Goal: Task Accomplishment & Management: Use online tool/utility

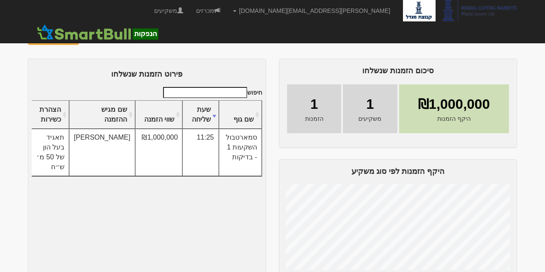
click at [86, 37] on img at bounding box center [91, 38] width 10 height 10
click at [88, 37] on img at bounding box center [91, 38] width 10 height 10
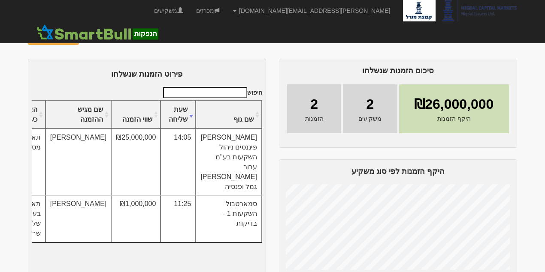
click at [88, 40] on img at bounding box center [91, 38] width 10 height 10
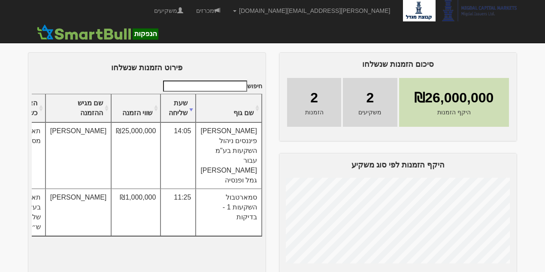
scroll to position [12, 0]
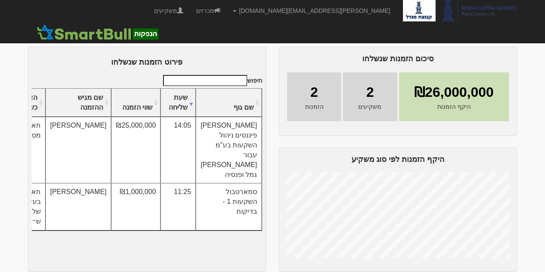
click at [86, 25] on img at bounding box center [91, 26] width 10 height 10
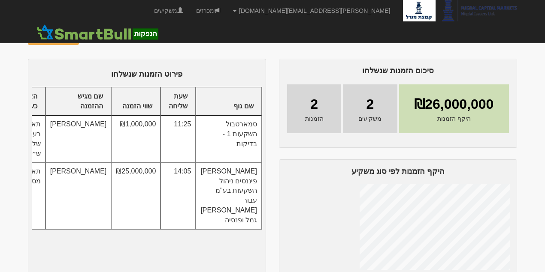
scroll to position [12, 0]
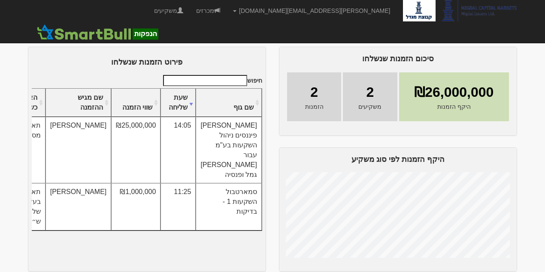
click at [90, 24] on img at bounding box center [91, 26] width 10 height 10
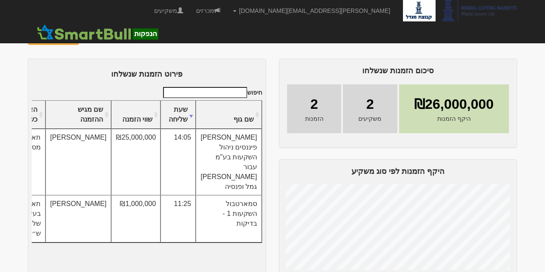
scroll to position [12, 0]
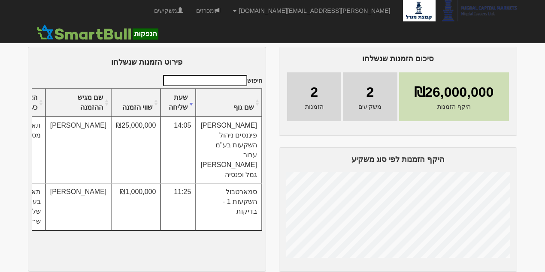
click at [86, 23] on img at bounding box center [91, 26] width 10 height 10
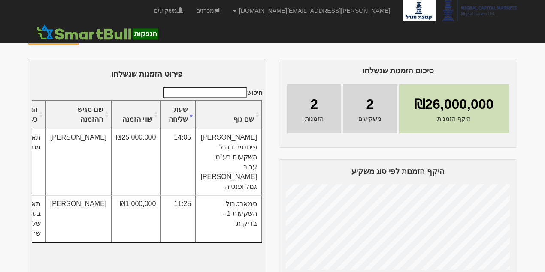
scroll to position [12, 0]
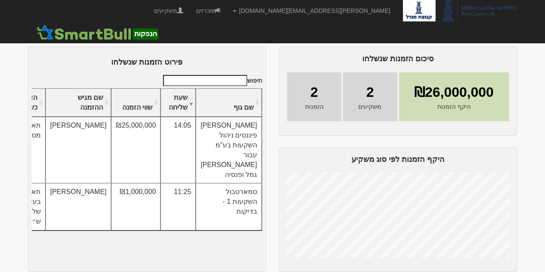
click at [91, 25] on img at bounding box center [91, 26] width 10 height 10
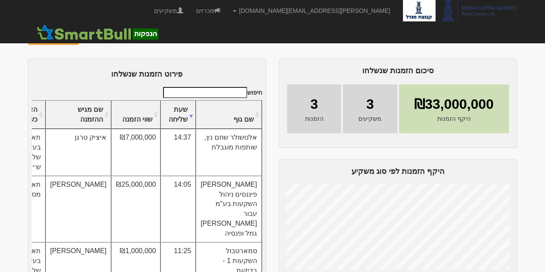
scroll to position [12, 0]
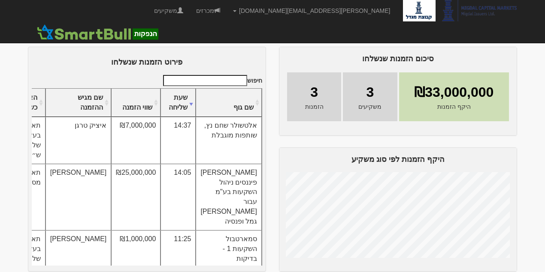
click at [88, 24] on img at bounding box center [91, 26] width 10 height 10
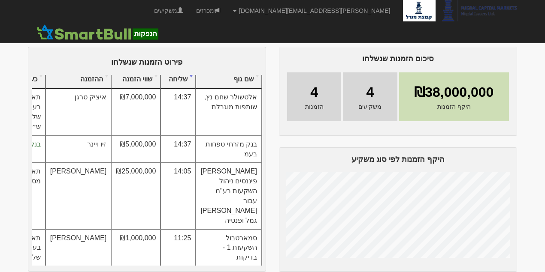
scroll to position [28, 0]
click at [88, 26] on img at bounding box center [91, 26] width 10 height 10
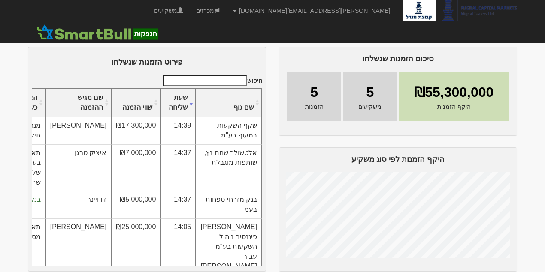
drag, startPoint x: 94, startPoint y: 136, endPoint x: 184, endPoint y: 124, distance: 90.0
click at [184, 124] on tr "שקף השקעות במעוף בע"מ 14:39 ₪17,300,000 [PERSON_NAME] מנהל תיקים" at bounding box center [135, 130] width 254 height 27
click at [196, 140] on td "14:39" at bounding box center [177, 130] width 35 height 27
click at [86, 27] on img at bounding box center [91, 26] width 10 height 10
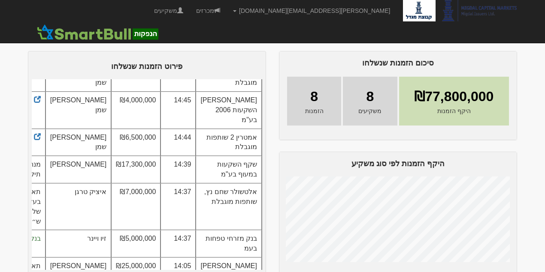
scroll to position [12, 0]
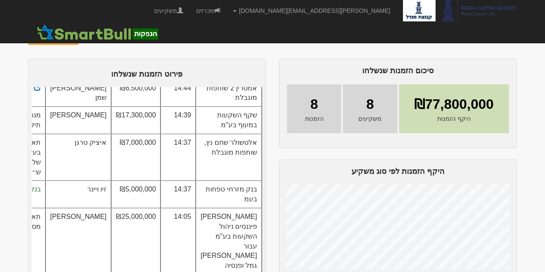
scroll to position [143, 0]
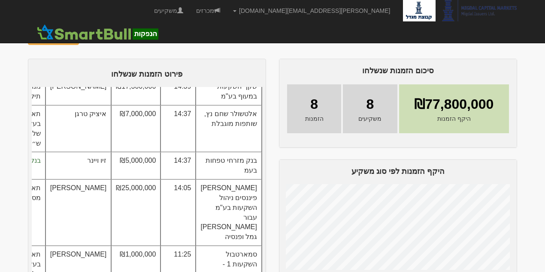
click at [91, 39] on img at bounding box center [91, 38] width 10 height 10
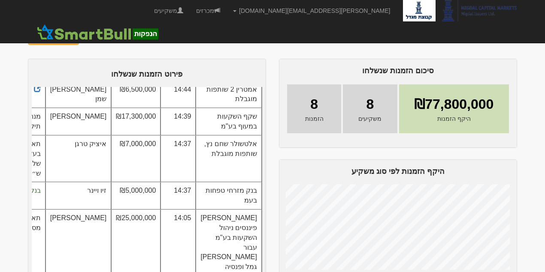
scroll to position [114, 0]
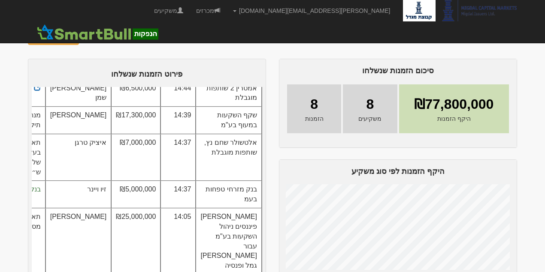
click at [92, 38] on img at bounding box center [91, 38] width 10 height 10
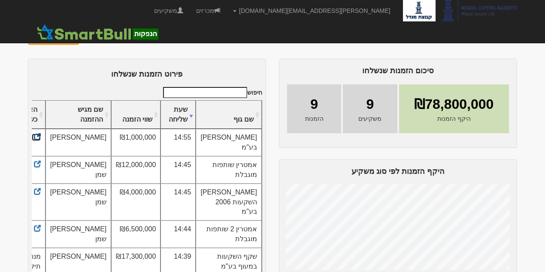
click at [41, 137] on span at bounding box center [37, 137] width 7 height 7
click at [89, 37] on img at bounding box center [91, 38] width 10 height 10
click at [90, 36] on img at bounding box center [91, 38] width 10 height 10
click at [90, 38] on img at bounding box center [91, 38] width 10 height 10
click at [89, 40] on img at bounding box center [91, 38] width 10 height 10
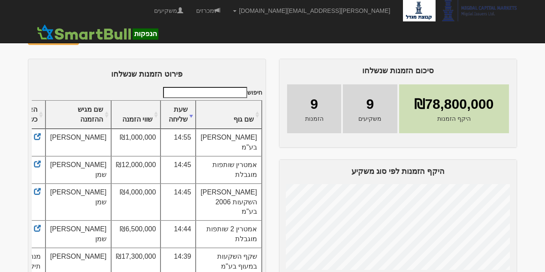
click at [90, 38] on img at bounding box center [91, 38] width 10 height 10
click at [86, 38] on img at bounding box center [91, 38] width 10 height 10
click at [88, 39] on img at bounding box center [91, 38] width 10 height 10
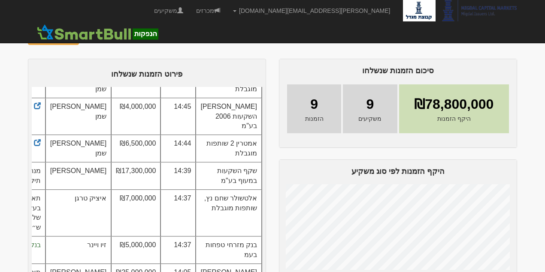
scroll to position [114, 0]
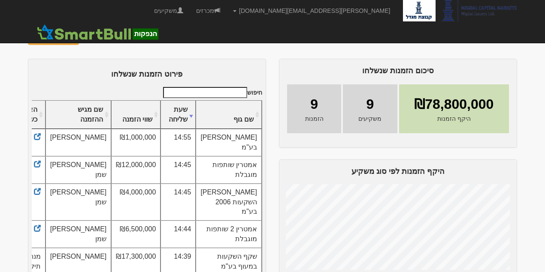
click at [88, 39] on img at bounding box center [91, 38] width 10 height 10
click at [90, 35] on img at bounding box center [91, 38] width 10 height 10
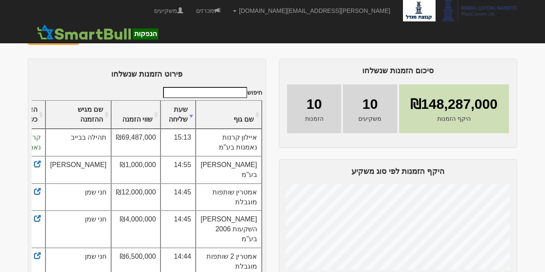
click at [88, 39] on img at bounding box center [91, 38] width 10 height 10
drag, startPoint x: 108, startPoint y: 136, endPoint x: 92, endPoint y: 148, distance: 19.9
click at [92, 148] on td "תהילה בבייב" at bounding box center [78, 142] width 66 height 27
click at [94, 148] on td "תהילה בבייב" at bounding box center [78, 142] width 66 height 27
drag, startPoint x: 94, startPoint y: 148, endPoint x: 108, endPoint y: 139, distance: 16.7
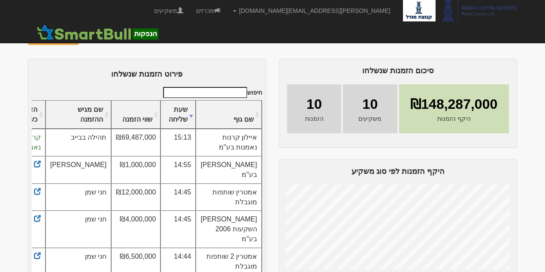
click at [108, 139] on td "תהילה בבייב" at bounding box center [78, 142] width 66 height 27
drag, startPoint x: 258, startPoint y: 138, endPoint x: 253, endPoint y: 138, distance: 5.1
click at [254, 138] on td "איילון קרנות נאמנות בע"מ" at bounding box center [229, 142] width 66 height 27
click at [256, 137] on td "איילון קרנות נאמנות בע"מ" at bounding box center [229, 142] width 66 height 27
drag, startPoint x: 256, startPoint y: 137, endPoint x: 224, endPoint y: 148, distance: 33.7
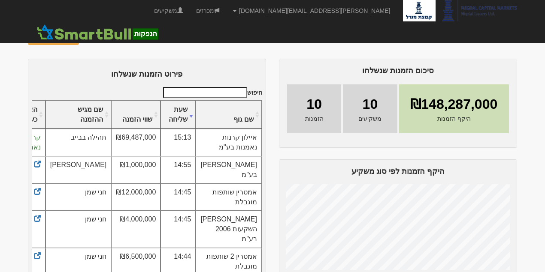
click at [224, 148] on td "איילון קרנות נאמנות בע"מ" at bounding box center [229, 142] width 66 height 27
click at [257, 163] on td "[PERSON_NAME] בע"מ" at bounding box center [229, 170] width 66 height 27
drag, startPoint x: 255, startPoint y: 164, endPoint x: 250, endPoint y: 159, distance: 7.0
click at [251, 165] on td "[PERSON_NAME] בע"מ" at bounding box center [229, 170] width 66 height 27
click at [90, 35] on img at bounding box center [91, 38] width 10 height 10
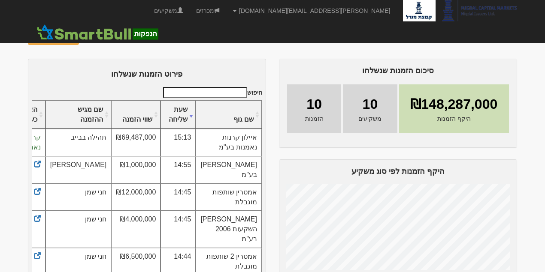
click at [88, 33] on img at bounding box center [91, 38] width 10 height 10
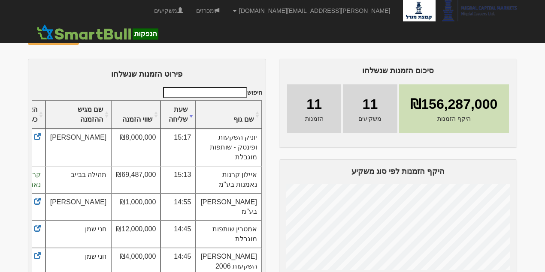
click at [90, 40] on img at bounding box center [91, 38] width 10 height 10
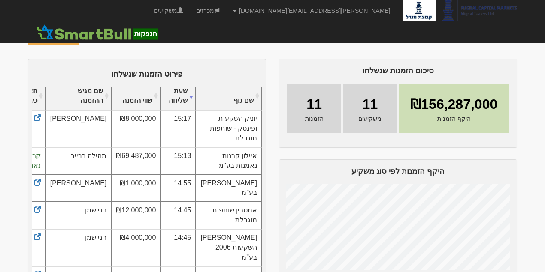
scroll to position [57, 0]
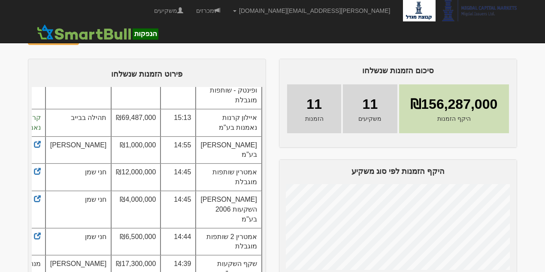
click at [89, 38] on img at bounding box center [91, 38] width 10 height 10
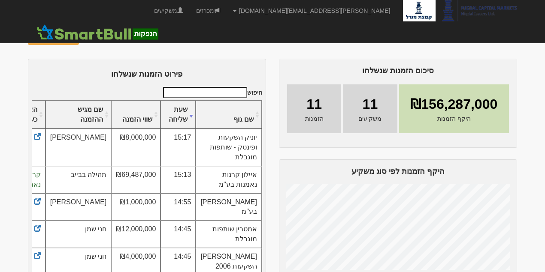
click at [89, 37] on img at bounding box center [91, 38] width 10 height 10
click at [88, 36] on img at bounding box center [91, 38] width 10 height 10
click at [86, 38] on img at bounding box center [91, 38] width 10 height 10
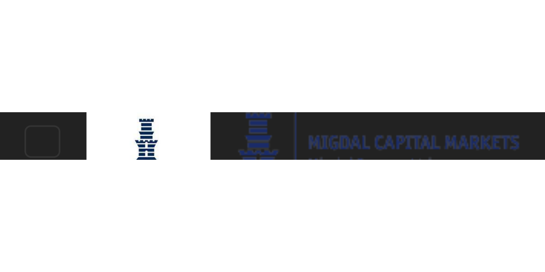
scroll to position [28, 0]
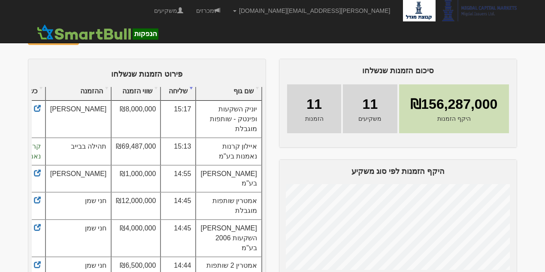
click at [86, 40] on img at bounding box center [91, 38] width 10 height 10
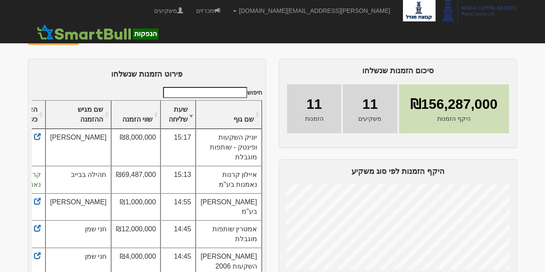
click at [87, 39] on img at bounding box center [91, 38] width 10 height 10
click at [86, 38] on img at bounding box center [91, 38] width 10 height 10
click at [86, 36] on img at bounding box center [91, 38] width 10 height 10
click at [92, 37] on img at bounding box center [91, 38] width 10 height 10
click at [86, 36] on img at bounding box center [91, 38] width 10 height 10
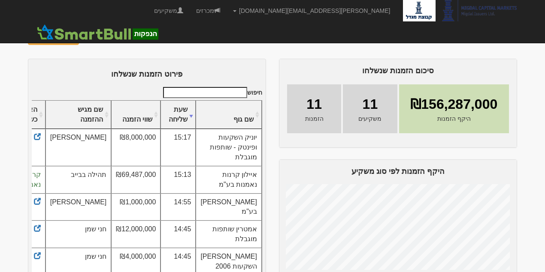
click at [86, 36] on img at bounding box center [91, 38] width 10 height 10
click at [88, 38] on img at bounding box center [91, 38] width 10 height 10
click at [86, 38] on img at bounding box center [91, 38] width 10 height 10
click at [88, 36] on img at bounding box center [91, 38] width 10 height 10
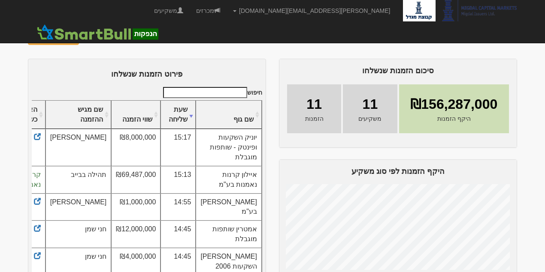
click at [88, 37] on img at bounding box center [91, 38] width 10 height 10
click at [86, 38] on img at bounding box center [91, 38] width 10 height 10
click at [86, 35] on img at bounding box center [91, 38] width 10 height 10
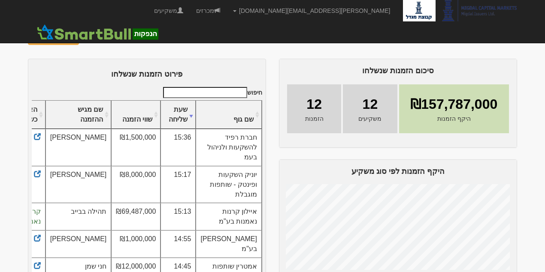
click at [86, 36] on img at bounding box center [91, 38] width 10 height 10
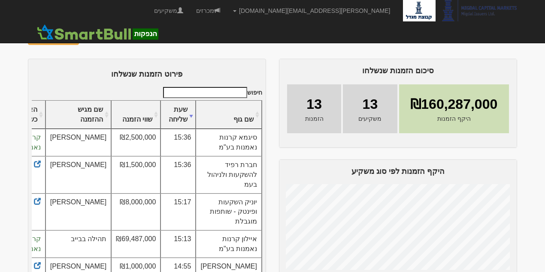
click at [88, 37] on img at bounding box center [91, 38] width 10 height 10
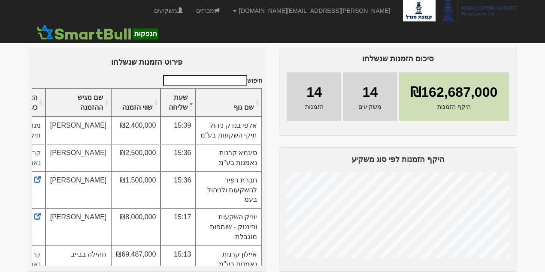
click at [88, 27] on img at bounding box center [91, 26] width 10 height 10
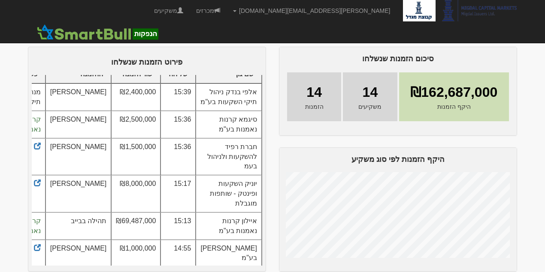
scroll to position [200, 0]
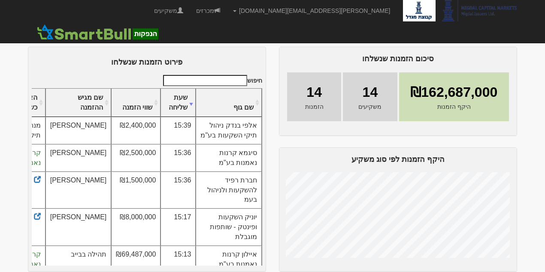
click at [90, 24] on img at bounding box center [91, 26] width 10 height 10
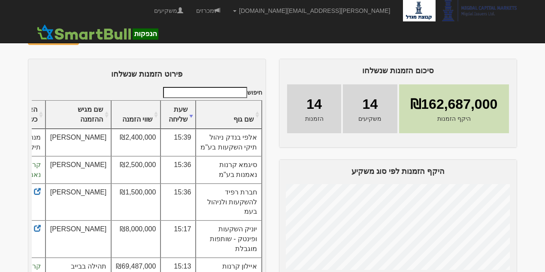
scroll to position [12, 0]
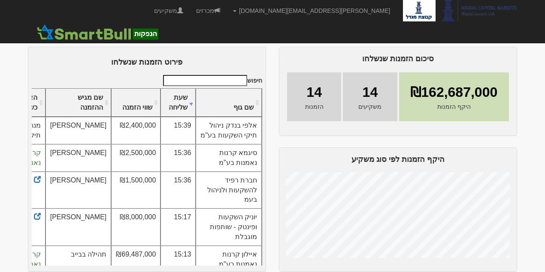
click at [88, 27] on img at bounding box center [91, 26] width 10 height 10
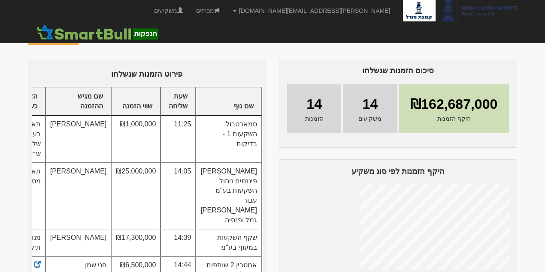
scroll to position [12, 0]
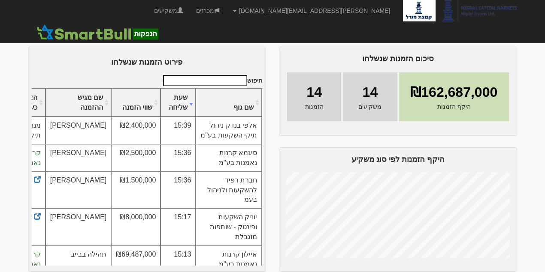
click at [88, 24] on img at bounding box center [91, 26] width 10 height 10
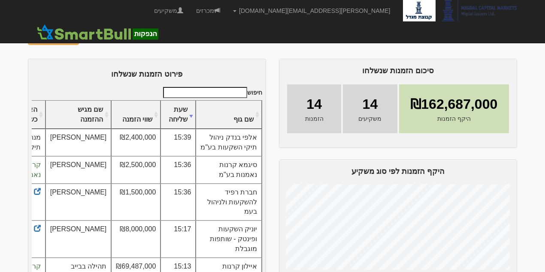
scroll to position [12, 0]
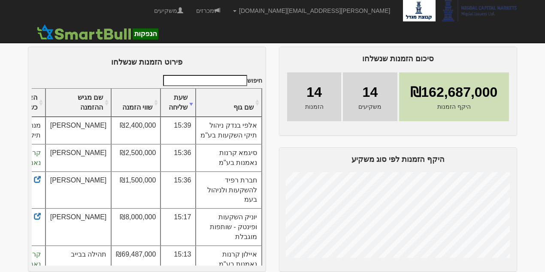
click at [88, 26] on img at bounding box center [91, 26] width 10 height 10
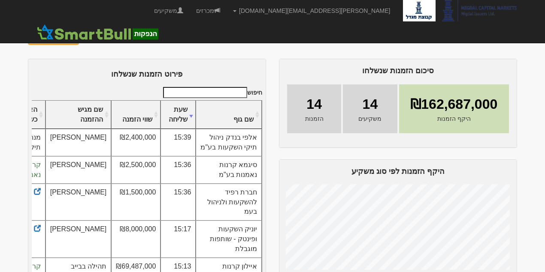
scroll to position [12, 0]
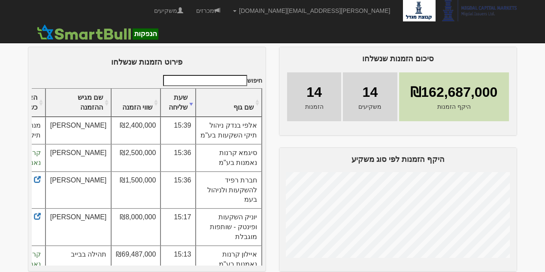
click at [90, 27] on img at bounding box center [91, 26] width 10 height 10
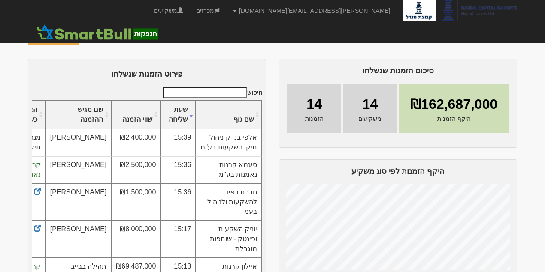
scroll to position [12, 0]
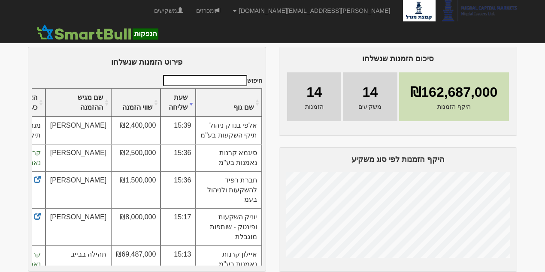
click at [88, 23] on img at bounding box center [91, 26] width 10 height 10
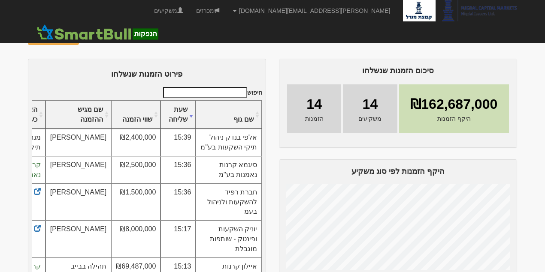
scroll to position [12, 0]
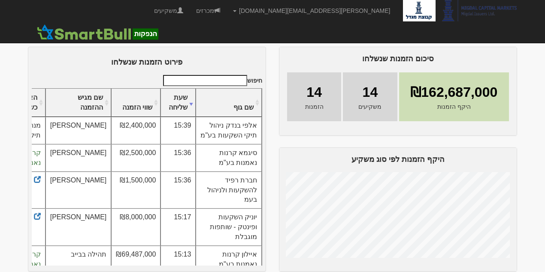
click at [90, 28] on img at bounding box center [91, 26] width 10 height 10
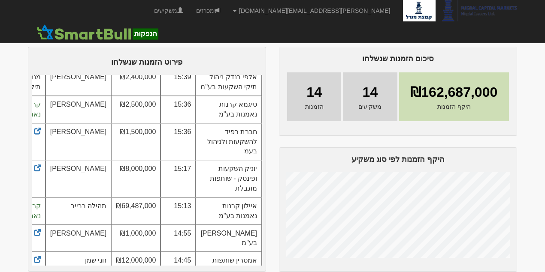
scroll to position [47, 0]
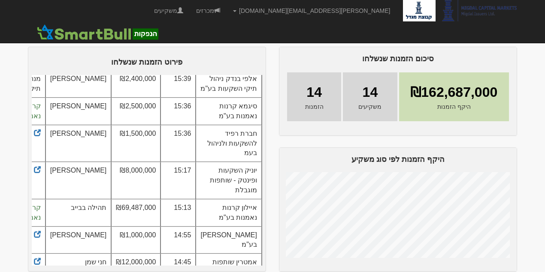
click at [89, 25] on img at bounding box center [91, 26] width 10 height 10
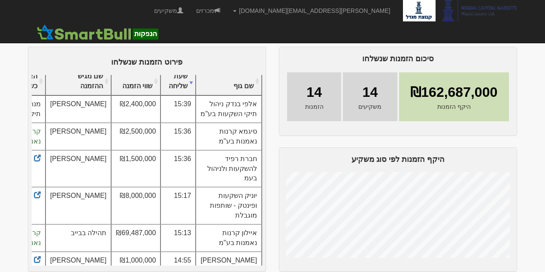
scroll to position [0, 0]
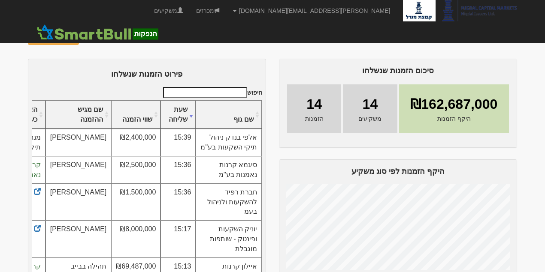
scroll to position [12, 0]
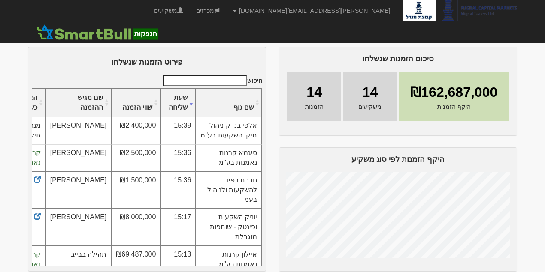
click at [86, 26] on img at bounding box center [91, 26] width 10 height 10
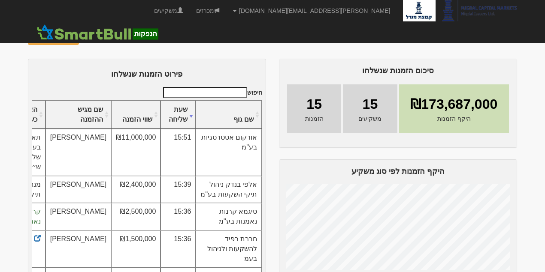
scroll to position [12, 0]
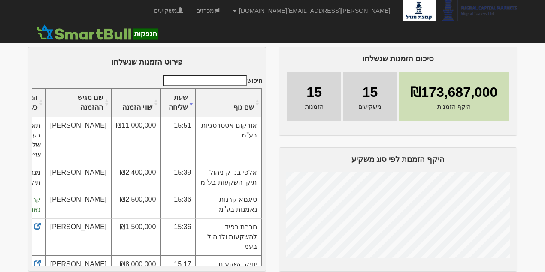
click at [86, 24] on img at bounding box center [91, 26] width 10 height 10
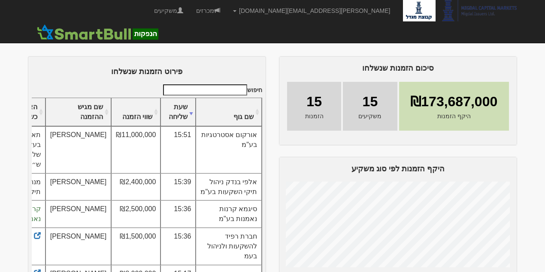
scroll to position [0, 0]
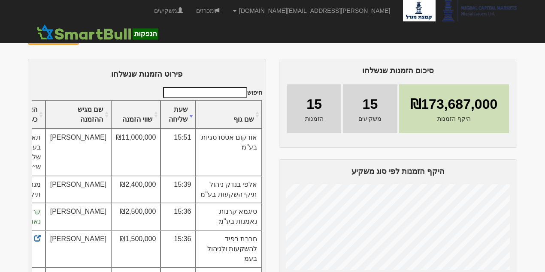
click at [86, 36] on img at bounding box center [91, 38] width 10 height 10
click at [91, 36] on img at bounding box center [91, 38] width 10 height 10
click at [88, 37] on img at bounding box center [91, 38] width 10 height 10
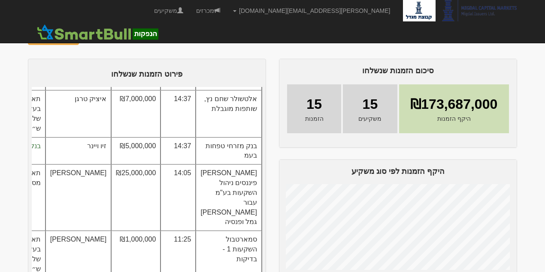
scroll to position [188, 0]
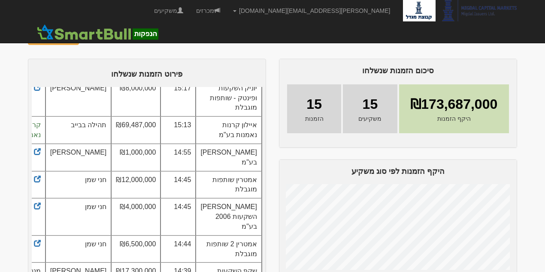
click at [93, 40] on button at bounding box center [90, 37] width 15 height 11
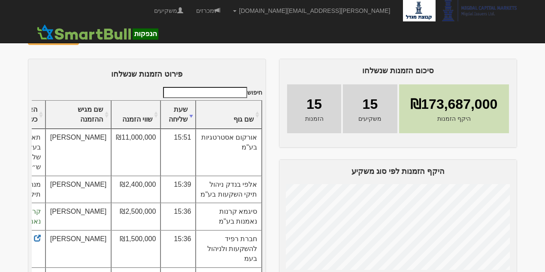
click at [88, 39] on img at bounding box center [91, 38] width 10 height 10
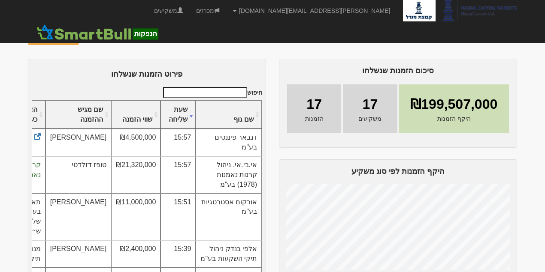
click at [88, 41] on img at bounding box center [91, 38] width 10 height 10
click at [57, 40] on button "פתיחת מעטפות" at bounding box center [53, 37] width 51 height 15
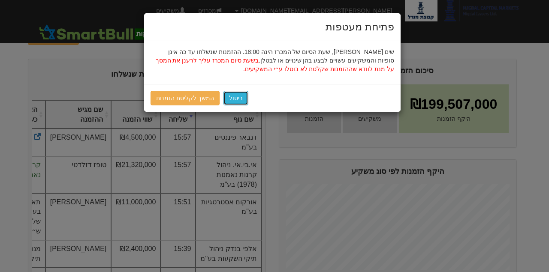
click at [235, 101] on button "ביטול" at bounding box center [236, 98] width 25 height 15
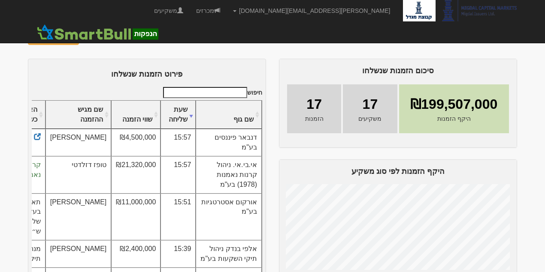
click at [88, 39] on img at bounding box center [91, 38] width 10 height 10
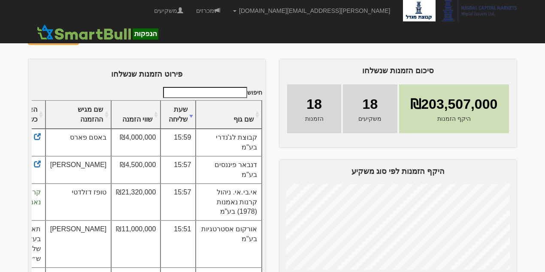
click at [91, 38] on img at bounding box center [91, 38] width 10 height 10
click at [89, 37] on img at bounding box center [91, 38] width 10 height 10
click at [88, 39] on img at bounding box center [91, 38] width 10 height 10
click at [83, 40] on button at bounding box center [90, 37] width 15 height 11
click at [86, 38] on img at bounding box center [91, 38] width 10 height 10
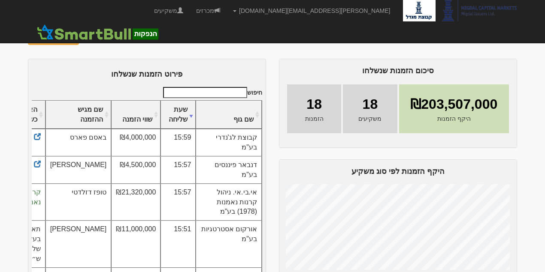
click at [86, 36] on img at bounding box center [91, 38] width 10 height 10
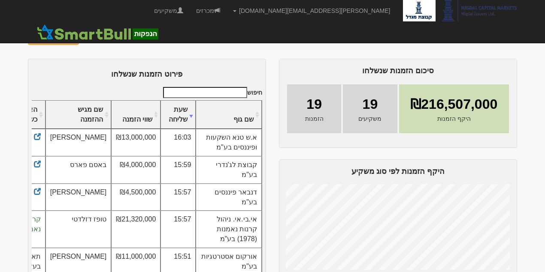
click at [86, 39] on img at bounding box center [91, 38] width 10 height 10
click at [87, 40] on img at bounding box center [91, 38] width 10 height 10
click at [91, 37] on img at bounding box center [91, 38] width 10 height 10
click at [87, 39] on img at bounding box center [91, 38] width 10 height 10
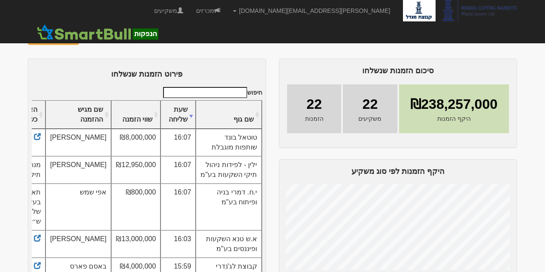
click at [91, 42] on img at bounding box center [91, 38] width 10 height 10
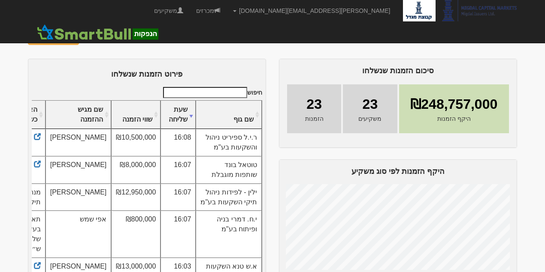
click at [89, 35] on img at bounding box center [91, 38] width 10 height 10
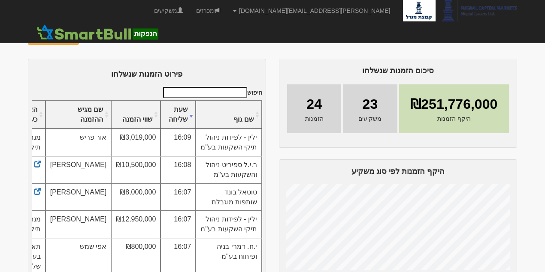
click at [88, 40] on img at bounding box center [91, 38] width 10 height 10
click at [90, 39] on img at bounding box center [91, 38] width 10 height 10
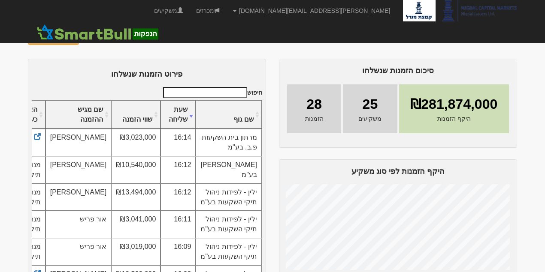
click at [86, 36] on img at bounding box center [91, 38] width 10 height 10
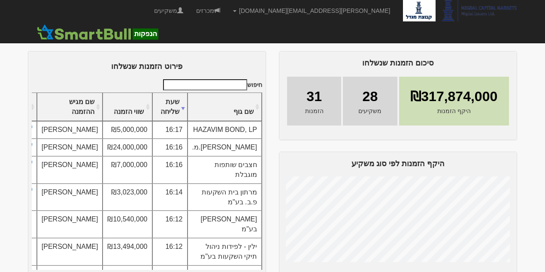
scroll to position [12, 0]
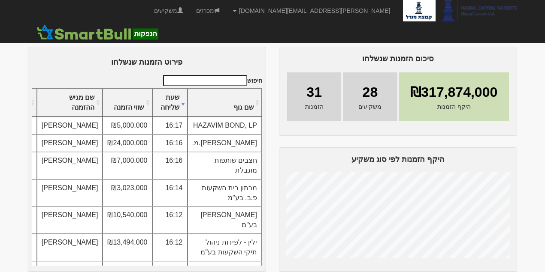
click at [89, 28] on img at bounding box center [91, 26] width 10 height 10
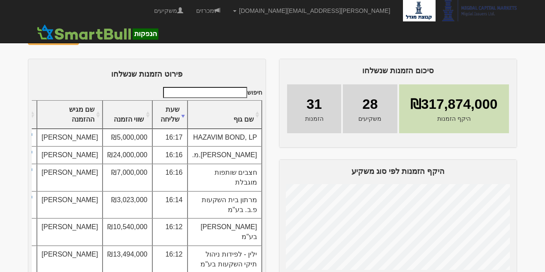
click at [86, 38] on img at bounding box center [91, 38] width 10 height 10
click at [88, 42] on img at bounding box center [91, 38] width 10 height 10
click at [90, 37] on img at bounding box center [91, 38] width 10 height 10
click at [86, 38] on img at bounding box center [91, 38] width 10 height 10
click at [87, 37] on img at bounding box center [91, 38] width 10 height 10
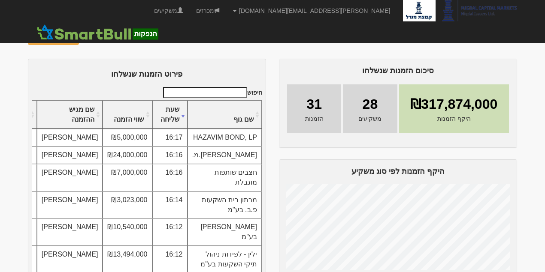
click at [89, 37] on img at bounding box center [91, 38] width 10 height 10
drag, startPoint x: 256, startPoint y: 136, endPoint x: 237, endPoint y: 141, distance: 19.6
click at [237, 141] on td "HAZAVIM BOND, LP" at bounding box center [224, 138] width 75 height 18
click at [87, 36] on img at bounding box center [91, 38] width 10 height 10
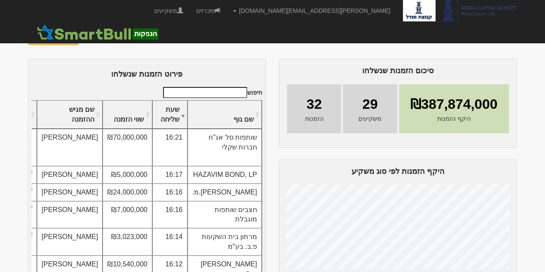
click at [86, 38] on img at bounding box center [91, 38] width 10 height 10
click at [88, 36] on img at bounding box center [91, 38] width 10 height 10
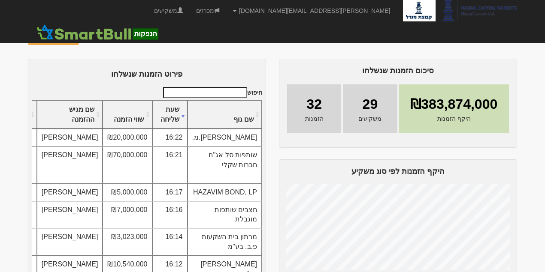
click at [224, 53] on div "מעקב הזמנות - מגדל ביטוח גיוס הון אג״ח סדרה טו, אג״ח סדרה טז נכון לשעה 16:25 פת…" at bounding box center [272, 157] width 489 height 254
click at [91, 38] on img at bounding box center [91, 38] width 10 height 10
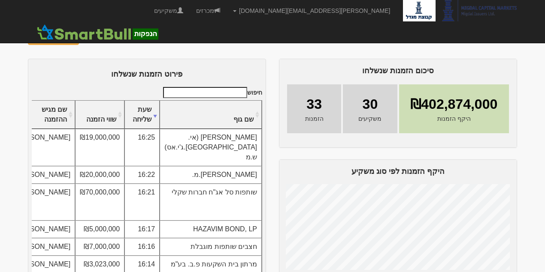
click at [90, 37] on img at bounding box center [91, 38] width 10 height 10
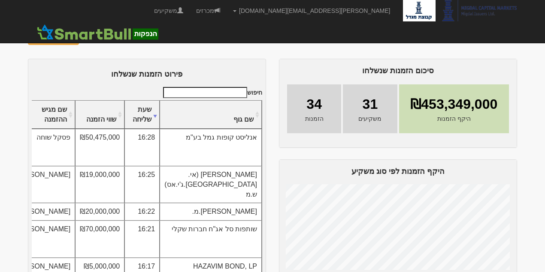
click at [86, 38] on img at bounding box center [91, 38] width 10 height 10
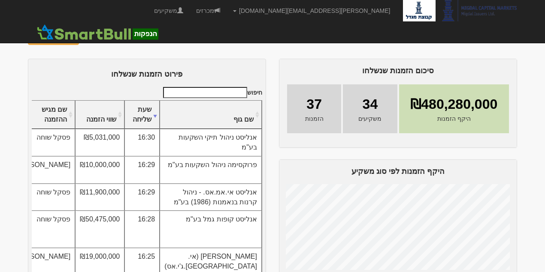
click at [88, 37] on img at bounding box center [91, 38] width 10 height 10
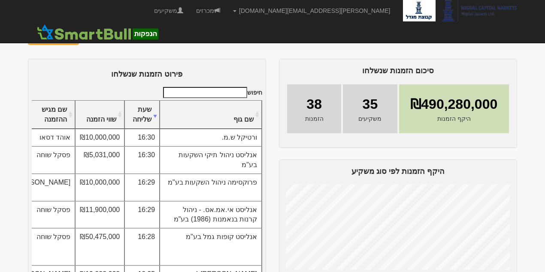
click at [88, 33] on img at bounding box center [91, 38] width 10 height 10
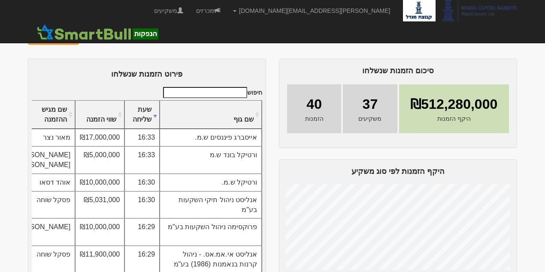
click at [88, 38] on img at bounding box center [91, 38] width 10 height 10
click at [88, 40] on img at bounding box center [91, 38] width 10 height 10
click at [91, 36] on img at bounding box center [91, 38] width 10 height 10
click at [86, 36] on img at bounding box center [91, 38] width 10 height 10
click at [91, 35] on img at bounding box center [91, 38] width 10 height 10
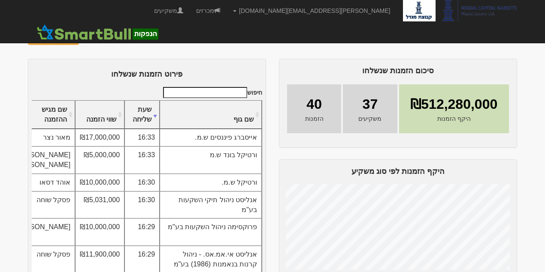
click at [88, 42] on img at bounding box center [91, 38] width 10 height 10
click at [88, 39] on img at bounding box center [91, 38] width 10 height 10
click at [88, 36] on img at bounding box center [91, 38] width 10 height 10
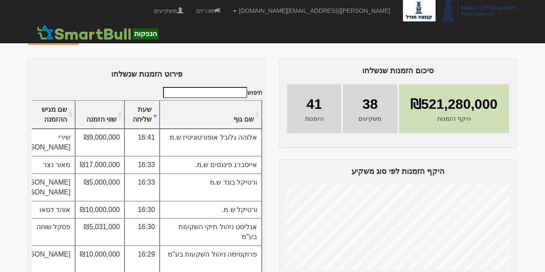
click at [86, 36] on img at bounding box center [91, 38] width 10 height 10
click at [55, 39] on button "פתיחת מעטפות" at bounding box center [53, 37] width 51 height 15
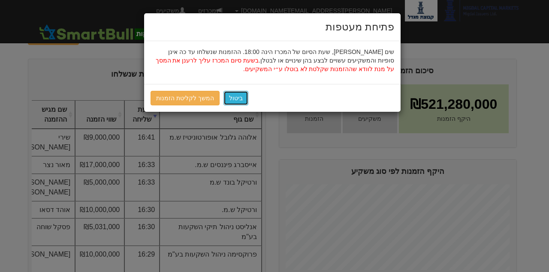
click at [232, 99] on button "ביטול" at bounding box center [236, 98] width 25 height 15
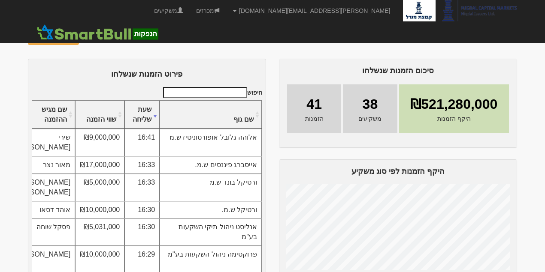
click at [88, 39] on img at bounding box center [91, 38] width 10 height 10
click at [89, 38] on img at bounding box center [91, 38] width 10 height 10
click at [88, 37] on img at bounding box center [91, 38] width 10 height 10
click at [91, 39] on img at bounding box center [91, 38] width 10 height 10
click at [91, 38] on img at bounding box center [91, 38] width 10 height 10
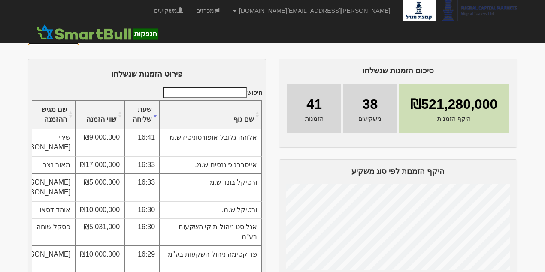
click at [59, 39] on button "פתיחת מעטפות" at bounding box center [53, 37] width 51 height 15
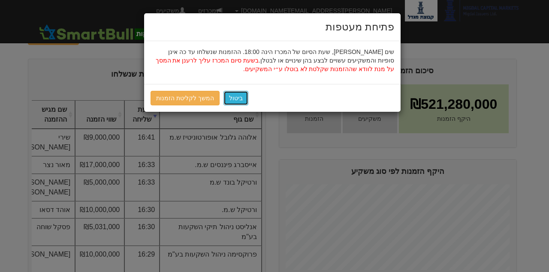
click at [232, 100] on button "ביטול" at bounding box center [236, 98] width 25 height 15
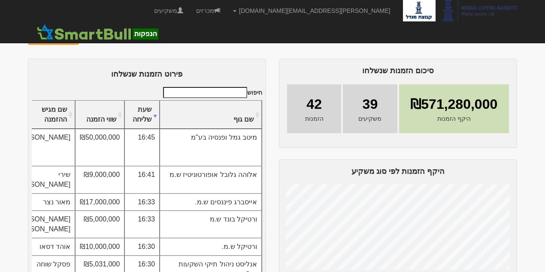
click at [88, 36] on img at bounding box center [91, 38] width 10 height 10
click at [89, 38] on img at bounding box center [91, 38] width 10 height 10
click at [90, 37] on img at bounding box center [91, 38] width 10 height 10
click at [89, 38] on img at bounding box center [91, 38] width 10 height 10
click at [86, 36] on img at bounding box center [91, 38] width 10 height 10
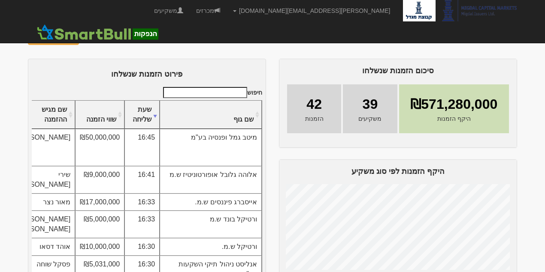
click at [90, 39] on img at bounding box center [91, 38] width 10 height 10
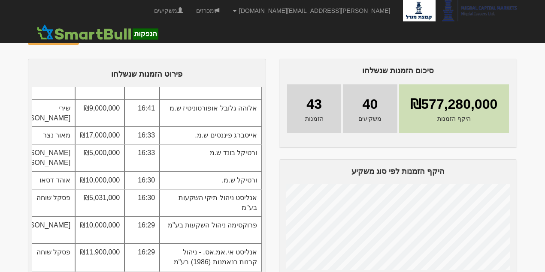
scroll to position [86, 0]
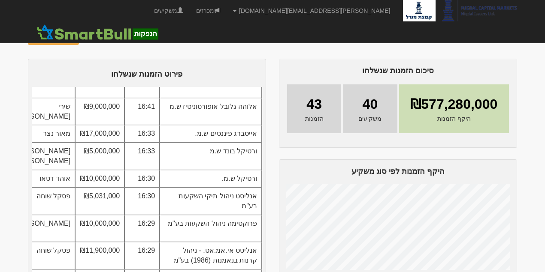
click at [89, 33] on img at bounding box center [91, 38] width 10 height 10
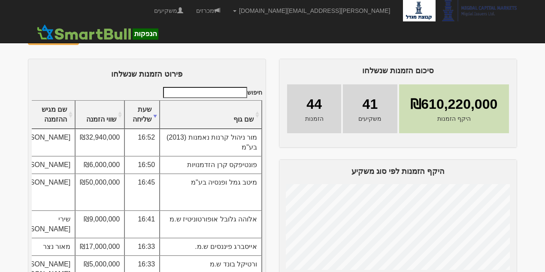
click at [91, 39] on img at bounding box center [91, 38] width 10 height 10
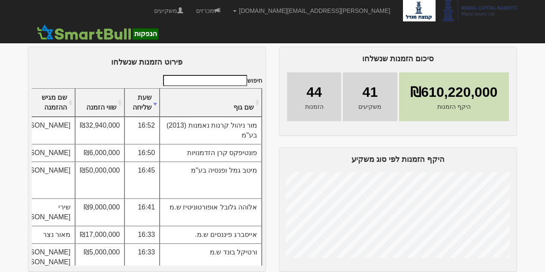
click at [86, 25] on img at bounding box center [91, 26] width 10 height 10
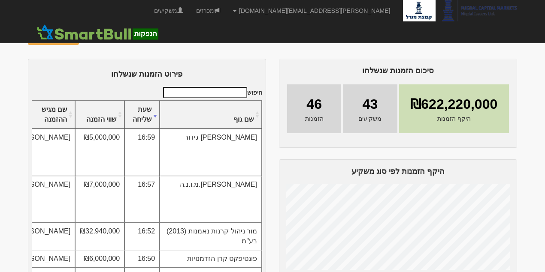
scroll to position [12, 0]
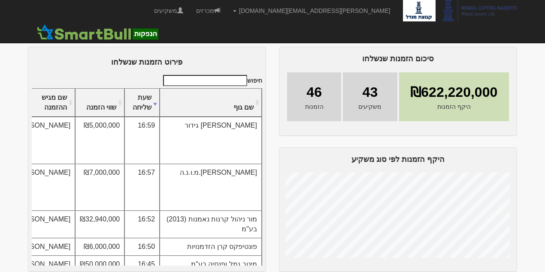
click at [88, 26] on img at bounding box center [91, 26] width 10 height 10
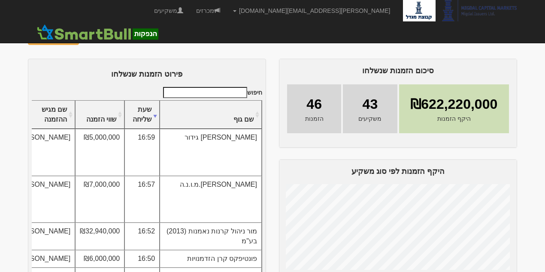
scroll to position [12, 0]
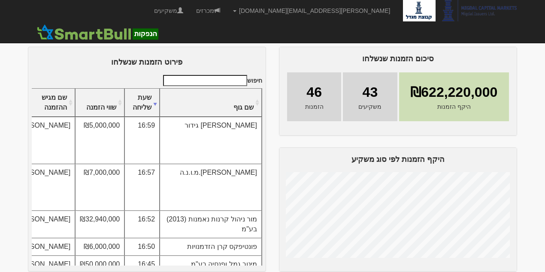
click at [90, 28] on img at bounding box center [91, 26] width 10 height 10
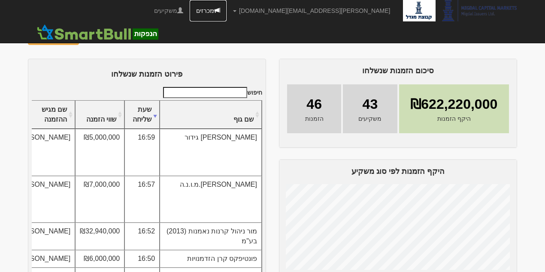
click at [227, 11] on link "מכרזים" at bounding box center [208, 10] width 37 height 21
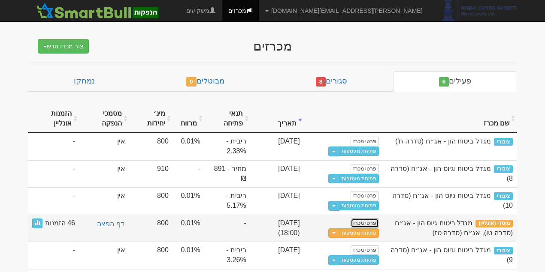
click at [373, 221] on link "פרטי מכרז" at bounding box center [365, 223] width 28 height 9
click at [336, 233] on button "Toggle Dropdown" at bounding box center [333, 234] width 11 height 10
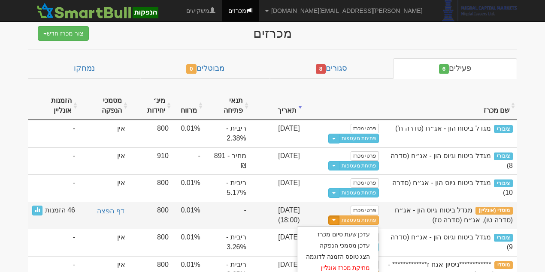
scroll to position [25, 0]
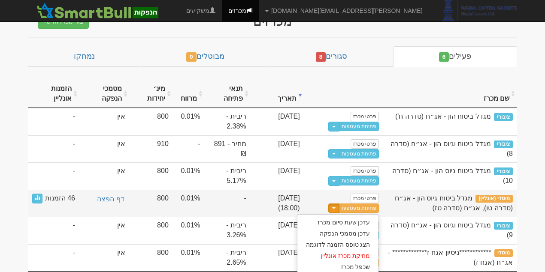
click at [457, 198] on span "מגדל ביטוח גיוס הון - אג״ח (סדרה טו), אג״ח (סדרה טז)" at bounding box center [454, 203] width 118 height 17
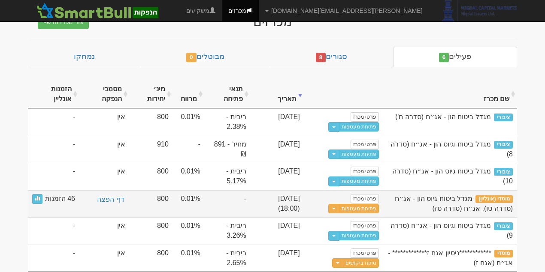
scroll to position [21, 0]
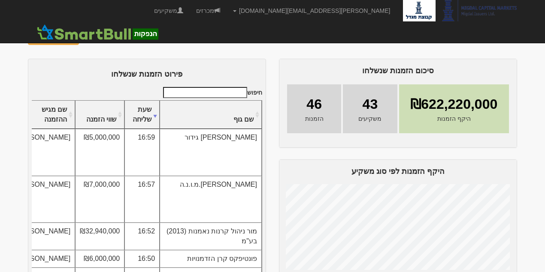
click at [90, 36] on img at bounding box center [91, 38] width 10 height 10
click at [92, 38] on img at bounding box center [91, 38] width 10 height 10
click at [86, 35] on img at bounding box center [91, 38] width 10 height 10
click at [89, 36] on img at bounding box center [91, 38] width 10 height 10
click at [89, 38] on img at bounding box center [91, 38] width 10 height 10
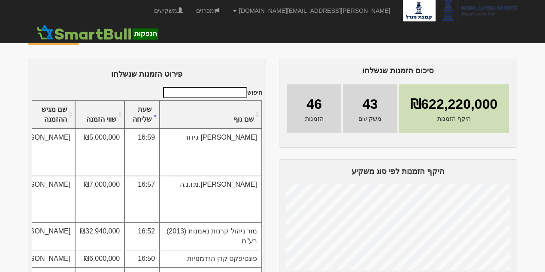
click at [88, 35] on img at bounding box center [91, 38] width 10 height 10
click at [86, 36] on img at bounding box center [91, 38] width 10 height 10
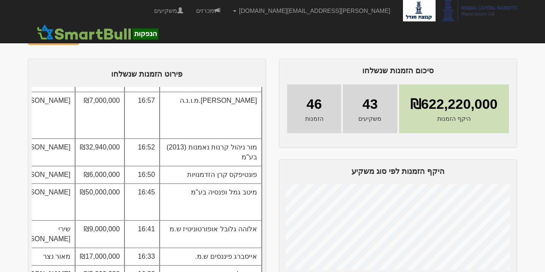
scroll to position [172, 0]
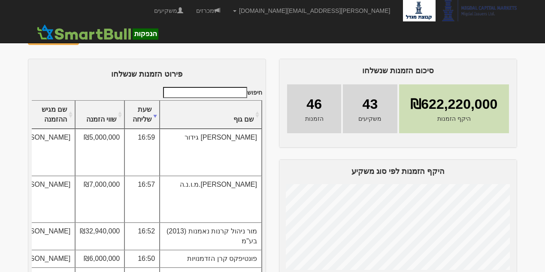
click at [86, 38] on img at bounding box center [91, 38] width 10 height 10
click at [88, 39] on img at bounding box center [91, 38] width 10 height 10
click at [86, 36] on img at bounding box center [91, 38] width 10 height 10
click at [87, 39] on img at bounding box center [91, 38] width 10 height 10
click at [88, 37] on img at bounding box center [91, 38] width 10 height 10
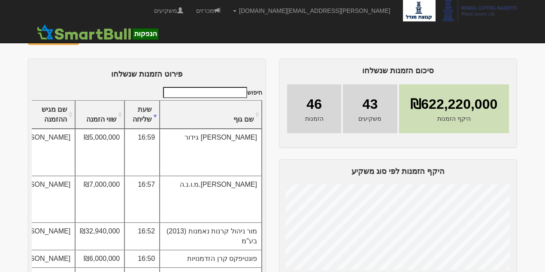
click at [88, 39] on img at bounding box center [91, 38] width 10 height 10
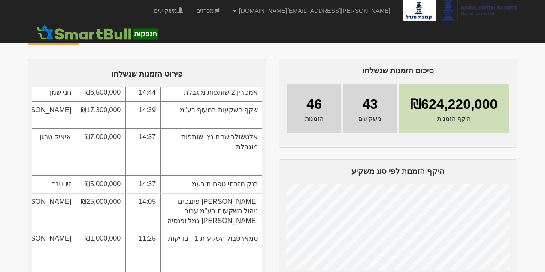
scroll to position [1422, 0]
click at [86, 37] on img at bounding box center [91, 38] width 10 height 10
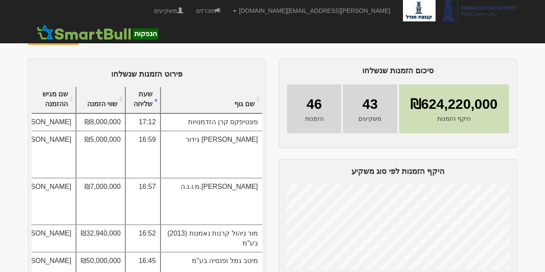
scroll to position [0, 0]
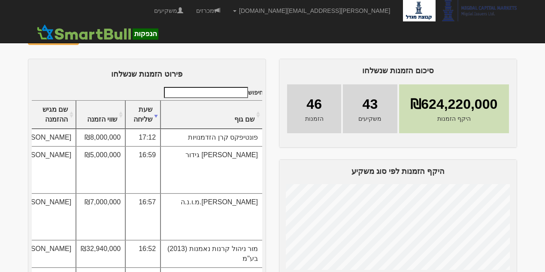
click at [88, 38] on img at bounding box center [91, 38] width 10 height 10
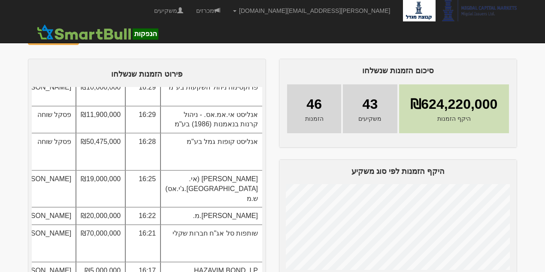
scroll to position [286, 0]
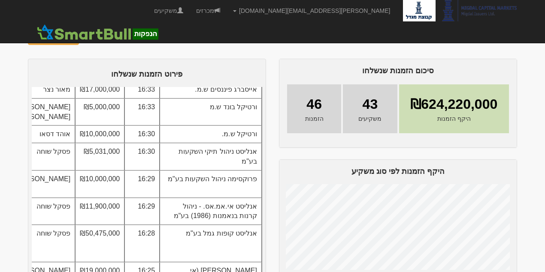
scroll to position [343, 0]
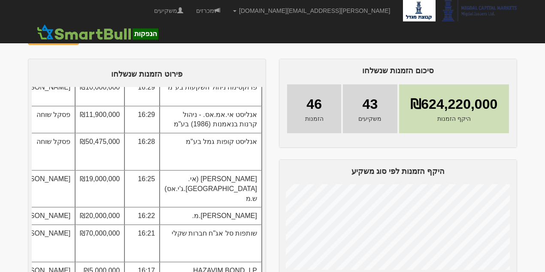
click at [90, 37] on img at bounding box center [91, 38] width 10 height 10
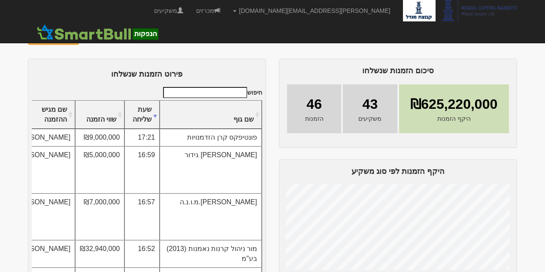
click at [87, 40] on img at bounding box center [91, 38] width 10 height 10
click at [88, 40] on img at bounding box center [91, 38] width 10 height 10
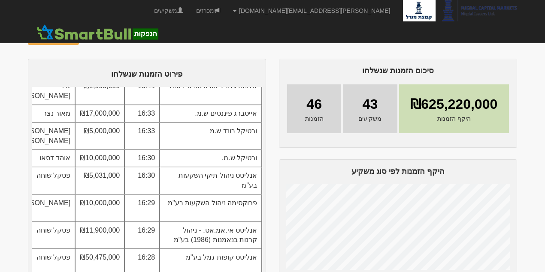
scroll to position [229, 0]
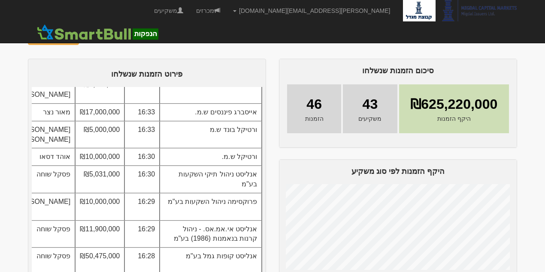
click at [91, 38] on img at bounding box center [91, 38] width 10 height 10
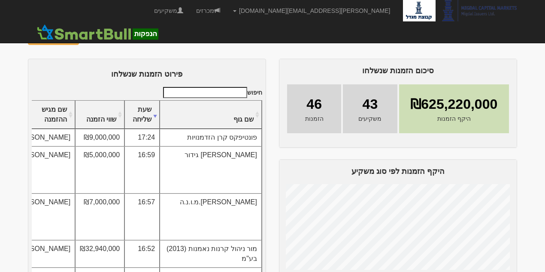
click at [86, 39] on img at bounding box center [91, 38] width 10 height 10
click at [89, 37] on img at bounding box center [91, 38] width 10 height 10
click at [91, 38] on img at bounding box center [91, 38] width 10 height 10
click at [88, 38] on img at bounding box center [91, 38] width 10 height 10
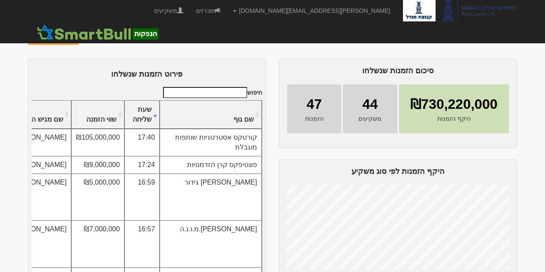
click at [86, 35] on img at bounding box center [91, 38] width 10 height 10
click at [86, 37] on img at bounding box center [91, 38] width 10 height 10
click at [91, 39] on img at bounding box center [91, 38] width 10 height 10
click at [86, 36] on img at bounding box center [91, 38] width 10 height 10
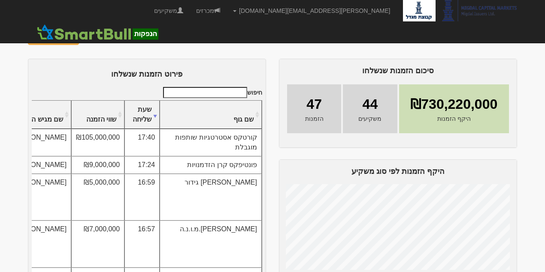
click at [91, 38] on img at bounding box center [91, 38] width 10 height 10
click at [85, 29] on div at bounding box center [272, 25] width 502 height 9
click at [88, 36] on img at bounding box center [91, 38] width 10 height 10
click at [237, 94] on input "חיפוש" at bounding box center [205, 92] width 84 height 11
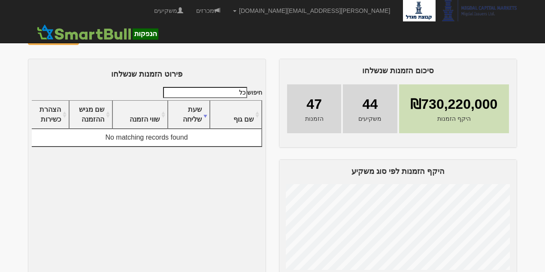
type input "כ"
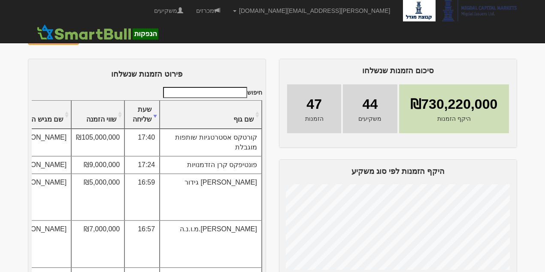
click at [86, 35] on img at bounding box center [91, 38] width 10 height 10
click at [227, 13] on link "מכרזים" at bounding box center [208, 10] width 37 height 21
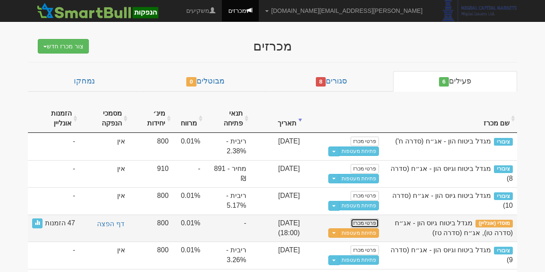
click at [367, 222] on link "פרטי מכרז" at bounding box center [365, 223] width 28 height 9
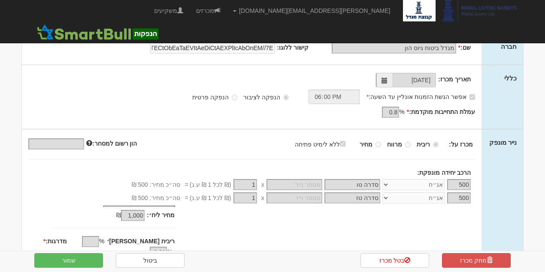
scroll to position [28, 0]
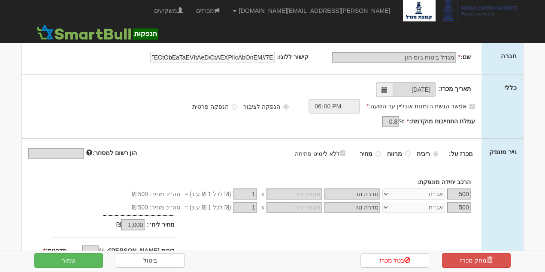
click at [310, 106] on div "אפשר הגשת הזמנות אונליין עד השעה: * 18:00" at bounding box center [388, 106] width 186 height 15
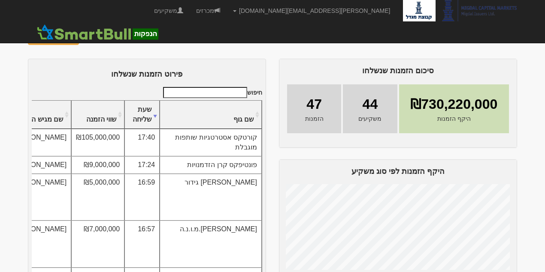
click at [88, 39] on img at bounding box center [91, 38] width 10 height 10
click at [88, 38] on img at bounding box center [91, 38] width 10 height 10
click at [91, 36] on img at bounding box center [91, 38] width 10 height 10
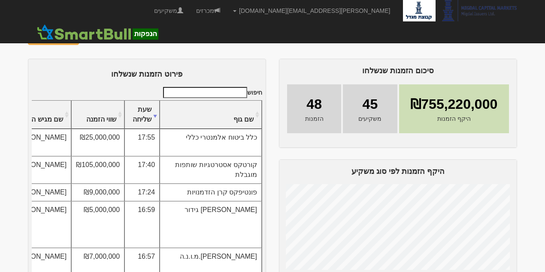
click at [87, 37] on img at bounding box center [91, 38] width 10 height 10
click at [90, 38] on img at bounding box center [91, 38] width 10 height 10
click at [227, 16] on link "מכרזים" at bounding box center [208, 10] width 37 height 21
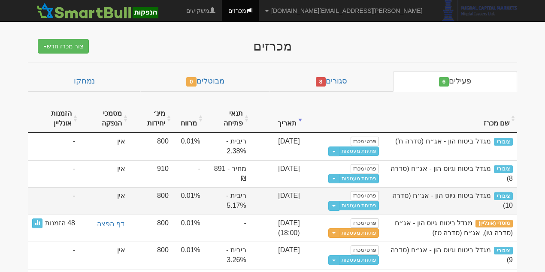
scroll to position [21, 0]
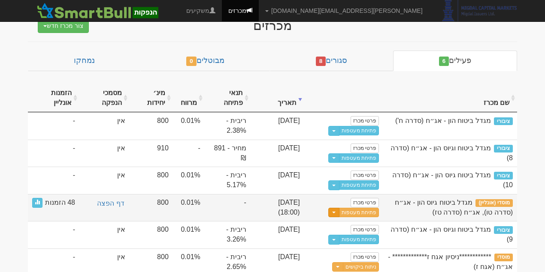
click at [338, 212] on button "Toggle Dropdown" at bounding box center [333, 213] width 11 height 10
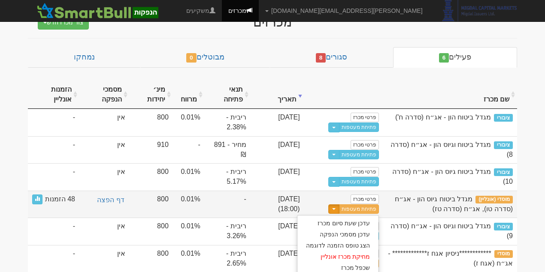
scroll to position [25, 0]
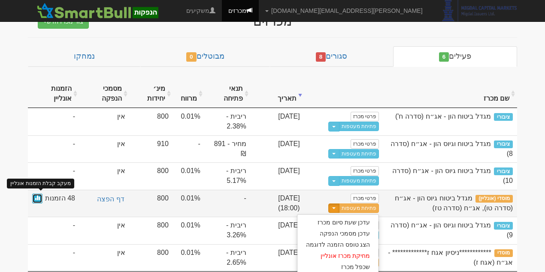
click at [39, 198] on link at bounding box center [37, 199] width 10 height 10
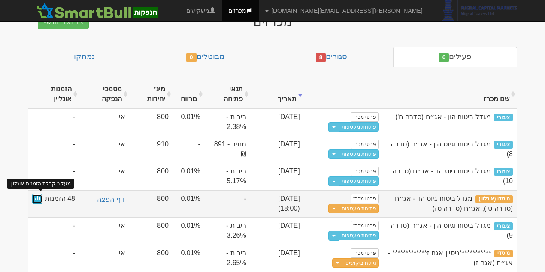
scroll to position [21, 0]
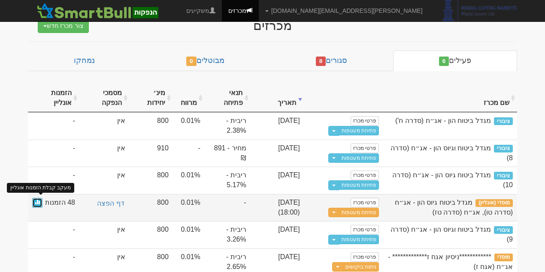
click at [36, 201] on span at bounding box center [37, 202] width 5 height 5
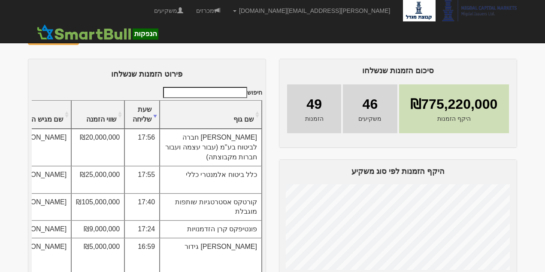
click at [87, 39] on img at bounding box center [91, 38] width 10 height 10
click at [86, 39] on img at bounding box center [91, 38] width 10 height 10
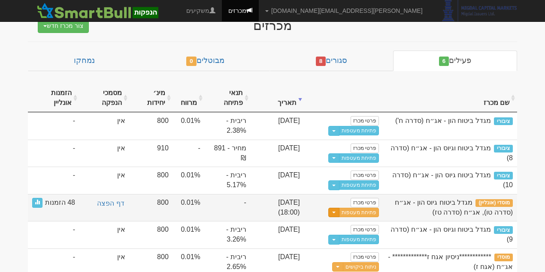
click at [336, 212] on span "button" at bounding box center [333, 213] width 3 height 2
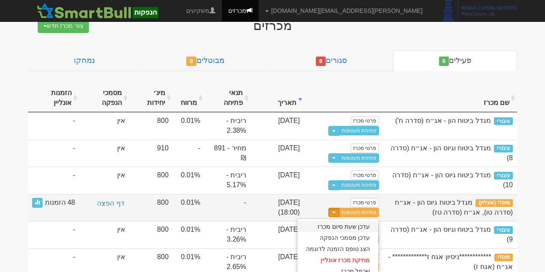
click at [366, 225] on link "עדכן שעת סיום מכרז" at bounding box center [338, 226] width 82 height 11
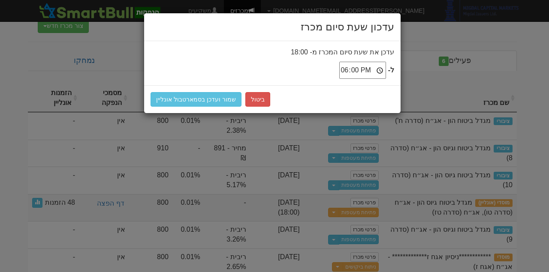
click at [356, 70] on input "18:00" at bounding box center [362, 70] width 47 height 17
type input "18:15"
click at [197, 103] on button "שמור ועדכן בסמארטבול אונליין" at bounding box center [196, 99] width 91 height 15
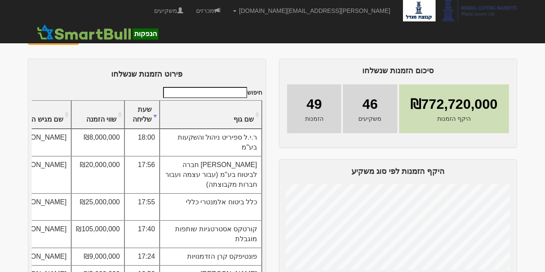
click at [245, 60] on div "פירוט הזמנות שנשלחו חיפוש שם גוף שעת שליחה שווי הזמנה שם מגיש ההזמנה" at bounding box center [147, 171] width 238 height 225
click at [61, 39] on button "פתיחת מעטפות" at bounding box center [53, 37] width 51 height 15
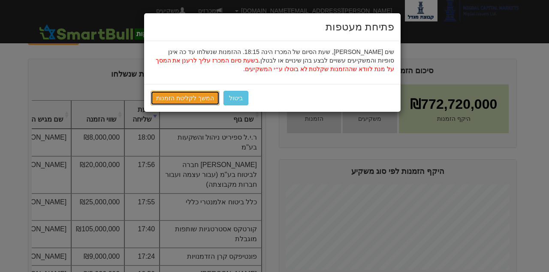
click at [200, 100] on link "המשך לקליטת הזמנות" at bounding box center [185, 98] width 69 height 15
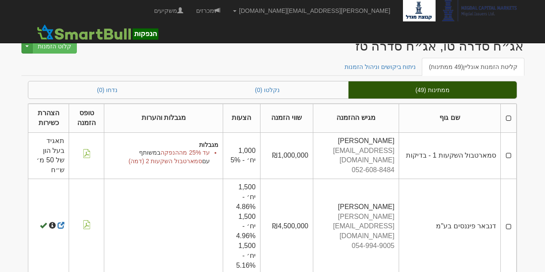
click at [26, 47] on button "Toggle Dropdown" at bounding box center [26, 46] width 11 height 15
click at [211, 60] on ul "קליטת הזמנות אונליין (49 ממתינות) ניתוח ביקושים וניהול הזמנות" at bounding box center [272, 67] width 502 height 18
click at [368, 68] on link "ניתוח ביקושים וניהול הזמנות" at bounding box center [380, 67] width 85 height 18
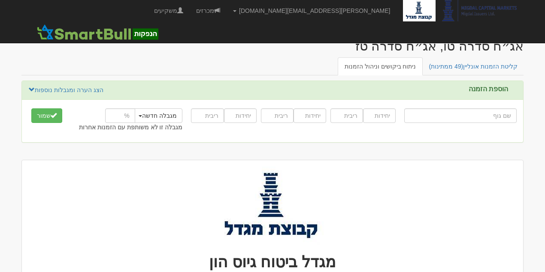
type input "א"
type input "[PERSON_NAME] שירותי אנרגיה בע"מ"
type input "או"
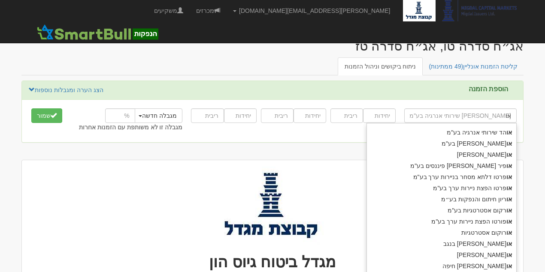
type input "[PERSON_NAME] פיננסים בע"מ"
type input "אופ"
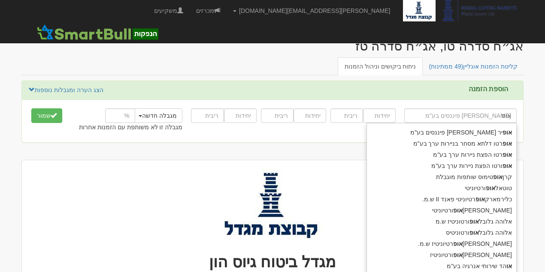
type input "אופרטו דלתא מסחר בניירות ערך בע"מ"
type input "אופר"
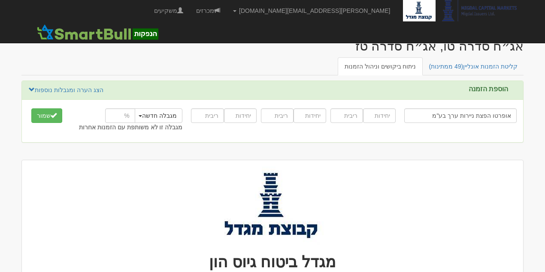
type input "אופרטו הפצת ניירות ערך בע"מ"
click at [367, 114] on input "number" at bounding box center [379, 116] width 33 height 15
type input "10000"
click at [346, 115] on input "number" at bounding box center [346, 116] width 33 height 15
type input "4.92"
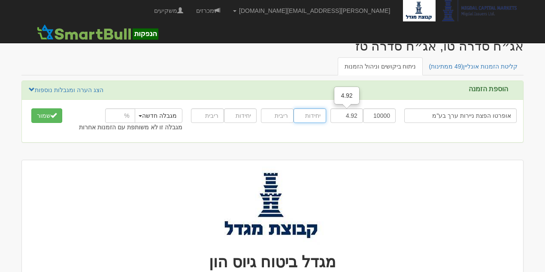
click at [318, 116] on input "number" at bounding box center [309, 116] width 33 height 15
type input "5000"
click at [281, 114] on input "number" at bounding box center [277, 116] width 33 height 15
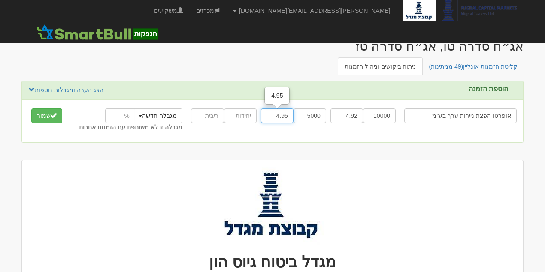
type input "4.95"
click at [240, 118] on input "number" at bounding box center [240, 116] width 33 height 15
type input "20000"
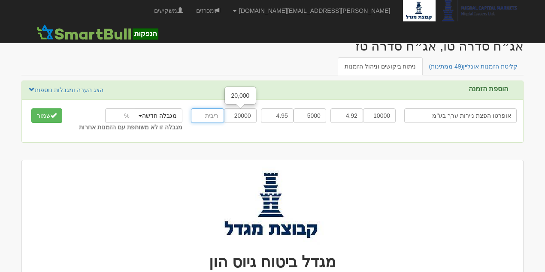
click at [211, 114] on input "number" at bounding box center [207, 116] width 33 height 15
type input "4.97"
click at [237, 144] on div "הוספת הזמנה הצג הערה ומגבלות נוספות הסתר הערה ומגבלות נוספות אופרטו הפצת ניירות…" at bounding box center [272, 116] width 502 height 71
click at [60, 114] on button "שמור" at bounding box center [46, 116] width 31 height 15
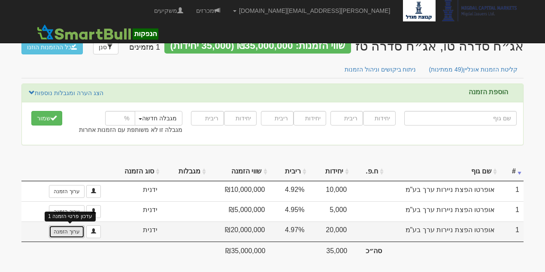
click at [77, 231] on link "ערוך הזמנה" at bounding box center [66, 232] width 35 height 13
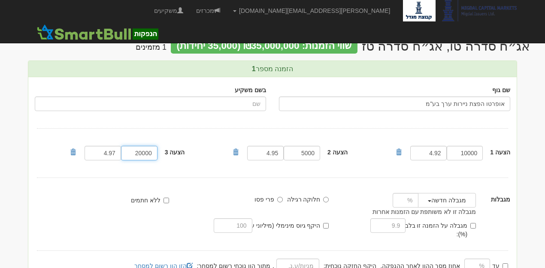
drag, startPoint x: 136, startPoint y: 151, endPoint x: 169, endPoint y: 153, distance: 33.5
click at [169, 153] on div "הצעה 3 20000 4.97" at bounding box center [130, 153] width 122 height 19
type input "5000"
click at [176, 172] on div "שם גוף אופרטו הפצת ניירות ערך בע"מ בשם משקיע הצעה 1 10000 4.92 5000" at bounding box center [272, 195] width 488 height 236
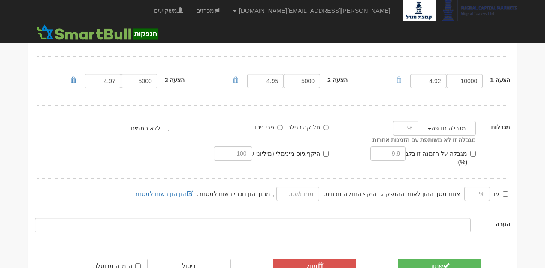
scroll to position [86, 0]
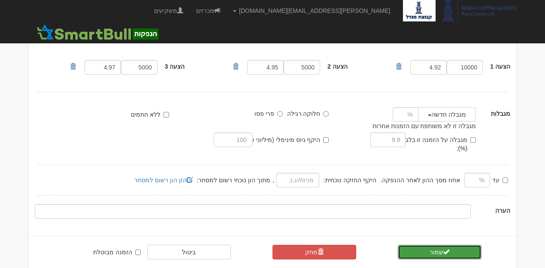
click at [422, 245] on button "שמור" at bounding box center [440, 252] width 84 height 15
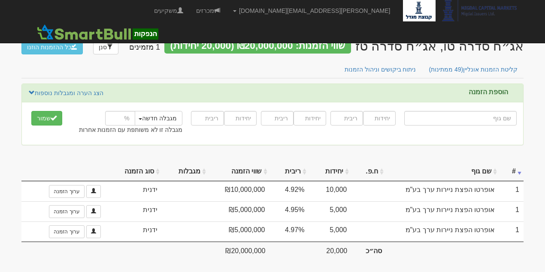
click at [499, 116] on input "text" at bounding box center [460, 118] width 112 height 15
type input "ה"
type input "[PERSON_NAME] השקעות ופיננסים"
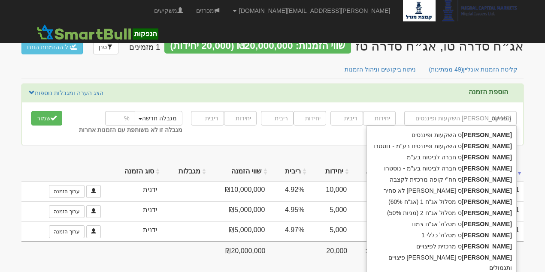
type input "הפניקס"
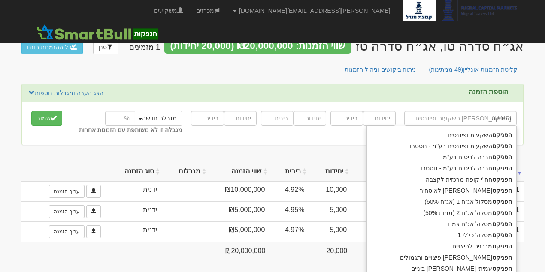
type input "[PERSON_NAME] ש"
type input "הפניקס שותפות קונצרני סחיר"
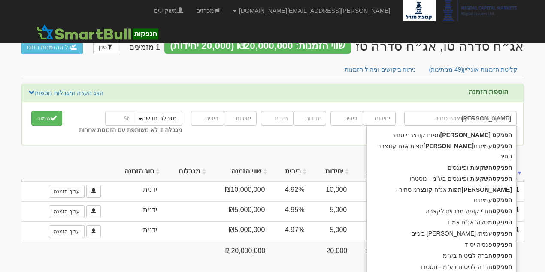
type input "הפניקס שות"
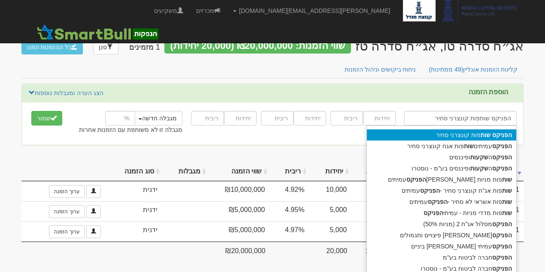
click at [505, 133] on strong "הפניקס" at bounding box center [502, 135] width 20 height 7
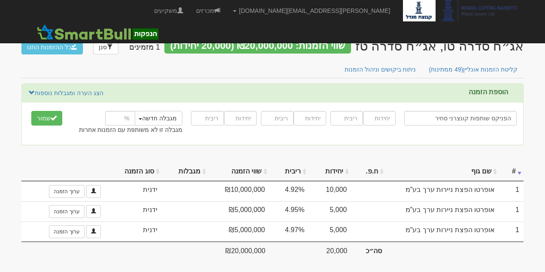
type input "הפניקס שותפות קונצרני סחיר"
click at [385, 121] on input "number" at bounding box center [379, 118] width 33 height 15
type input "25000"
click at [353, 116] on input "number" at bounding box center [346, 118] width 33 height 15
type input "5.1"
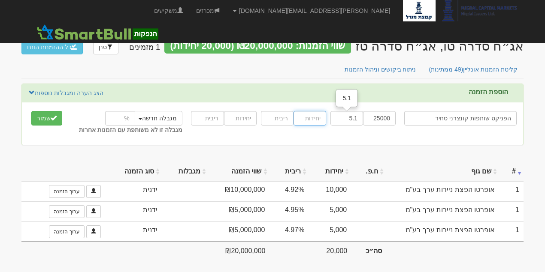
click at [310, 117] on input "number" at bounding box center [309, 118] width 33 height 15
type input "25000"
click at [283, 120] on input "number" at bounding box center [277, 118] width 33 height 15
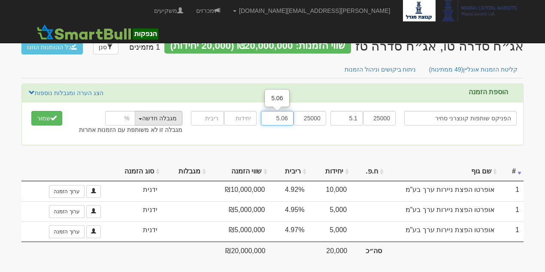
type input "5.06"
click at [142, 117] on button "מגבלה חדשה" at bounding box center [157, 118] width 49 height 15
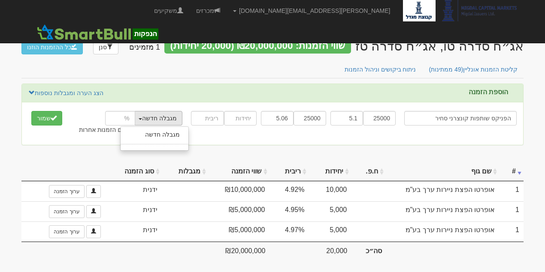
click at [142, 117] on button "מגבלה חדשה" at bounding box center [157, 118] width 49 height 15
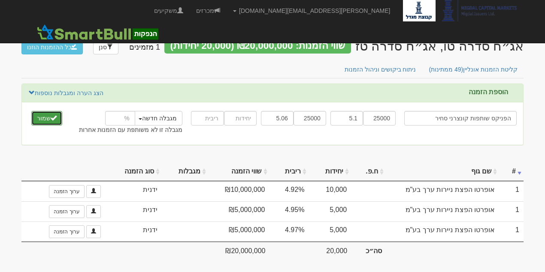
click at [45, 117] on button "שמור" at bounding box center [46, 118] width 31 height 15
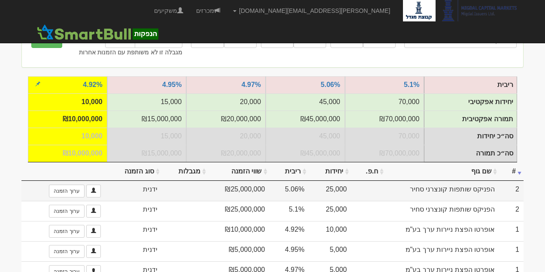
scroll to position [86, 0]
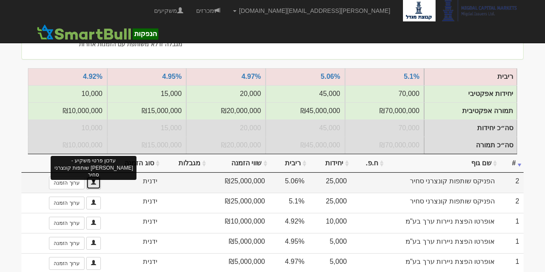
click at [93, 184] on span at bounding box center [93, 182] width 5 height 5
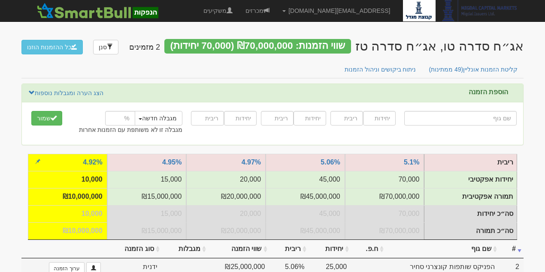
scroll to position [86, 0]
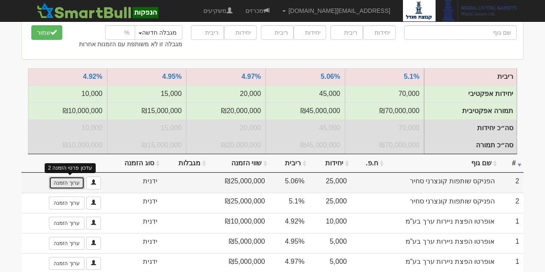
click at [61, 186] on link "ערוך הזמנה" at bounding box center [66, 183] width 35 height 13
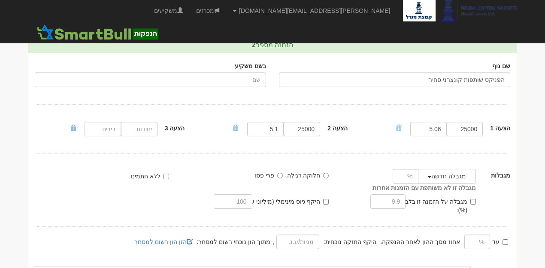
scroll to position [57, 0]
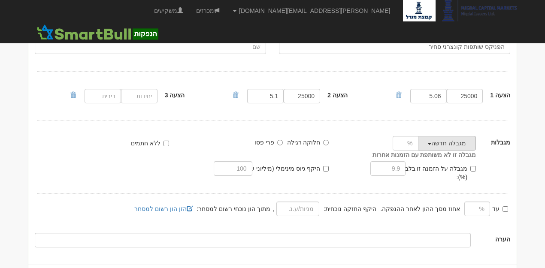
click at [432, 143] on button "מגבלה חדשה" at bounding box center [447, 143] width 58 height 15
click at [434, 144] on button "מגבלה חדשה" at bounding box center [447, 143] width 58 height 15
click at [472, 167] on input "מגבלה על הזמנה זו בלבד (%):" at bounding box center [473, 169] width 6 height 6
checkbox input "true"
click at [380, 170] on input "text" at bounding box center [387, 168] width 35 height 15
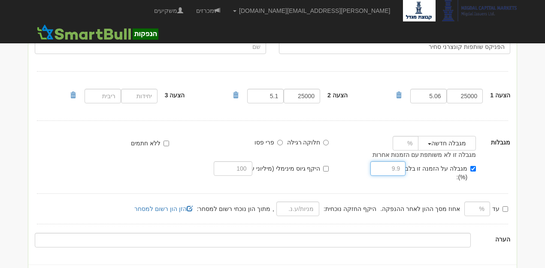
drag, startPoint x: 399, startPoint y: 167, endPoint x: 421, endPoint y: 167, distance: 22.3
click at [421, 167] on div "מגבלה על הזמנה זו בלבד (%):" at bounding box center [406, 174] width 154 height 26
type input "12"
click at [542, 166] on body "amitg@msh.co.il הגדרות חשבונות הנפקה תבניות הודעות קיבול" at bounding box center [272, 135] width 545 height 384
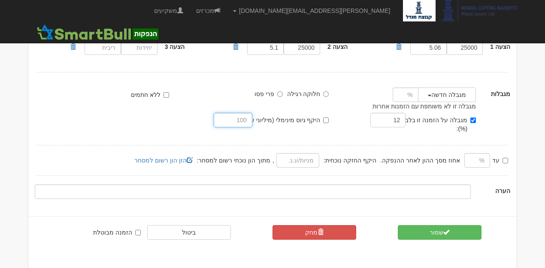
scroll to position [0, 0]
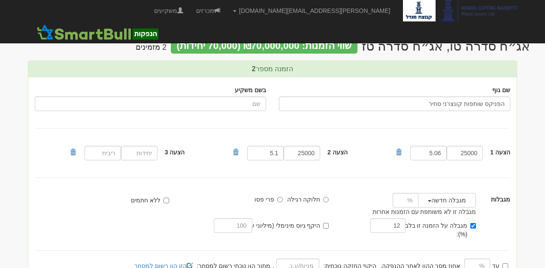
click at [315, 214] on div "מגבלה חדשה מגבלה חדשה הסר מגבלה" at bounding box center [252, 205] width 460 height 25
click at [427, 201] on button "מגבלה חדשה" at bounding box center [447, 200] width 58 height 15
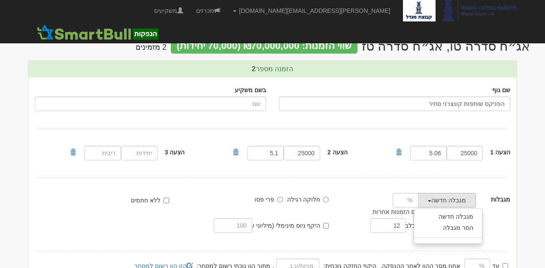
click at [427, 201] on button "מגבלה חדשה" at bounding box center [447, 200] width 58 height 15
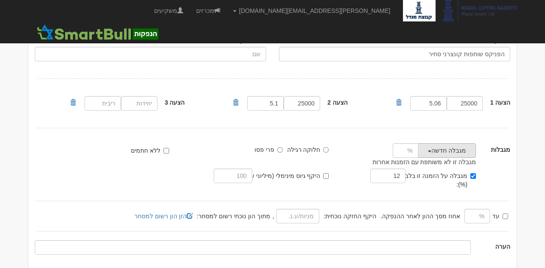
scroll to position [86, 0]
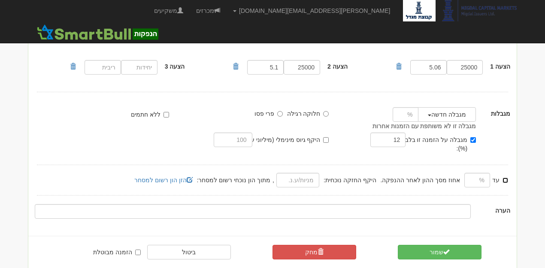
click at [507, 178] on input "עד" at bounding box center [505, 181] width 6 height 6
click at [506, 178] on input "עד" at bounding box center [505, 181] width 6 height 6
checkbox input "false"
click at [472, 139] on input "מגבלה על הזמנה זו בלבד (%):" at bounding box center [473, 140] width 6 height 6
checkbox input "false"
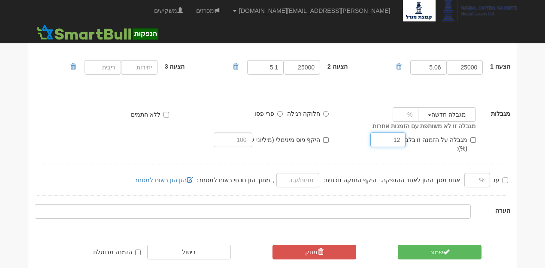
drag, startPoint x: 398, startPoint y: 139, endPoint x: 366, endPoint y: 142, distance: 31.9
click at [366, 142] on div "מגבלה על הזמנה זו בלבד (%): 12" at bounding box center [406, 146] width 154 height 26
drag, startPoint x: 392, startPoint y: 139, endPoint x: 410, endPoint y: 139, distance: 18.0
click at [410, 139] on div "מגבלה על הזמנה זו בלבד (%): 12" at bounding box center [406, 146] width 154 height 26
click at [428, 160] on div "שם גוף הפניקס שותפות קונצרני סחיר בשם משקיע הצעה 1 25000 5.06 25000" at bounding box center [272, 109] width 488 height 236
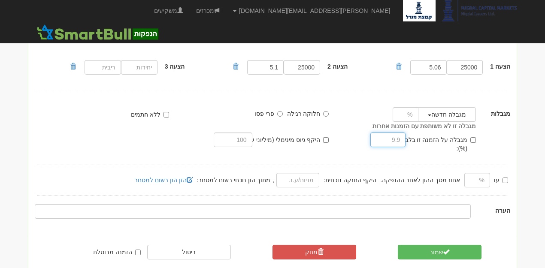
click at [399, 141] on input "text" at bounding box center [387, 140] width 35 height 15
type input "12"
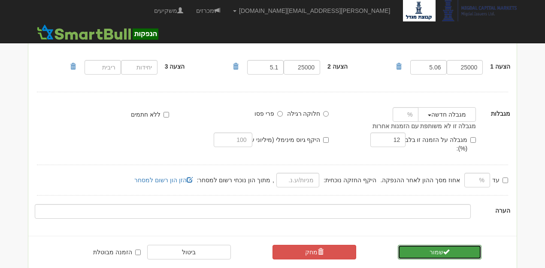
click at [431, 245] on button "שמור" at bounding box center [440, 252] width 84 height 15
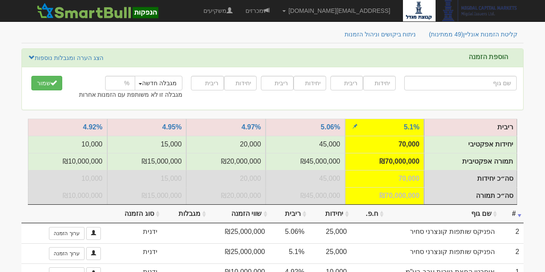
scroll to position [86, 0]
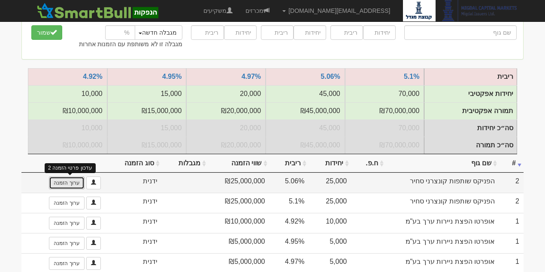
click at [78, 188] on link "ערוך הזמנה" at bounding box center [66, 183] width 35 height 13
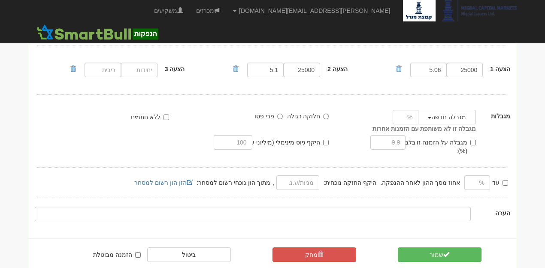
scroll to position [86, 0]
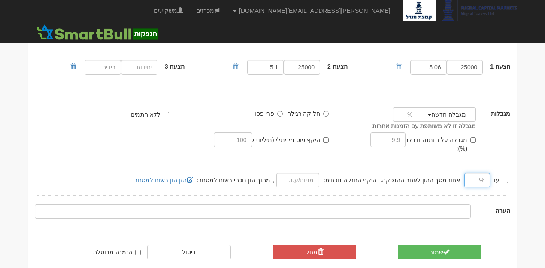
click at [476, 173] on input "text" at bounding box center [477, 180] width 26 height 15
type input "12"
click at [472, 195] on div at bounding box center [272, 195] width 471 height 0
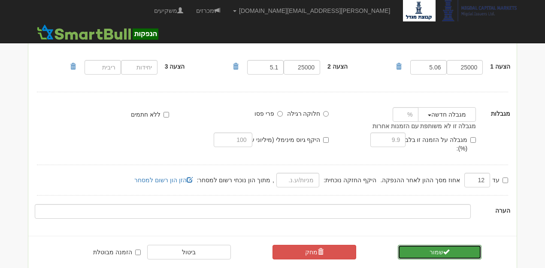
click at [437, 245] on button "שמור" at bounding box center [440, 252] width 84 height 15
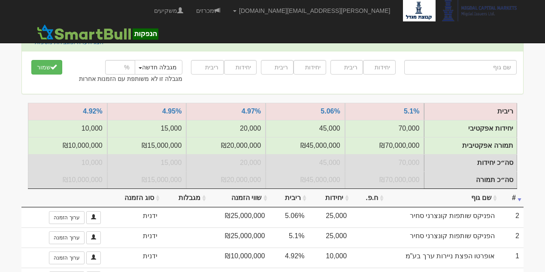
scroll to position [37, 0]
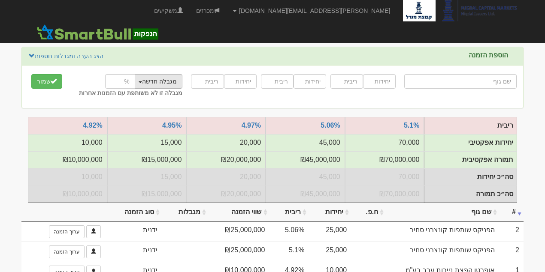
click at [163, 81] on button "מגבלה חדשה" at bounding box center [157, 81] width 49 height 15
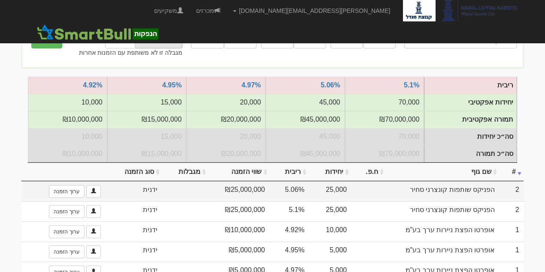
scroll to position [123, 0]
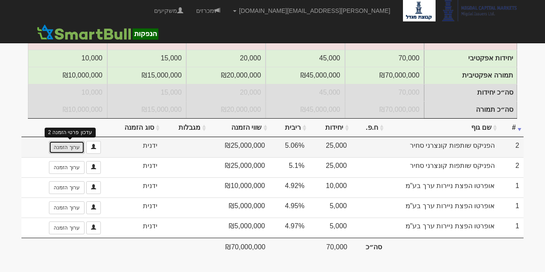
click at [72, 149] on link "ערוך הזמנה" at bounding box center [66, 147] width 35 height 13
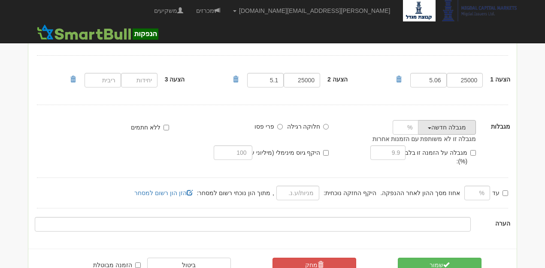
scroll to position [86, 0]
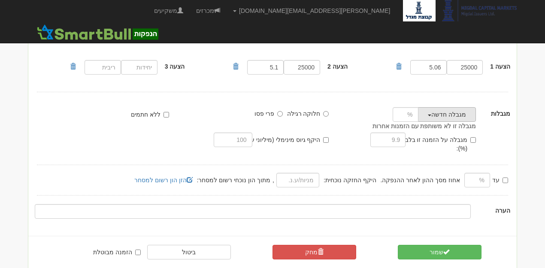
click at [425, 115] on button "מגבלה חדשה" at bounding box center [447, 114] width 58 height 15
click at [448, 127] on link "מגבלה חדשה" at bounding box center [448, 130] width 68 height 11
click at [411, 115] on input "number" at bounding box center [406, 114] width 26 height 15
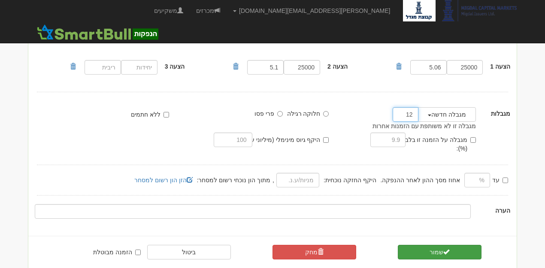
type input "12"
click at [427, 245] on button "שמור" at bounding box center [440, 252] width 84 height 15
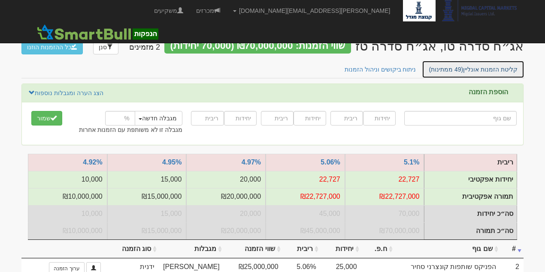
click at [448, 72] on span "(49 ממתינות)" at bounding box center [446, 69] width 34 height 7
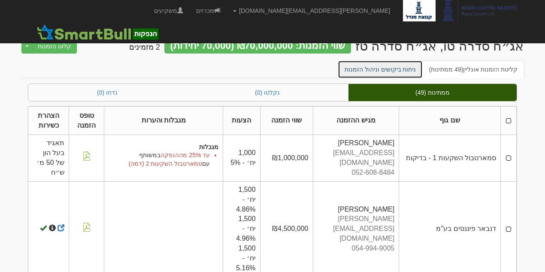
click at [414, 66] on link "ניתוח ביקושים וניהול הזמנות" at bounding box center [380, 69] width 85 height 18
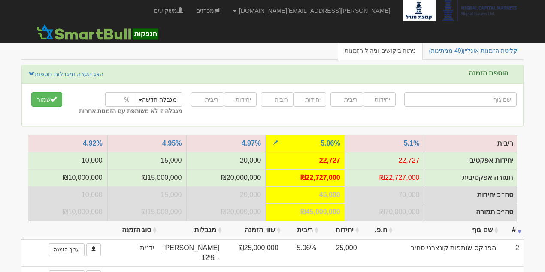
scroll to position [57, 0]
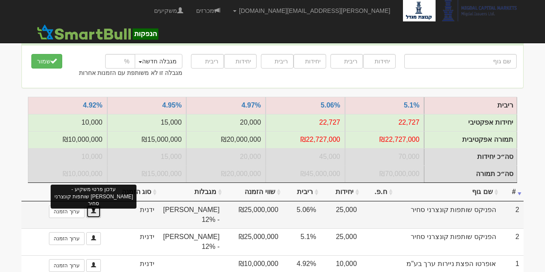
click at [94, 214] on span at bounding box center [93, 211] width 5 height 5
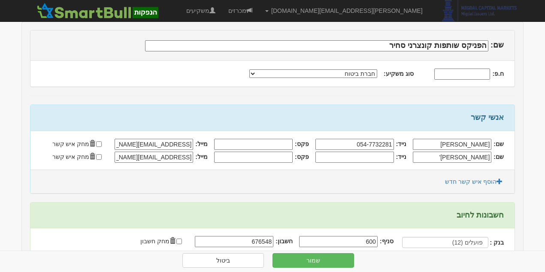
scroll to position [114, 0]
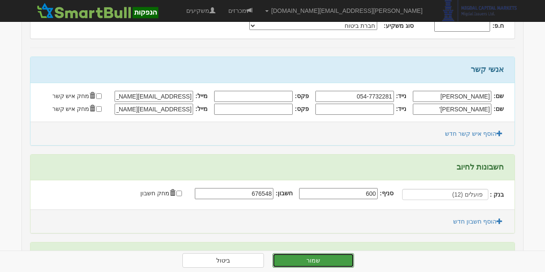
click at [343, 264] on button "שמור" at bounding box center [313, 261] width 82 height 15
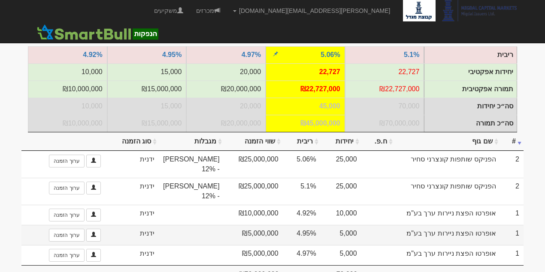
scroll to position [123, 0]
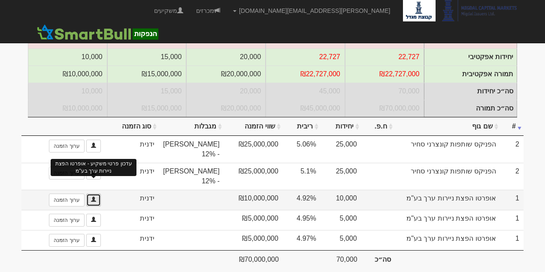
click at [91, 197] on span at bounding box center [93, 199] width 5 height 5
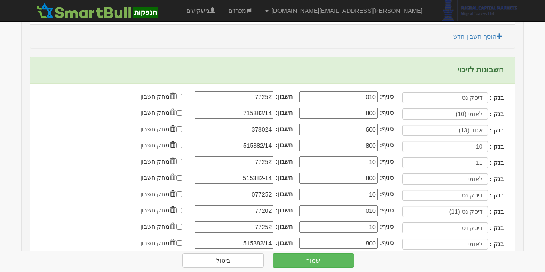
scroll to position [576, 0]
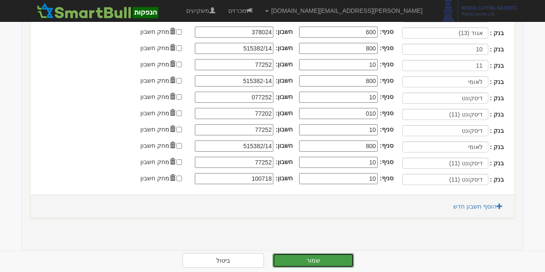
click at [333, 259] on button "שמור" at bounding box center [313, 261] width 82 height 15
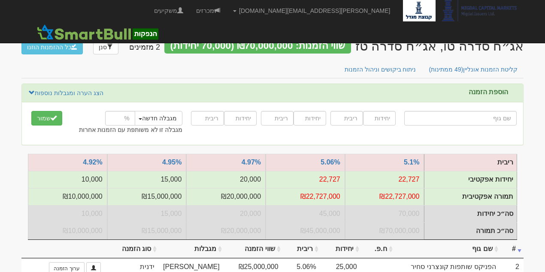
click at [460, 120] on input "text" at bounding box center [460, 118] width 112 height 15
type input "א"
type input "א-טו-זד פיננסים"
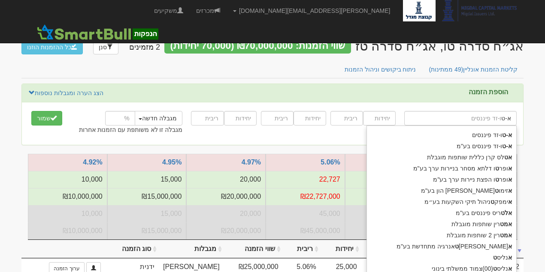
type input "א-טו"
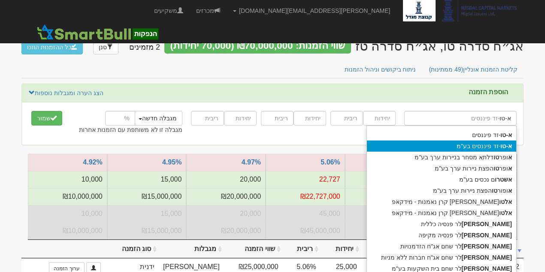
click at [468, 147] on div "א-טו -זד פיננסים בע"מ" at bounding box center [441, 146] width 149 height 11
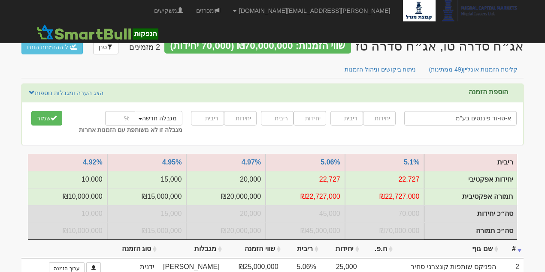
type input "א-טו-זד פיננסים בע"מ"
click at [378, 120] on input "number" at bounding box center [379, 118] width 33 height 15
type input "10000"
click at [353, 123] on input "number" at bounding box center [346, 118] width 33 height 15
type input "4.9"
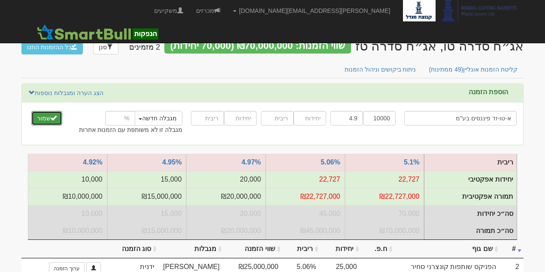
click at [56, 117] on span "submit" at bounding box center [54, 118] width 6 height 6
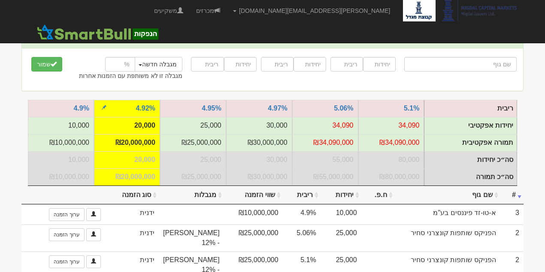
scroll to position [143, 0]
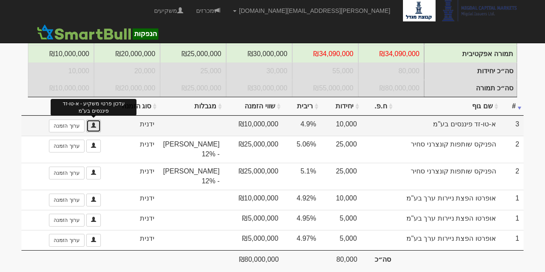
click at [96, 128] on link at bounding box center [93, 126] width 15 height 13
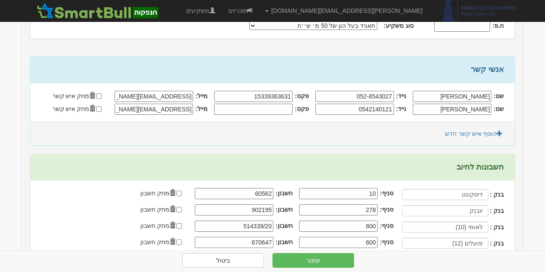
scroll to position [114, 0]
type input "דיסקונט (11)"
click at [421, 194] on input "דיסקונט" at bounding box center [444, 194] width 87 height 11
click at [488, 174] on div "חשבונות לחיוב" at bounding box center [272, 168] width 484 height 26
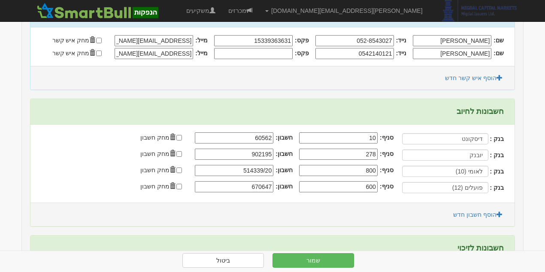
scroll to position [172, 0]
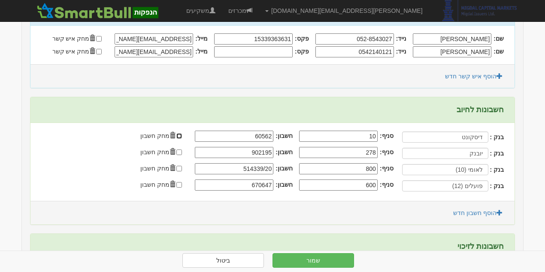
click at [181, 134] on input "checkbox" at bounding box center [179, 136] width 6 height 6
checkbox input "false"
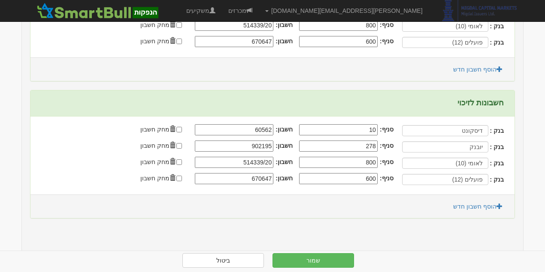
scroll to position [87, 0]
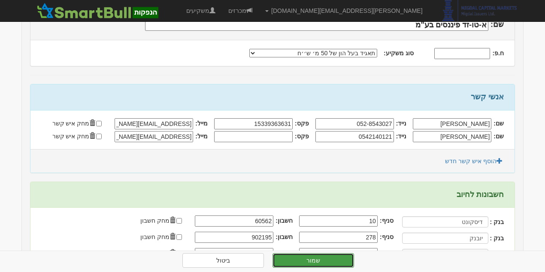
click at [334, 262] on button "שמור" at bounding box center [313, 261] width 82 height 15
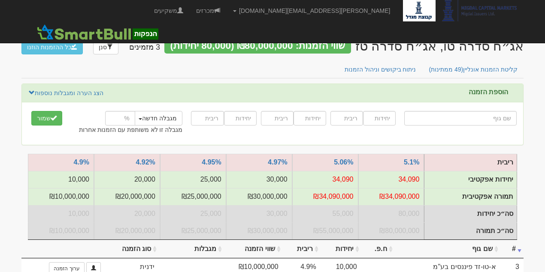
type input "ה"
type input "הפניקס השקעות ופיננסים"
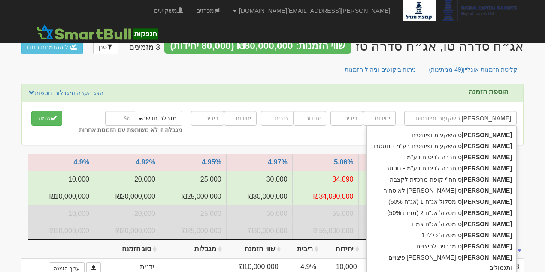
type input "הפניקס"
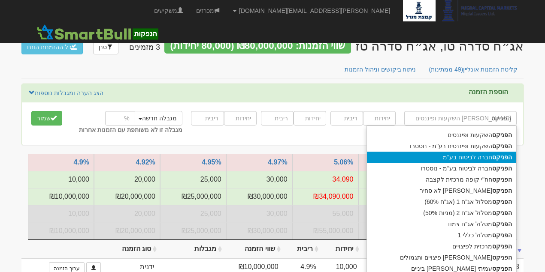
click at [440, 160] on div "הפניקס חברה לביטוח בע"מ" at bounding box center [441, 157] width 149 height 11
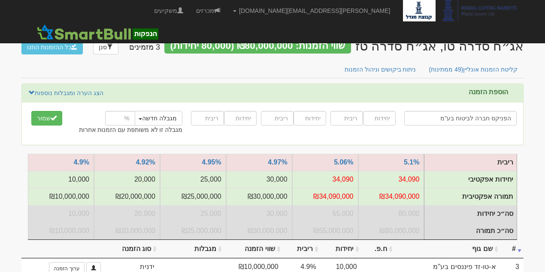
type input "הפניקס חברה לביטוח בע"מ"
click at [369, 118] on input "number" at bounding box center [379, 118] width 33 height 15
type input "5000"
click at [348, 121] on input "number" at bounding box center [346, 118] width 33 height 15
type input "5.03"
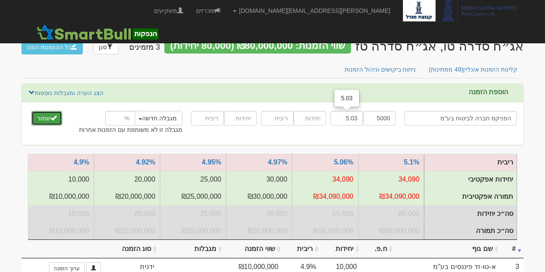
click at [55, 113] on button "שמור" at bounding box center [46, 118] width 31 height 15
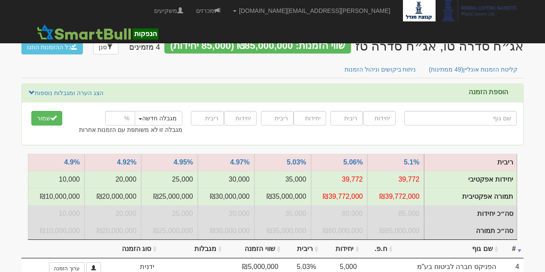
click at [432, 118] on input "text" at bounding box center [460, 118] width 112 height 15
type input "מ"
type input "[PERSON_NAME] 90/10"
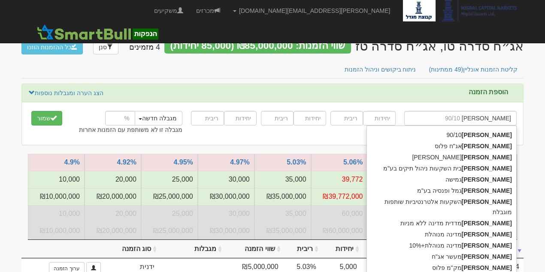
type input "[PERSON_NAME]"
type input "[PERSON_NAME] ופנסיה בע"מ"
type input "[PERSON_NAME]"
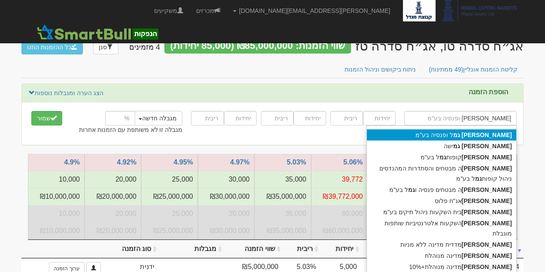
click at [456, 133] on div "[PERSON_NAME] ל ופנסיה בע"מ" at bounding box center [441, 135] width 149 height 11
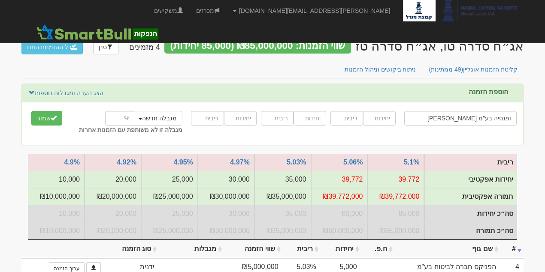
type input "[PERSON_NAME] ופנסיה בע"מ"
click at [380, 118] on input "number" at bounding box center [379, 118] width 33 height 15
type input "10000"
click at [349, 118] on input "number" at bounding box center [346, 118] width 33 height 15
type input "4.96"
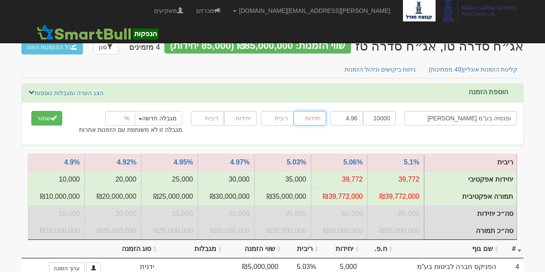
click at [310, 119] on input "number" at bounding box center [309, 118] width 33 height 15
type input "10000"
click at [281, 118] on input "number" at bounding box center [277, 118] width 33 height 15
type input "5.04"
click at [235, 119] on input "number" at bounding box center [240, 118] width 33 height 15
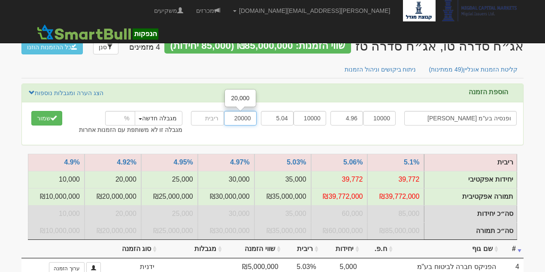
type input "20000"
click at [211, 116] on input "number" at bounding box center [207, 118] width 33 height 15
type input "5.2"
click at [140, 117] on div at bounding box center [122, 118] width 36 height 15
click at [142, 118] on span "button" at bounding box center [140, 119] width 3 height 2
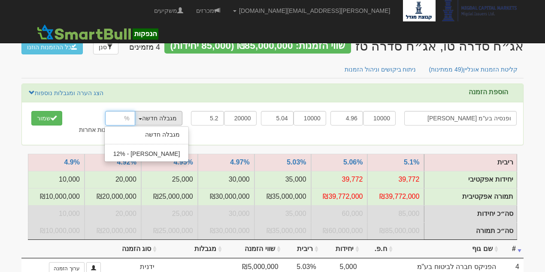
click at [127, 116] on input "number" at bounding box center [120, 118] width 30 height 15
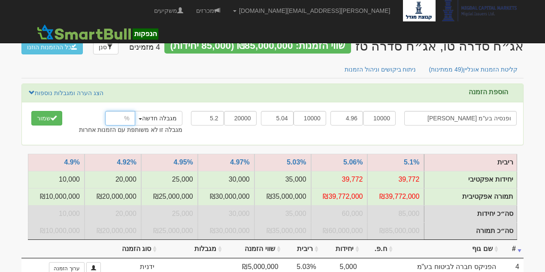
click at [119, 114] on input "number" at bounding box center [120, 118] width 30 height 15
click at [56, 118] on span "submit" at bounding box center [54, 118] width 6 height 6
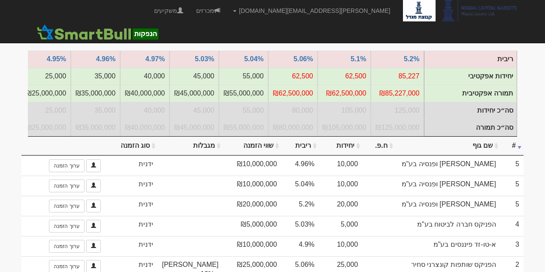
scroll to position [143, 0]
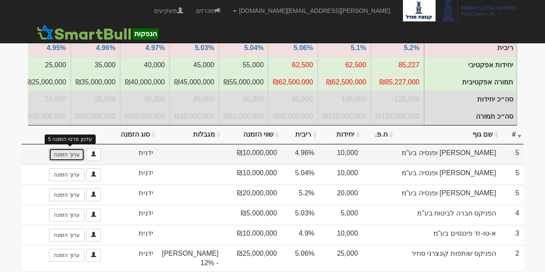
click at [70, 148] on link "ערוך הזמנה" at bounding box center [66, 154] width 35 height 13
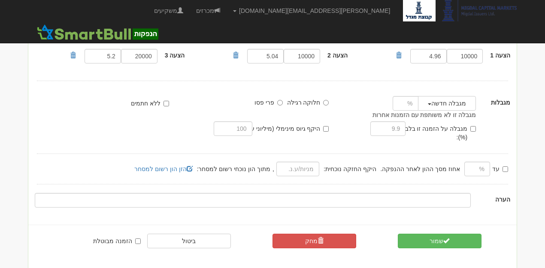
scroll to position [106, 0]
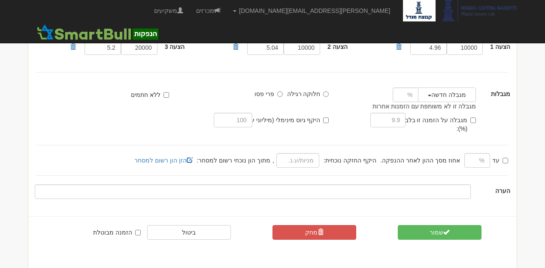
click at [321, 121] on label "היקף גיוס מינימלי (מיליוני ע.נ.):" at bounding box center [285, 120] width 88 height 9
click at [323, 121] on input "היקף גיוס מינימלי (מיליוני ע.נ.):" at bounding box center [326, 121] width 6 height 6
checkbox input "true"
click at [236, 120] on input "text" at bounding box center [233, 120] width 38 height 15
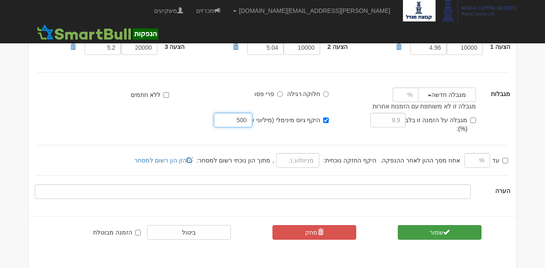
type input "500"
click at [461, 225] on button "שמור" at bounding box center [440, 232] width 84 height 15
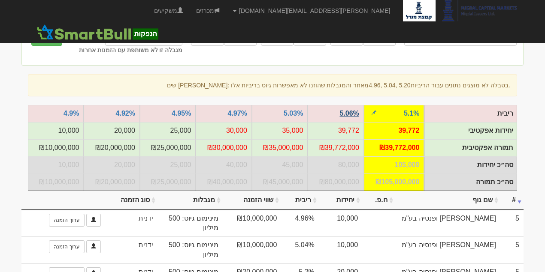
scroll to position [28, 0]
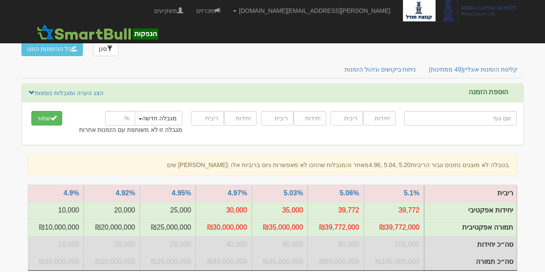
click at [496, 111] on input "text" at bounding box center [460, 118] width 112 height 15
type input "ה"
type input "[PERSON_NAME] השקעות ופיננסים"
type input "הפ"
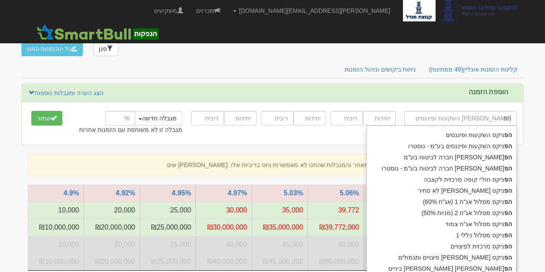
type input "ה"
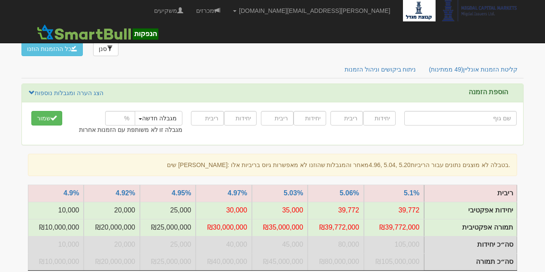
type input "כ"
type input "כלל בריאות חברה לביטוח מכבי"
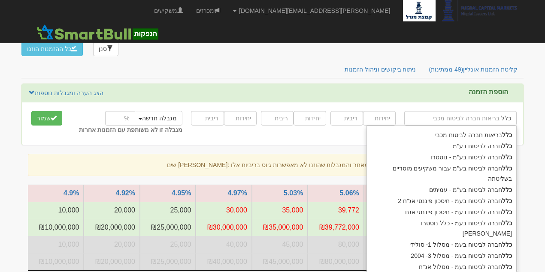
type input "כלל"
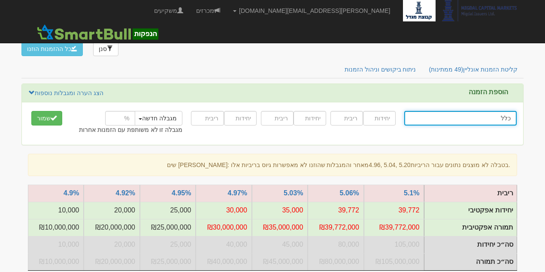
type input "כלל בריאות חברה לביטוח מכבי"
click at [462, 111] on input "כלל" at bounding box center [460, 118] width 112 height 15
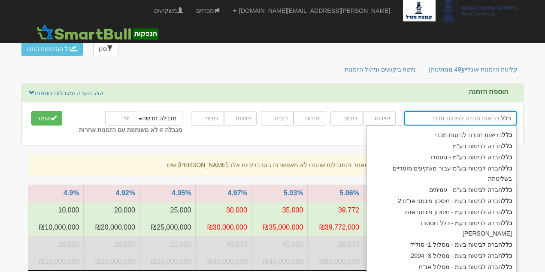
type input "כל"
type input "כ"
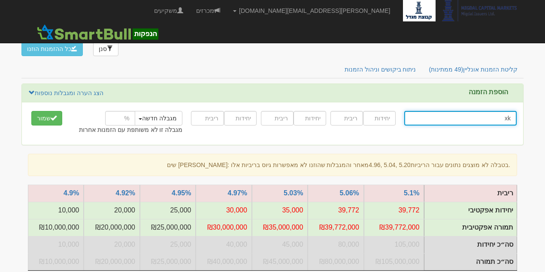
type input "x"
type input "ס"
type input "סלע 10/90"
type input "סל"
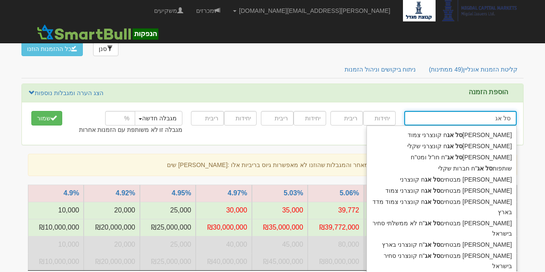
drag, startPoint x: 462, startPoint y: 91, endPoint x: 522, endPoint y: 95, distance: 59.8
click at [522, 109] on div "סל אג סל אג הראל סל אג ח קונצרני צמוד הראל סל אג ח קונצרני שקלי הראל סל אג "ח ח…" at bounding box center [460, 121] width 125 height 24
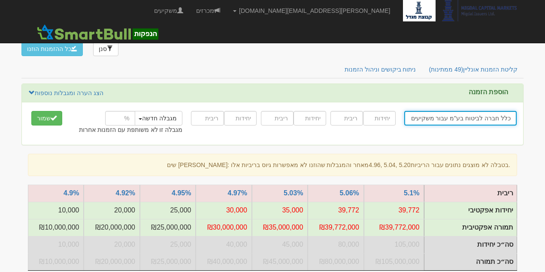
type input "כלל חברה לביטוח בע"מ עבור משקיעים מוסדיים בשליטתה"
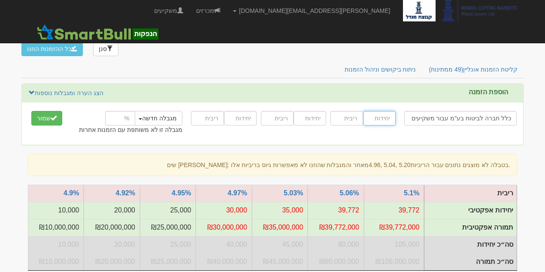
click at [387, 111] on input "number" at bounding box center [379, 118] width 33 height 15
type input "80000"
click at [336, 111] on input "number" at bounding box center [346, 118] width 33 height 15
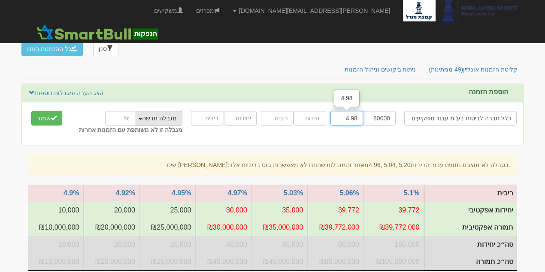
type input "4.98"
click at [144, 111] on button "מגבלה חדשה" at bounding box center [157, 118] width 49 height 15
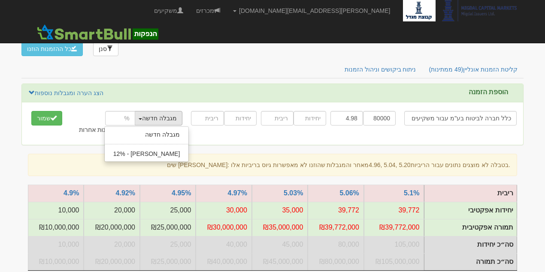
click at [166, 111] on button "מגבלה חדשה" at bounding box center [157, 118] width 49 height 15
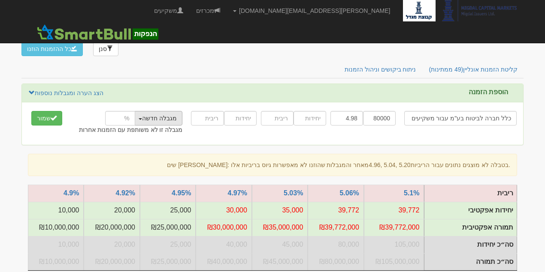
click at [167, 111] on button "מגבלה חדשה" at bounding box center [157, 118] width 49 height 15
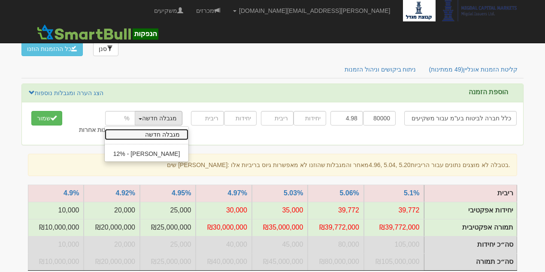
click at [172, 129] on link "מגבלה חדשה" at bounding box center [147, 134] width 84 height 11
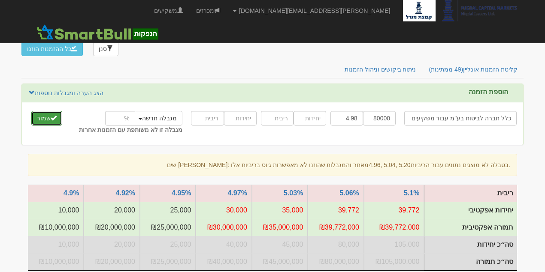
click at [58, 111] on button "שמור" at bounding box center [46, 118] width 31 height 15
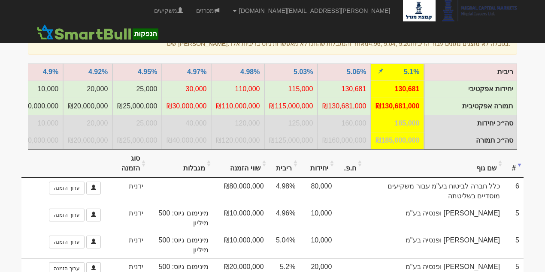
scroll to position [172, 0]
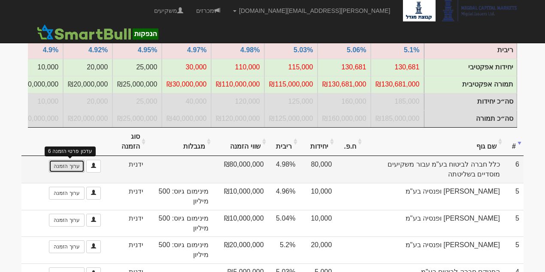
click at [72, 160] on link "ערוך הזמנה" at bounding box center [66, 166] width 35 height 13
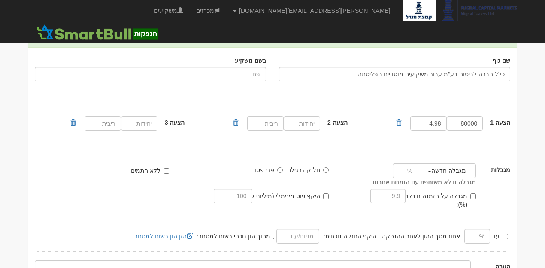
scroll to position [106, 0]
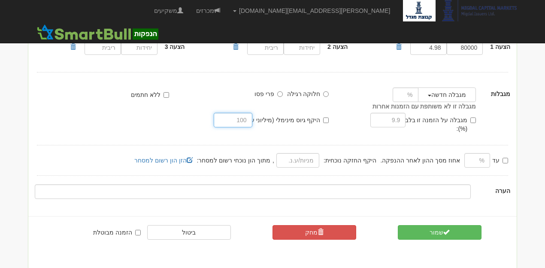
click at [240, 119] on input "text" at bounding box center [233, 120] width 38 height 15
type input "400"
click at [412, 94] on input "number" at bounding box center [406, 95] width 26 height 15
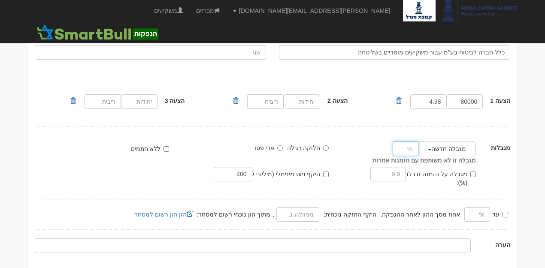
scroll to position [57, 0]
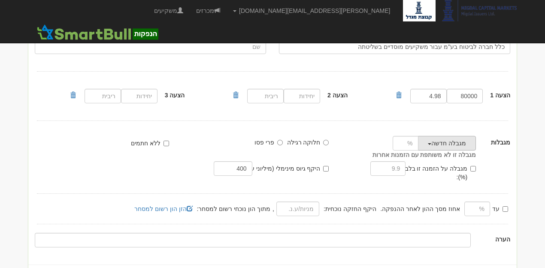
click at [433, 142] on button "מגבלה חדשה" at bounding box center [447, 143] width 58 height 15
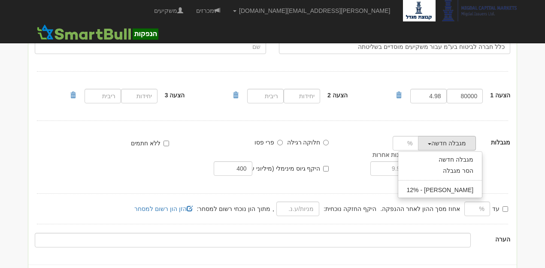
click at [351, 146] on div "מגבלה חדשה מגבלה חדשה הסר מגבלה הפניקס - 12%" at bounding box center [411, 143] width 141 height 15
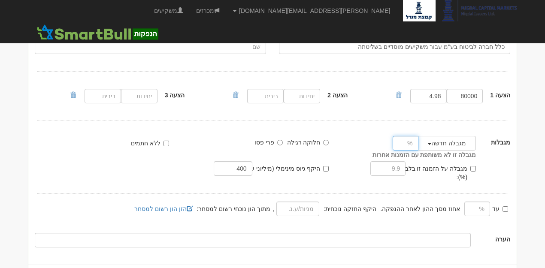
click at [407, 139] on input "number" at bounding box center [406, 143] width 26 height 15
type input "25"
click at [365, 136] on div "מגבלה חדשה מגבלה חדשה הסר מגבלה הפניקס - 12% 25" at bounding box center [411, 143] width 141 height 15
click at [418, 180] on div "שם גוף כלל חברה לביטוח בע"מ עבור משקיעים מוסדיים בשליטתה בשם משקיע הצעה 1 80000…" at bounding box center [272, 138] width 488 height 236
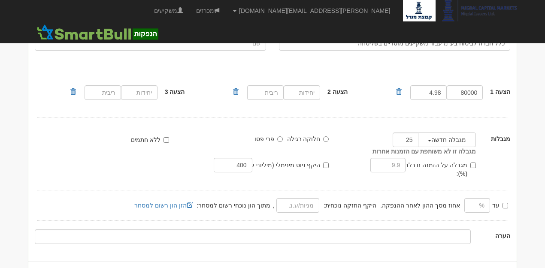
scroll to position [106, 0]
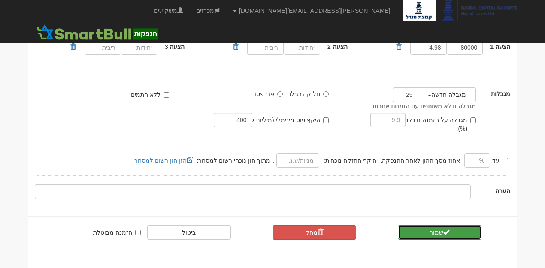
click at [436, 225] on button "שמור" at bounding box center [440, 232] width 84 height 15
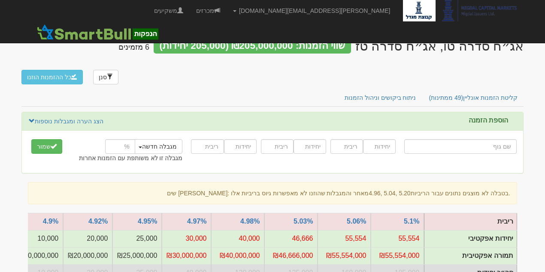
type input "מ"
type input "מיד צח בע"מ"
type input "מי"
type input "מיטב (B2ׂ) תיק מנוהל + 15%"
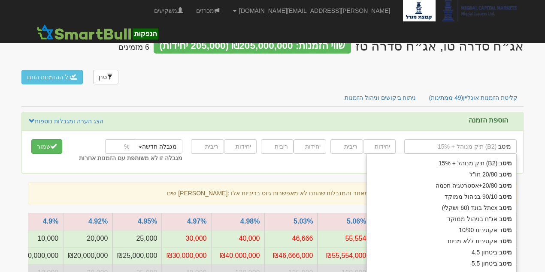
type input "מיטב"
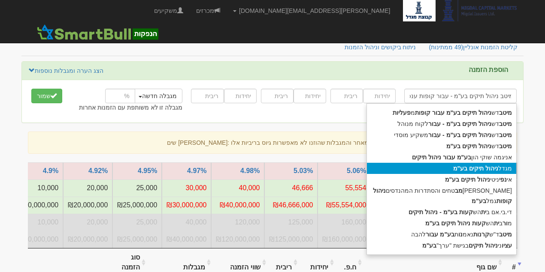
scroll to position [57, 0]
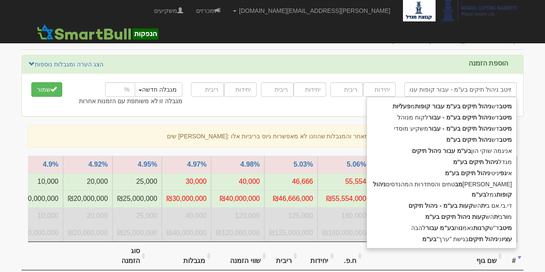
type input "מיטב ניהול תיקים בע"מ - עבור קופות ענפיות"
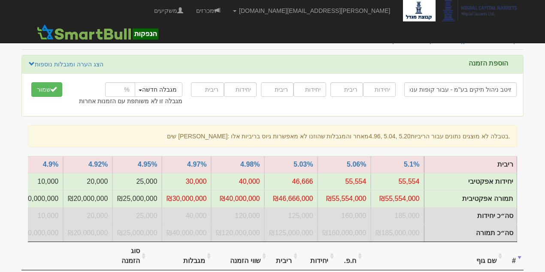
scroll to position [0, 0]
click at [437, 74] on div "מיטב ניהול תיקים בע"מ - עבור קופות ענפיות מיטב ניהול תיקים בע"מ - עבור קופות ענ…" at bounding box center [272, 95] width 501 height 42
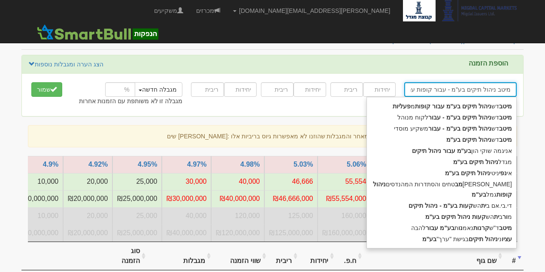
click at [413, 82] on input "מיטב ניהול תיקים בע"מ - עבור קופות ענפיות" at bounding box center [460, 89] width 112 height 15
click at [414, 82] on input "מיטב ניהול תיקים בע"מ - עבור קופות ענפיות" at bounding box center [460, 89] width 112 height 15
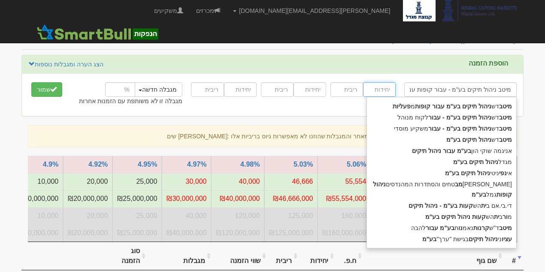
click at [383, 82] on input "number" at bounding box center [379, 89] width 33 height 15
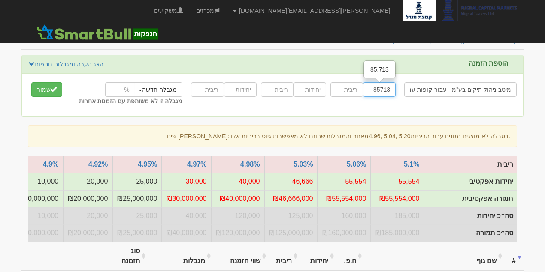
type input "85713"
click at [354, 82] on input "number" at bounding box center [346, 89] width 33 height 15
type input "5"
click at [351, 80] on div "מיטב ניהול תיקים בע"מ - עבור קופות ענפיות מיטב ניהול תיקים בע"מ - עבור קופות ענ…" at bounding box center [272, 95] width 501 height 30
click at [49, 82] on button "שמור" at bounding box center [46, 89] width 31 height 15
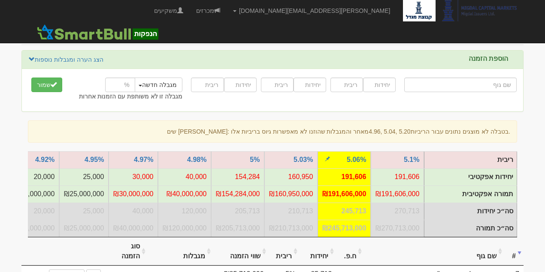
scroll to position [172, 0]
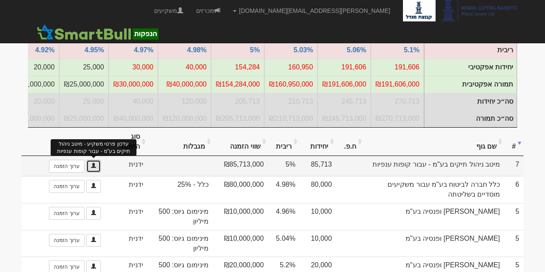
click at [97, 160] on link at bounding box center [93, 166] width 15 height 13
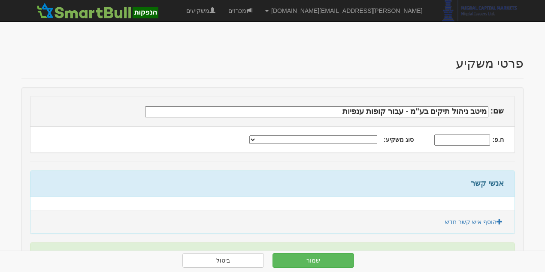
click at [357, 139] on select "תאגיד מסווג חתם / מפיץ חברת ביטוח תאגיד בעל הון של 50 מ׳ ש׳׳ח קופת גמל / קרן פנ…" at bounding box center [313, 140] width 128 height 9
click at [470, 112] on input "מיטב ניהול תיקים בע"מ - עבור קופות ענפיות" at bounding box center [316, 111] width 343 height 11
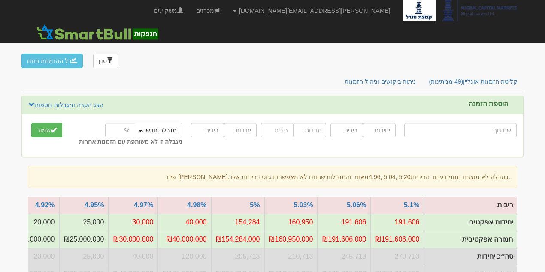
scroll to position [172, 0]
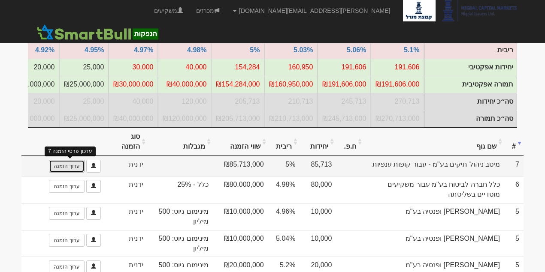
click at [73, 160] on link "ערוך הזמנה" at bounding box center [66, 166] width 35 height 13
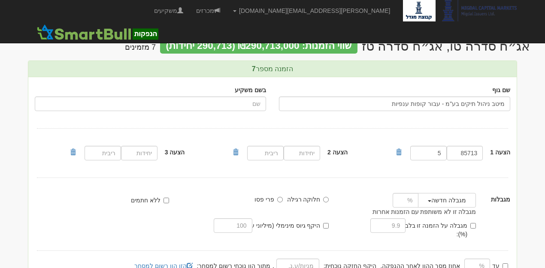
drag, startPoint x: 388, startPoint y: 102, endPoint x: 549, endPoint y: 103, distance: 160.5
click at [544, 103] on html "amitg@msh.co.il הגדרות חשבונות הנפקה תבניות הודעות קיבול" at bounding box center [272, 192] width 545 height 384
type input "מ"
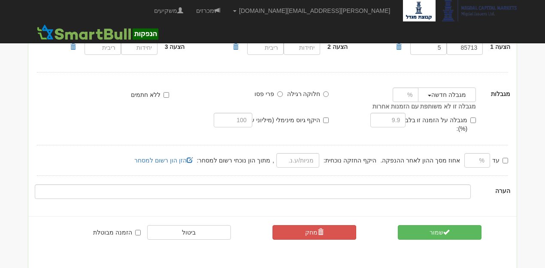
scroll to position [106, 0]
click at [287, 225] on link "מחק" at bounding box center [314, 232] width 84 height 15
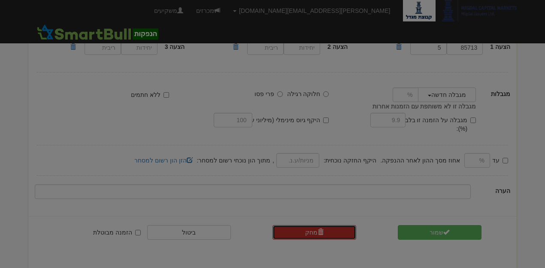
scroll to position [101, 0]
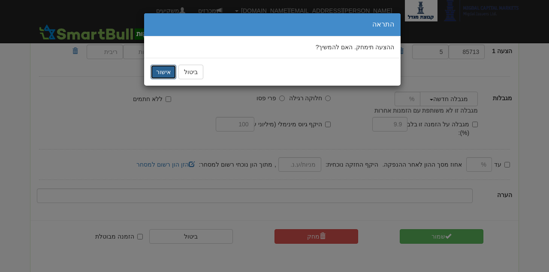
click at [166, 71] on button "אישור" at bounding box center [164, 72] width 26 height 15
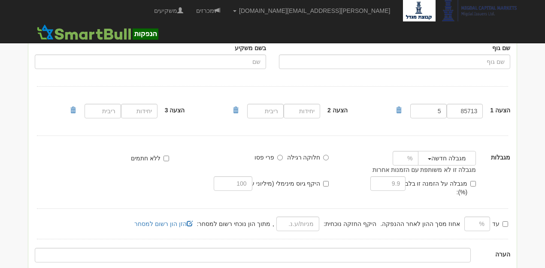
scroll to position [0, 0]
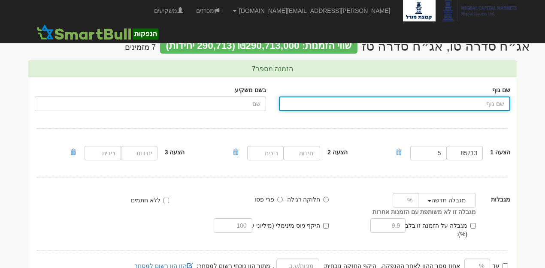
click at [478, 101] on input "שם גוף" at bounding box center [394, 104] width 231 height 15
type input "מיטב דש"
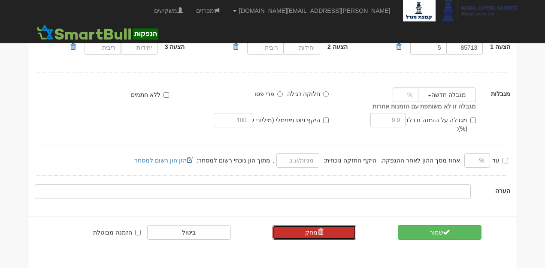
click at [314, 225] on link "מחק" at bounding box center [314, 232] width 84 height 15
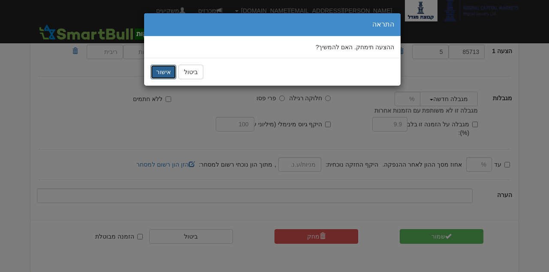
click at [163, 70] on button "אישור" at bounding box center [164, 72] width 26 height 15
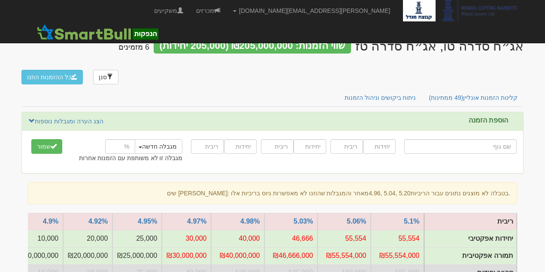
type input "מ"
type input "מיד צח בע"מ"
type input "מי"
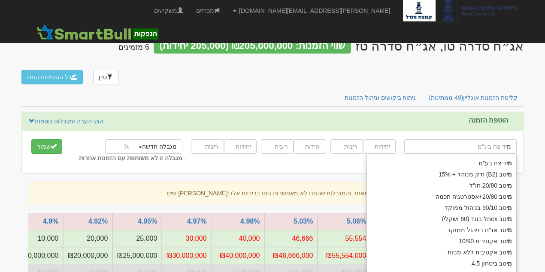
type input "מיטב (B2ׂ) תיק מנוהל + 15%"
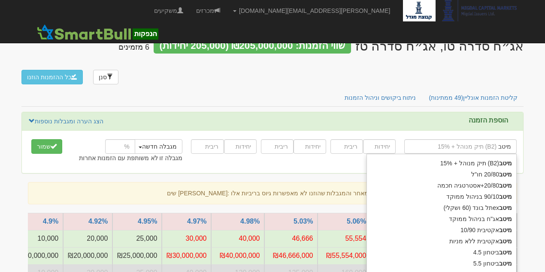
type input "מיטב"
type input "מיטב ד"
type input "מיטב דש בונד A - רכיב בטוחה"
type input "מיטב דש"
type input "מיטב דש ני"
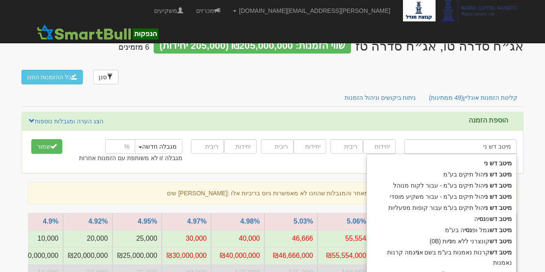
type input "מיטב דש ניהול תיקים בע"מ"
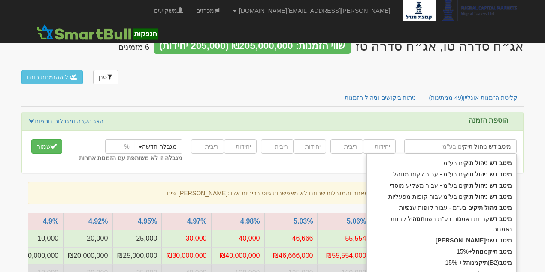
type input "מיטב דש ניהול תיקי"
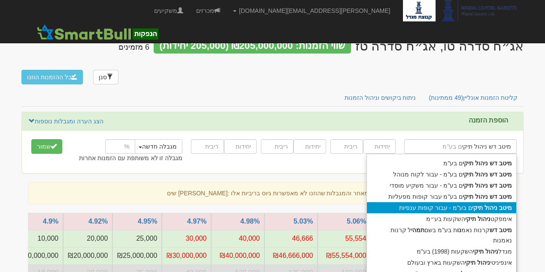
click at [455, 203] on div "מיטב ניהול תיקי ם בע"מ - עבור קופות ענפיות" at bounding box center [441, 208] width 149 height 11
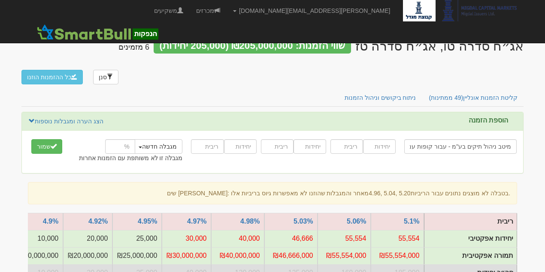
type input "מיטב ניהול תיקים בע"מ - עבור קופות ענפיות"
click at [385, 139] on input "number" at bounding box center [379, 146] width 33 height 15
type input "85713"
click at [336, 139] on input "number" at bounding box center [346, 146] width 33 height 15
type input "5"
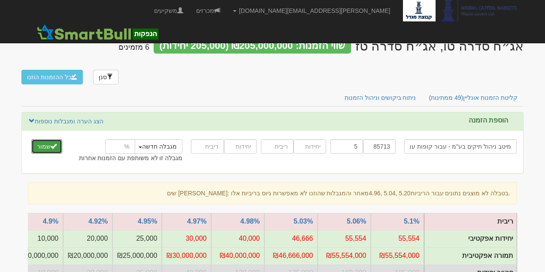
click at [49, 139] on button "שמור" at bounding box center [46, 146] width 31 height 15
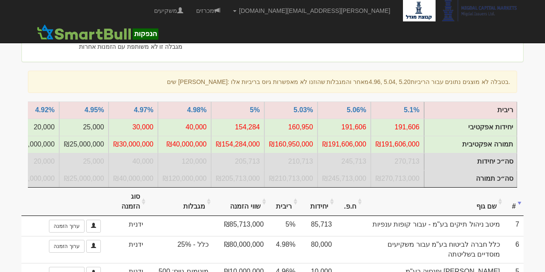
scroll to position [172, 0]
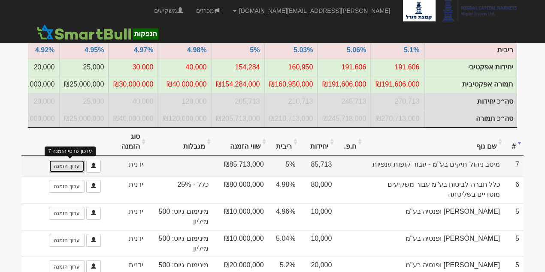
click at [77, 160] on link "ערוך הזמנה" at bounding box center [66, 166] width 35 height 13
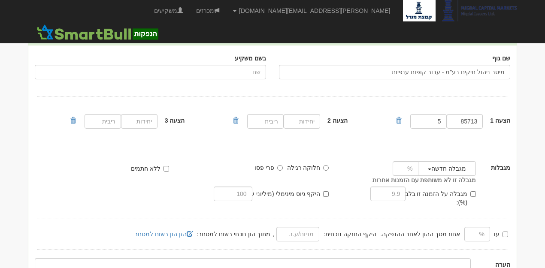
scroll to position [86, 0]
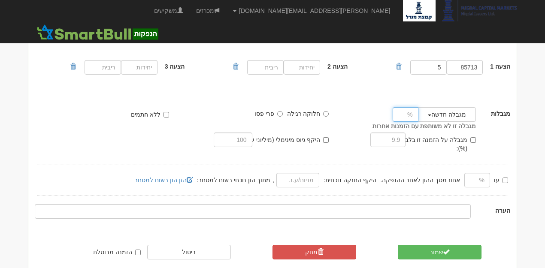
click at [408, 116] on input "number" at bounding box center [406, 114] width 26 height 15
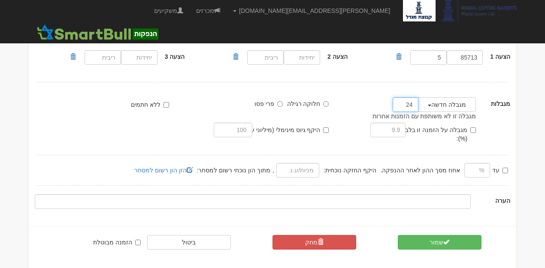
scroll to position [106, 0]
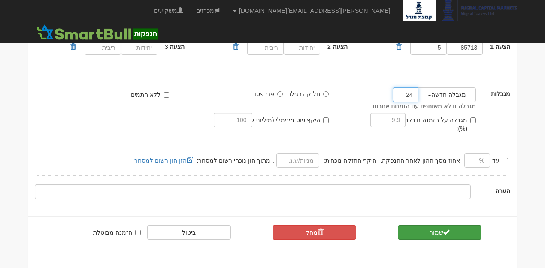
type input "24"
click at [418, 225] on button "שמור" at bounding box center [440, 232] width 84 height 15
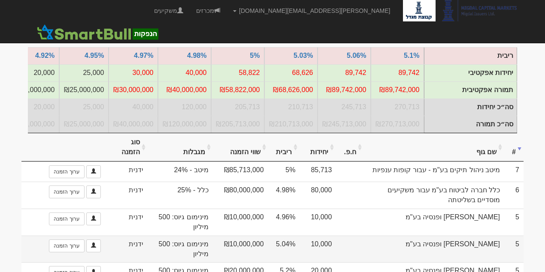
scroll to position [57, 0]
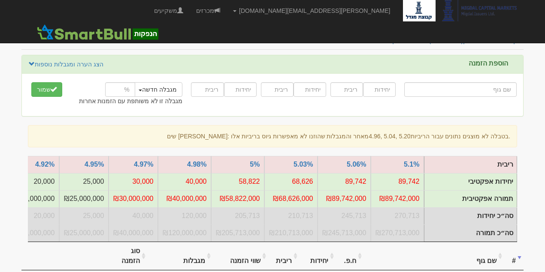
type input "י"
type input "ילין לפידות אג"ח ללא מדורג"
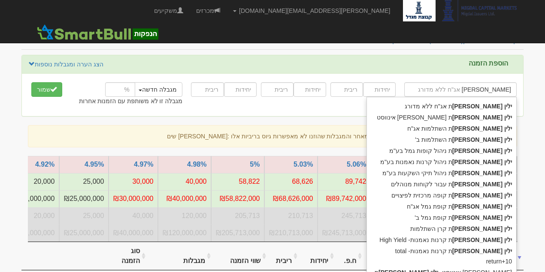
type input "ילין לפידות"
type input "ילין לפידותצ"
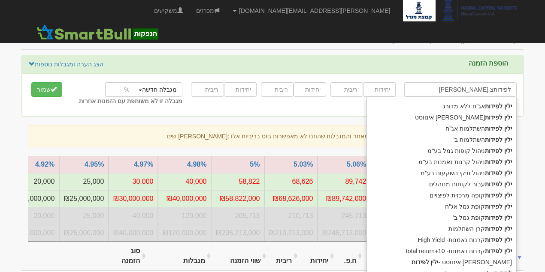
type input "ילין לפידות אג"ח ללא מדורג"
type input "ילין לפידות"
type input "ילין לפידות נ"
type input "ילין לפידות אג"ח ללא מדורג"
type input "ילין לפידות"
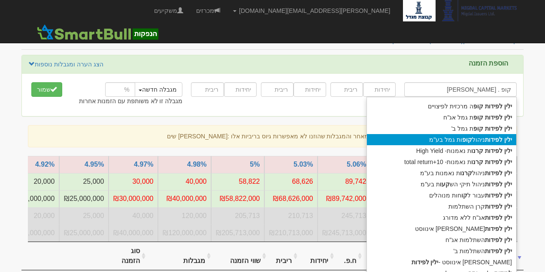
click at [480, 134] on div "ילין לפידות ניהול קופ ות גמל בע"מ" at bounding box center [441, 139] width 149 height 11
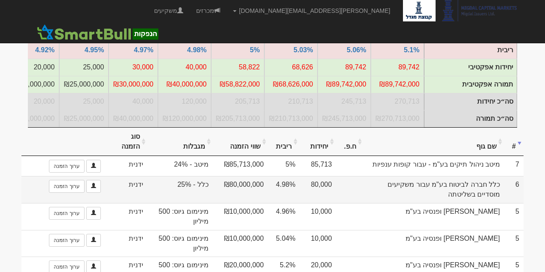
scroll to position [0, 0]
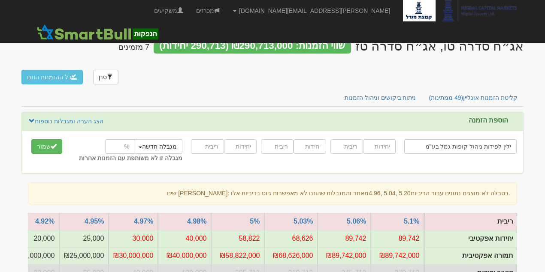
type input "ילין לפידות ניהול קופות גמל בע"מ"
click at [375, 139] on input "number" at bounding box center [379, 146] width 33 height 15
type input "30000"
click at [357, 139] on input "number" at bounding box center [346, 146] width 33 height 15
type input "4.98"
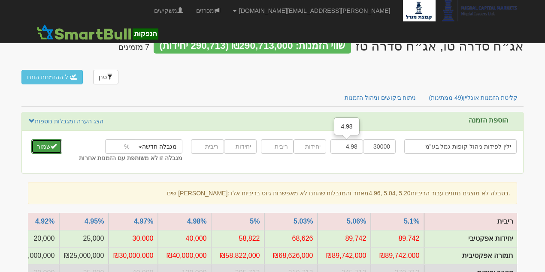
click at [48, 139] on button "שמור" at bounding box center [46, 146] width 31 height 15
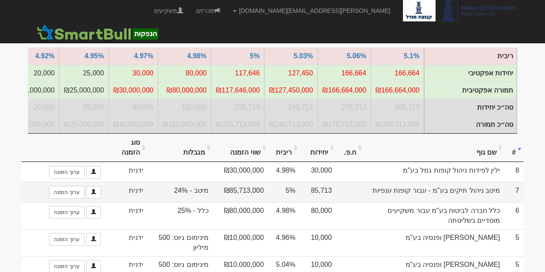
scroll to position [172, 0]
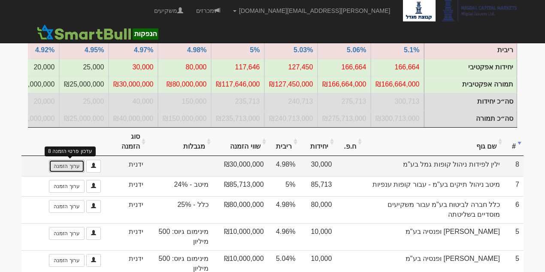
click at [82, 160] on link "ערוך הזמנה" at bounding box center [66, 166] width 35 height 13
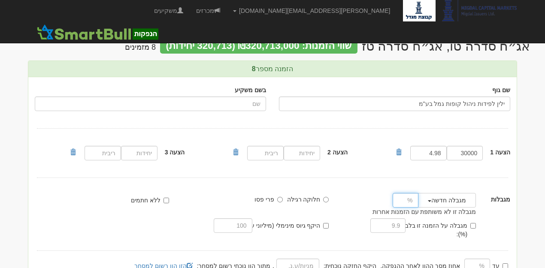
click at [406, 201] on input "number" at bounding box center [406, 200] width 26 height 15
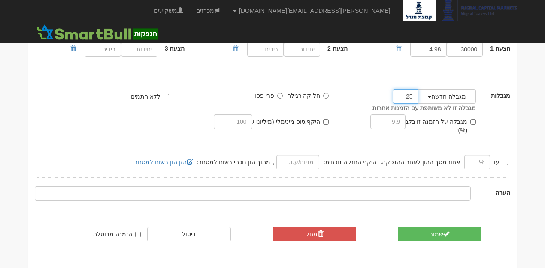
scroll to position [106, 0]
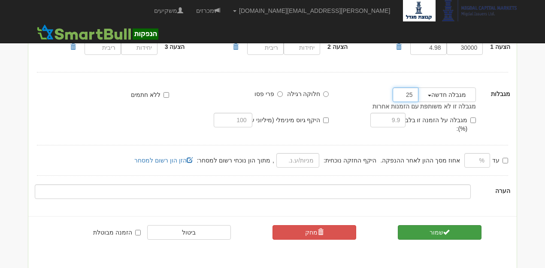
type input "25"
click at [436, 225] on button "שמור" at bounding box center [440, 232] width 84 height 15
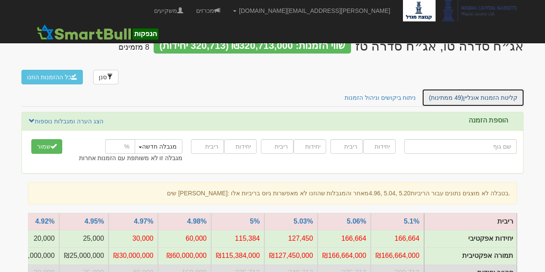
click at [495, 89] on link "קליטת הזמנות אונליין (49 ממתינות)" at bounding box center [473, 98] width 103 height 18
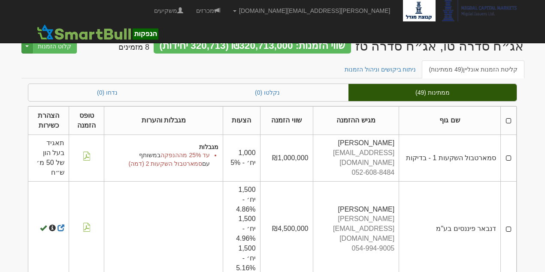
click at [27, 46] on span "button" at bounding box center [26, 46] width 3 height 2
click at [135, 66] on ul "קליטת הזמנות אונליין (49 ממתינות) ניתוח ביקושים וניהול הזמנות" at bounding box center [272, 69] width 502 height 18
click at [57, 45] on button "קלוט הזמנות" at bounding box center [54, 46] width 45 height 15
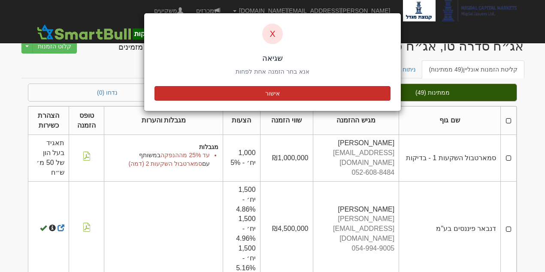
click at [245, 91] on button "אישור" at bounding box center [272, 93] width 236 height 15
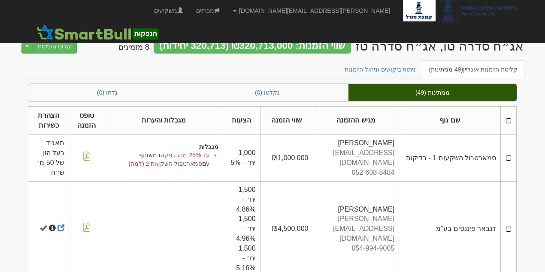
click at [508, 119] on th at bounding box center [509, 120] width 16 height 29
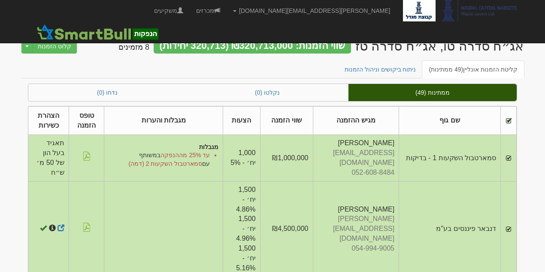
click at [509, 152] on td at bounding box center [509, 158] width 16 height 46
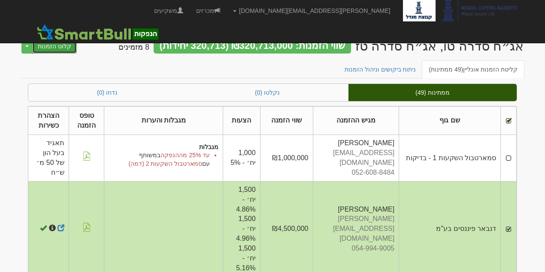
click at [64, 45] on button "קלוט הזמנות" at bounding box center [54, 46] width 45 height 15
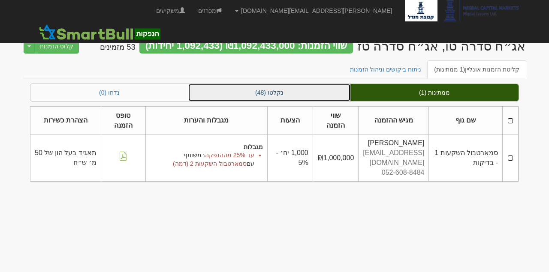
click at [248, 94] on link "נקלטו (48)" at bounding box center [269, 92] width 162 height 17
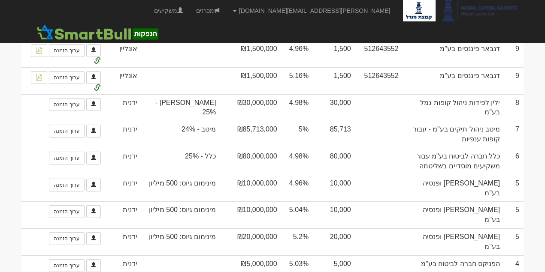
scroll to position [2758, 0]
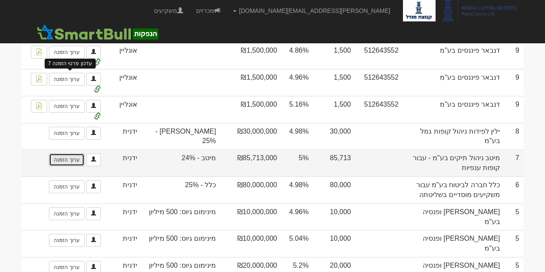
click at [77, 154] on link "ערוך הזמנה" at bounding box center [66, 160] width 35 height 13
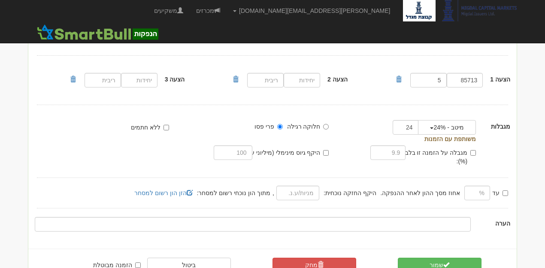
scroll to position [106, 0]
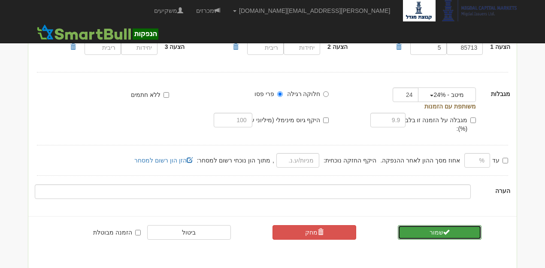
click at [439, 225] on button "שמור" at bounding box center [440, 232] width 84 height 15
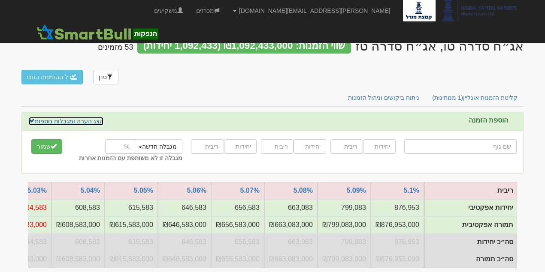
click at [33, 118] on span at bounding box center [32, 121] width 6 height 6
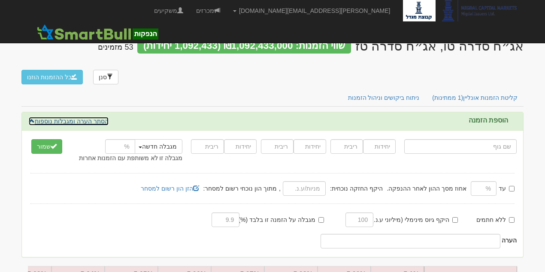
click at [33, 118] on span at bounding box center [32, 121] width 6 height 6
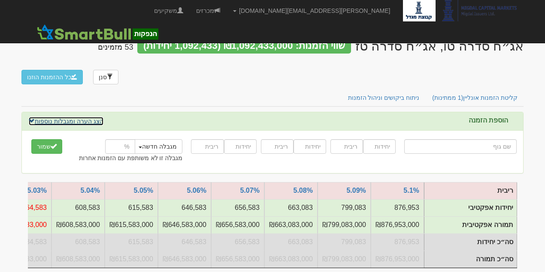
click at [51, 123] on link "הצג הערה ומגבלות נוספות" at bounding box center [66, 121] width 76 height 9
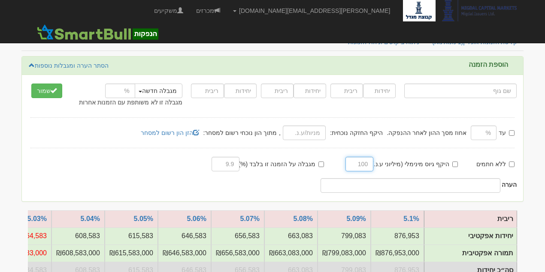
scroll to position [57, 0]
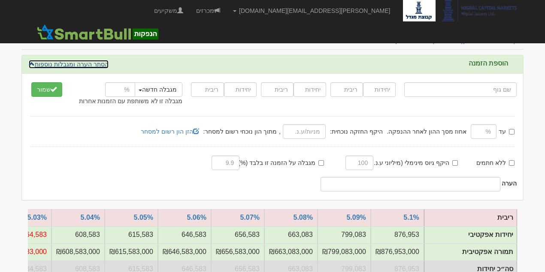
click at [92, 63] on link "הסתר הערה ומגבלות נוספות" at bounding box center [68, 64] width 81 height 9
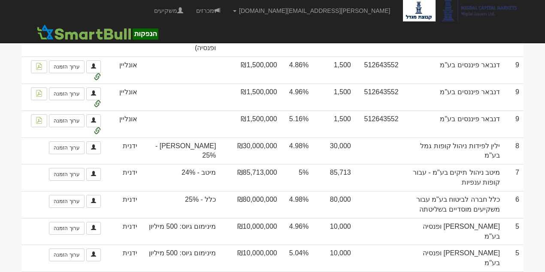
scroll to position [2844, 0]
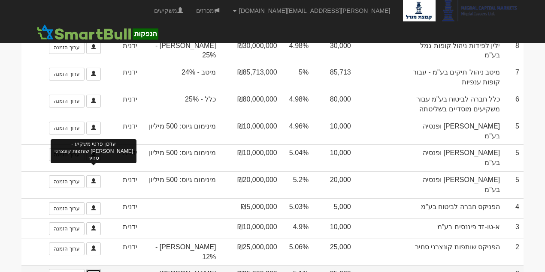
click at [97, 269] on link at bounding box center [93, 275] width 15 height 13
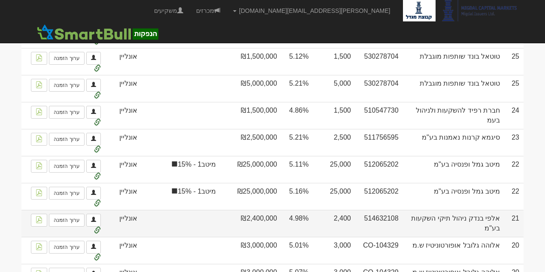
scroll to position [1889, 0]
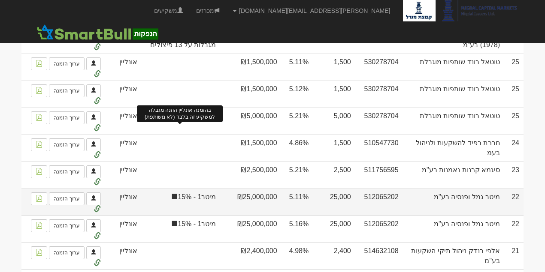
click at [178, 194] on span at bounding box center [174, 197] width 7 height 7
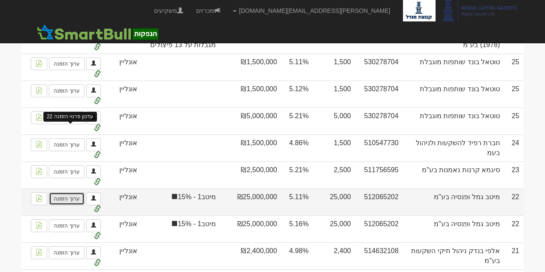
click at [76, 193] on link "ערוך הזמנה" at bounding box center [66, 199] width 35 height 13
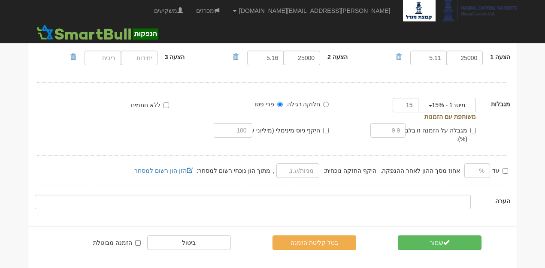
scroll to position [106, 0]
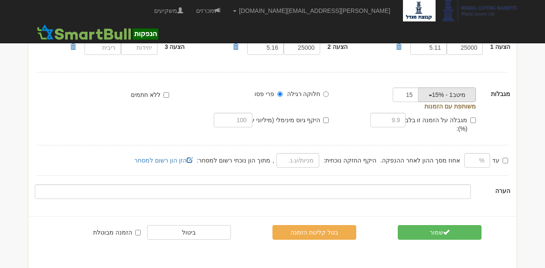
click at [433, 94] on button "מיטב1 - 15%" at bounding box center [447, 95] width 58 height 15
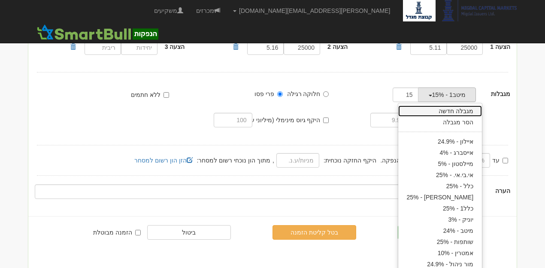
click at [466, 110] on link "מגבלה חדשה" at bounding box center [440, 111] width 84 height 11
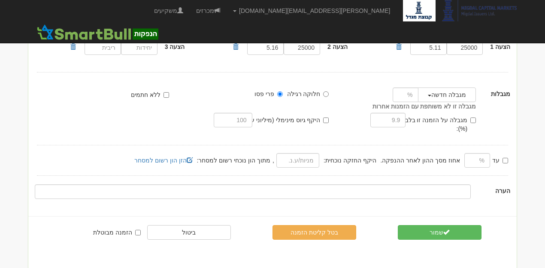
click at [424, 94] on div at bounding box center [401, 95] width 47 height 15
click at [429, 95] on span "button" at bounding box center [429, 96] width 3 height 2
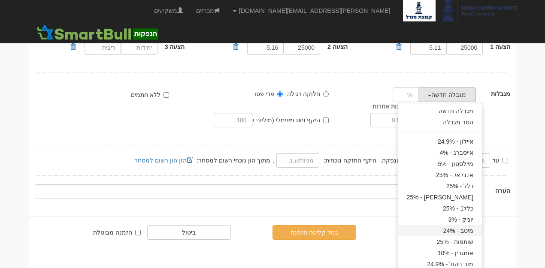
click at [471, 231] on link "מיטב - 24%" at bounding box center [440, 230] width 84 height 11
type input "24"
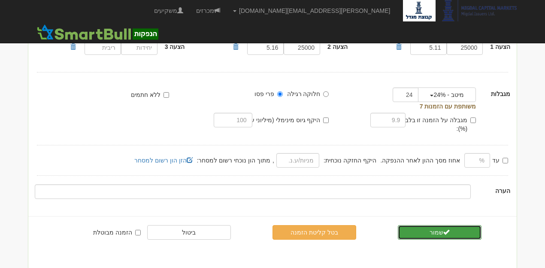
click at [459, 225] on button "שמור" at bounding box center [440, 232] width 84 height 15
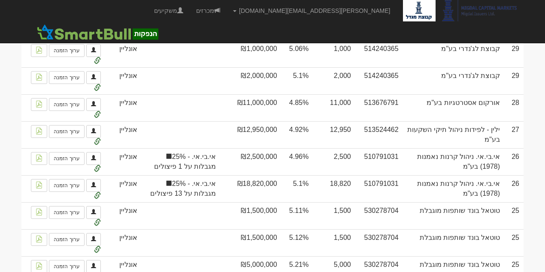
scroll to position [1802, 0]
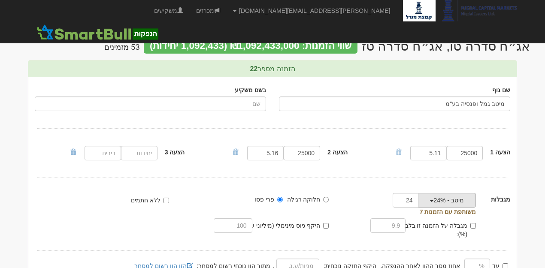
click at [428, 200] on button "מיטב - 24%" at bounding box center [447, 200] width 58 height 15
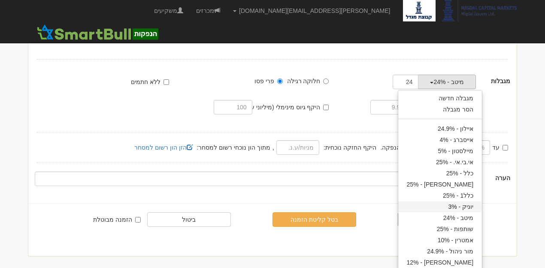
scroll to position [120, 0]
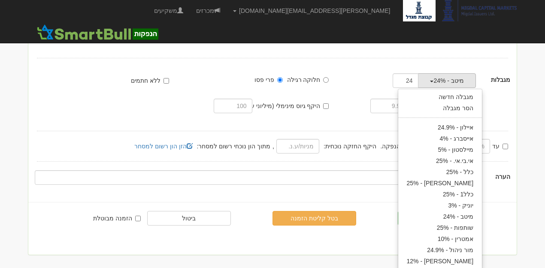
click at [528, 158] on body "[PERSON_NAME][EMAIL_ADDRESS][DOMAIN_NAME] הגדרות חשבונות הנפקה תבניות הודעות קי…" at bounding box center [272, 72] width 545 height 384
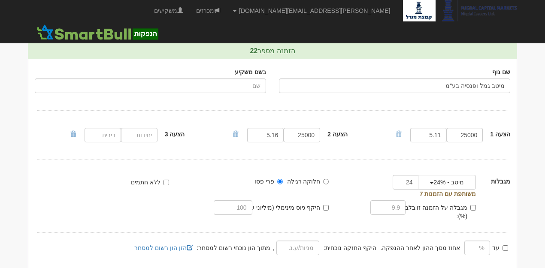
scroll to position [28, 0]
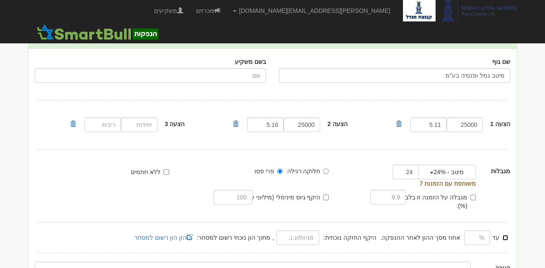
click at [506, 235] on input "עד" at bounding box center [505, 238] width 6 height 6
checkbox input "false"
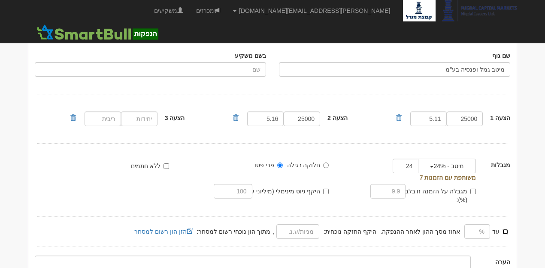
scroll to position [106, 0]
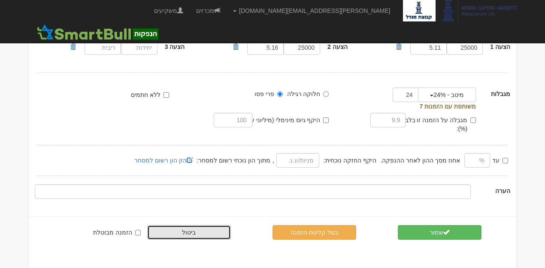
click at [181, 225] on link "ביטול" at bounding box center [189, 232] width 84 height 15
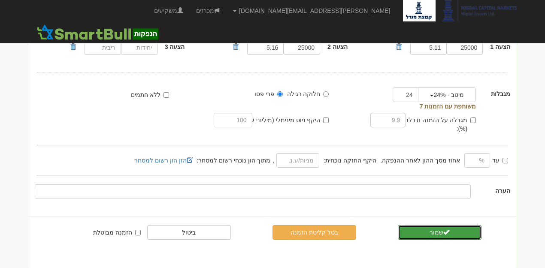
click at [453, 225] on button "שמור" at bounding box center [440, 232] width 84 height 15
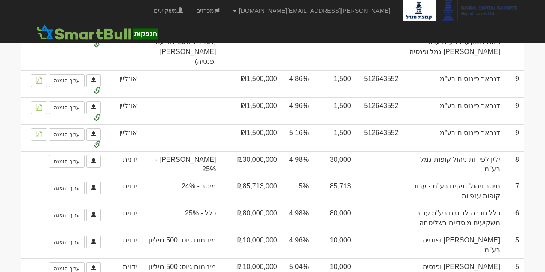
scroll to position [2733, 0]
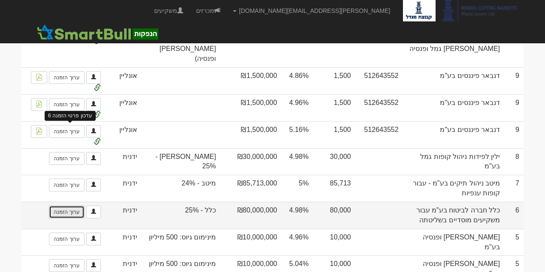
click at [73, 206] on link "ערוך הזמנה" at bounding box center [66, 212] width 35 height 13
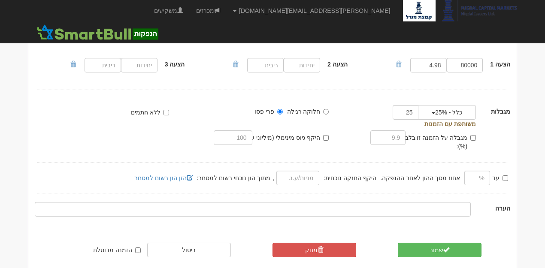
scroll to position [106, 0]
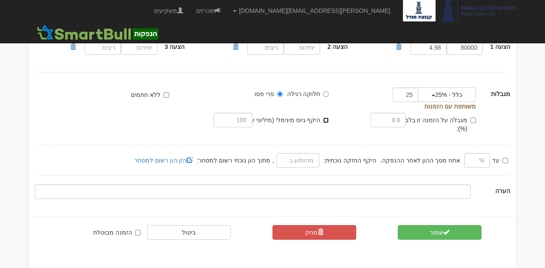
click at [324, 118] on input "היקף גיוס מינימלי (מיליוני ע.נ.):" at bounding box center [326, 121] width 6 height 6
checkbox input "true"
click at [242, 121] on input "text" at bounding box center [233, 120] width 38 height 15
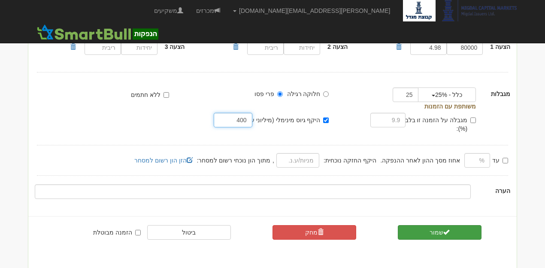
type input "400"
click at [464, 226] on button "שמור" at bounding box center [440, 232] width 84 height 15
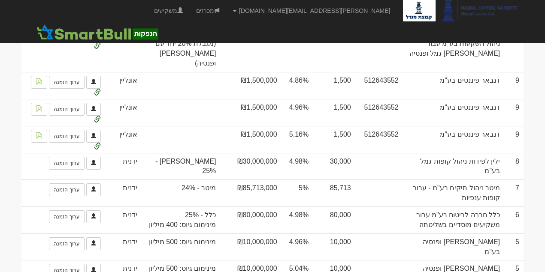
scroll to position [2749, 0]
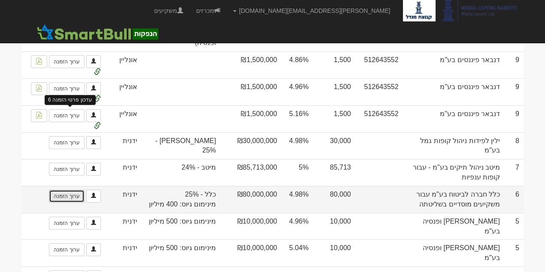
click at [75, 190] on link "ערוך הזמנה" at bounding box center [66, 196] width 35 height 13
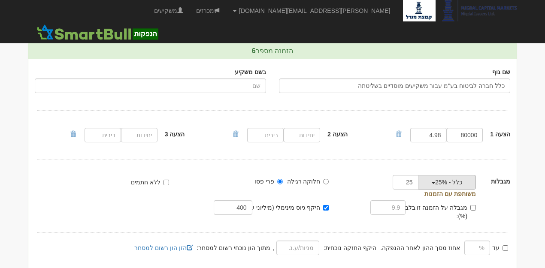
scroll to position [28, 0]
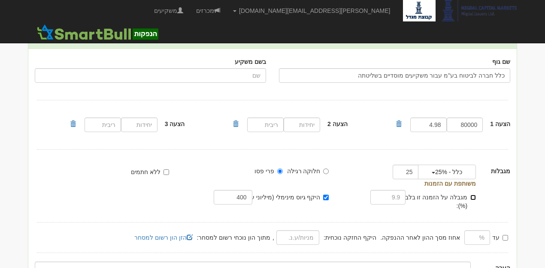
click at [474, 197] on input "מגבלה על הזמנה זו בלבד (%):" at bounding box center [473, 198] width 6 height 6
checkbox input "false"
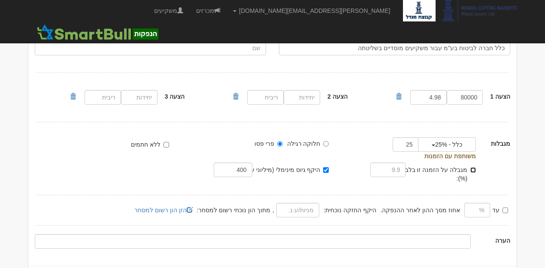
scroll to position [106, 0]
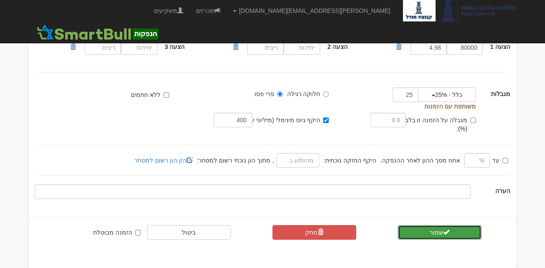
click at [421, 225] on button "שמור" at bounding box center [440, 232] width 84 height 15
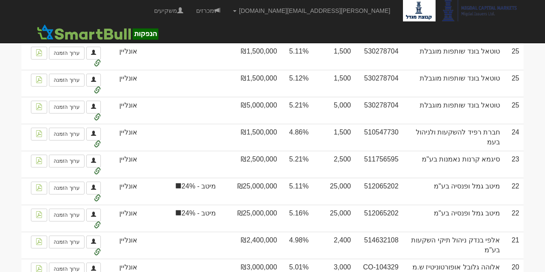
scroll to position [1913, 0]
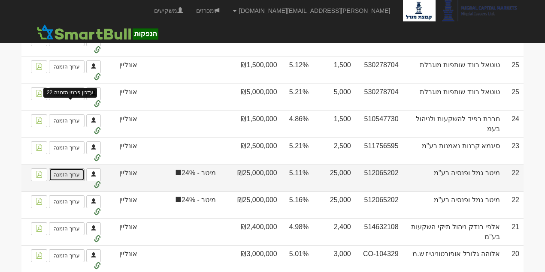
click at [67, 169] on link "ערוך הזמנה" at bounding box center [66, 175] width 35 height 13
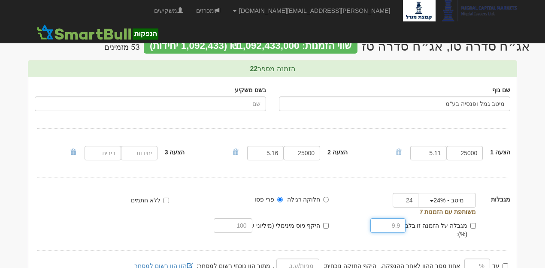
click at [397, 223] on input "text" at bounding box center [387, 225] width 35 height 15
type input "15"
click at [472, 226] on input "מגבלה על הזמנה זו בלבד (%):" at bounding box center [473, 226] width 6 height 6
checkbox input "true"
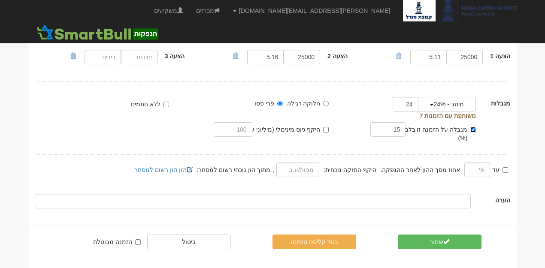
scroll to position [106, 0]
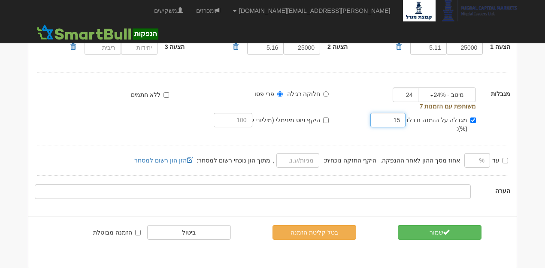
click at [401, 118] on input "15" at bounding box center [387, 120] width 35 height 15
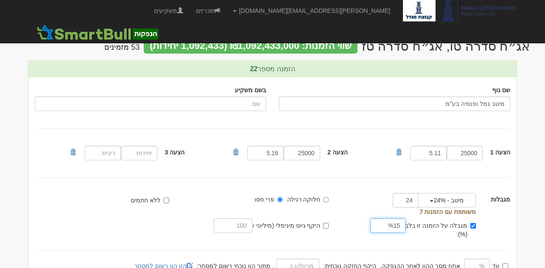
drag, startPoint x: 384, startPoint y: 230, endPoint x: 414, endPoint y: 225, distance: 30.4
click at [414, 225] on div "מגבלה על הזמנה זו בלבד (%): %15" at bounding box center [406, 231] width 154 height 26
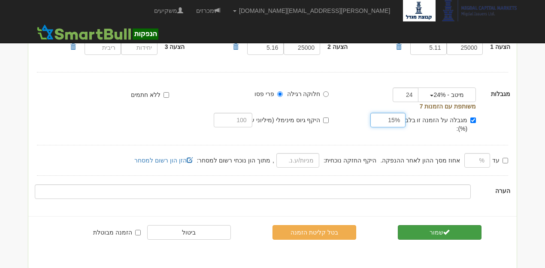
type input "15%"
click at [429, 225] on button "שמור" at bounding box center [440, 232] width 84 height 15
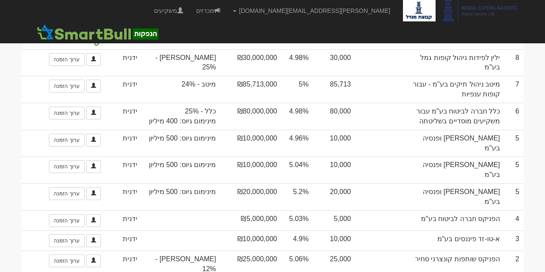
scroll to position [2828, 0]
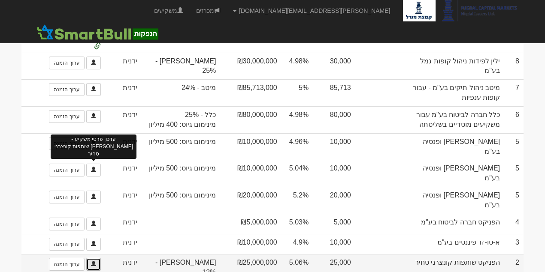
click at [93, 261] on span at bounding box center [93, 263] width 5 height 5
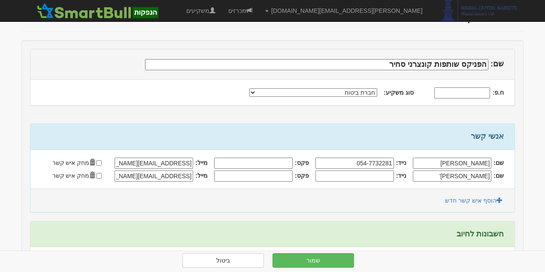
scroll to position [172, 0]
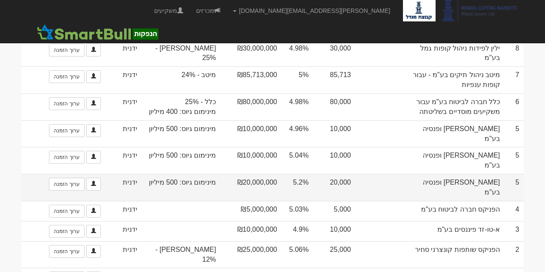
scroll to position [2844, 0]
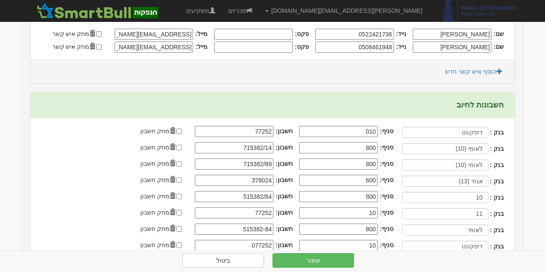
scroll to position [176, 0]
click at [178, 131] on input "checkbox" at bounding box center [179, 132] width 6 height 6
click at [179, 131] on input "checkbox" at bounding box center [179, 132] width 6 height 6
checkbox input "false"
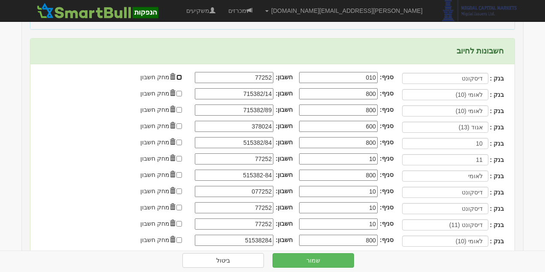
scroll to position [262, 0]
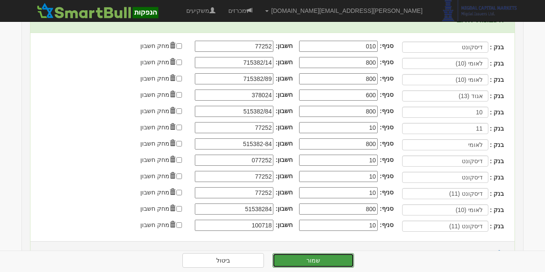
click at [312, 260] on button "שמור" at bounding box center [313, 261] width 82 height 15
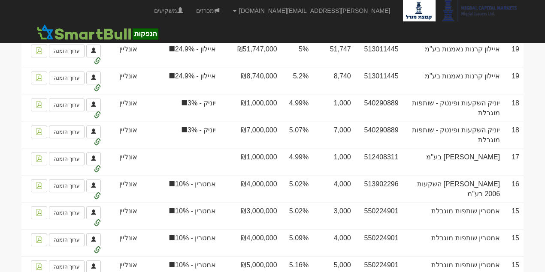
scroll to position [1969, 0]
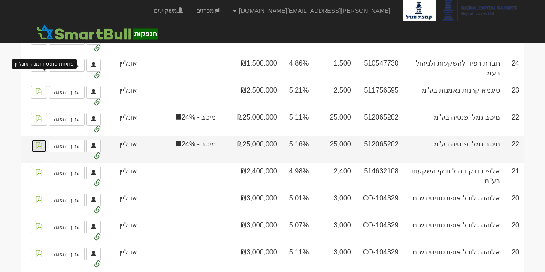
click at [40, 142] on img at bounding box center [39, 145] width 7 height 7
click at [75, 140] on link "ערוך הזמנה" at bounding box center [66, 146] width 35 height 13
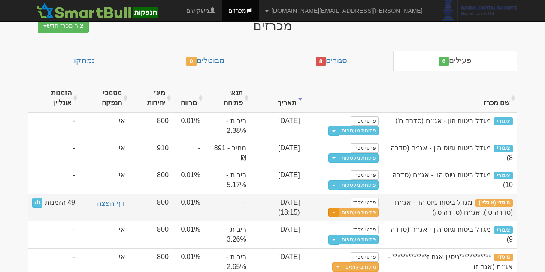
click at [339, 208] on button "Toggle Dropdown" at bounding box center [333, 213] width 11 height 10
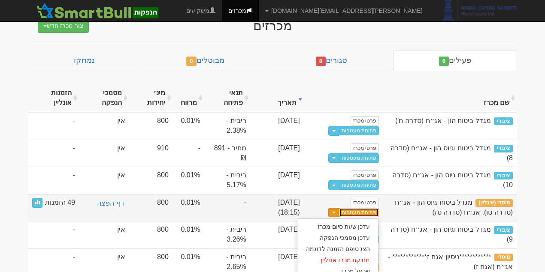
click at [352, 210] on button "פתיחת מעטפות" at bounding box center [359, 213] width 40 height 10
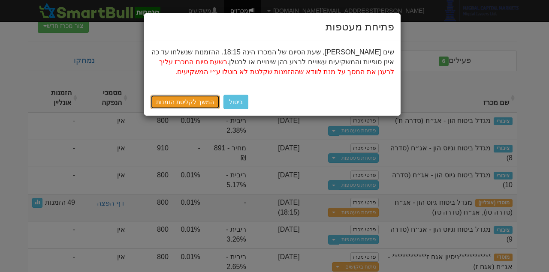
click at [208, 103] on link "המשך לקליטת הזמנות" at bounding box center [185, 102] width 69 height 15
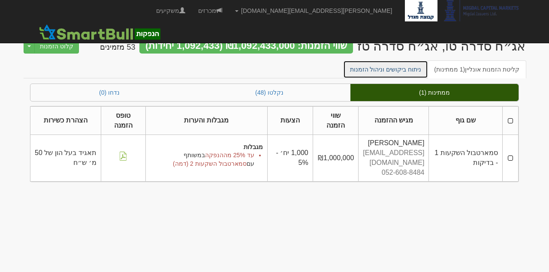
click at [389, 68] on link "ניתוח ביקושים וניהול הזמנות" at bounding box center [385, 69] width 85 height 18
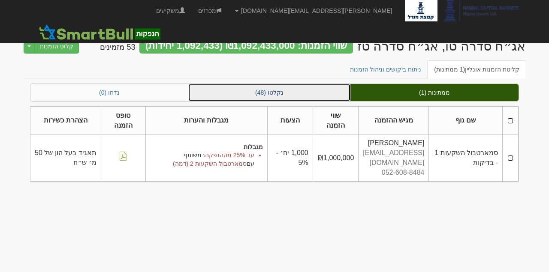
click at [267, 95] on link "נקלטו (48)" at bounding box center [269, 92] width 162 height 17
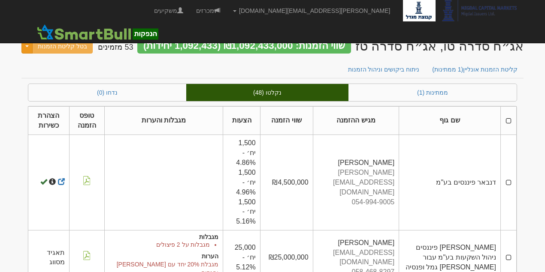
click at [27, 45] on button "Toggle Dropdown" at bounding box center [26, 46] width 11 height 15
click at [418, 67] on link "ניתוח ביקושים וניהול הזמנות" at bounding box center [383, 69] width 85 height 18
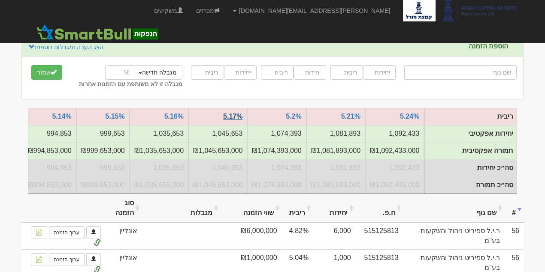
scroll to position [86, 0]
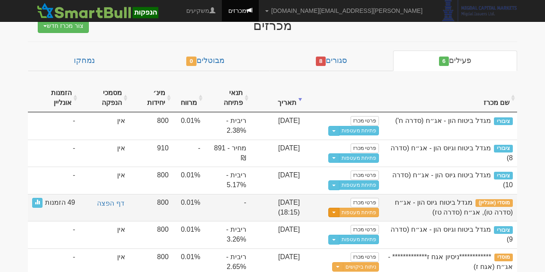
click at [339, 208] on button "Toggle Dropdown" at bounding box center [333, 213] width 11 height 10
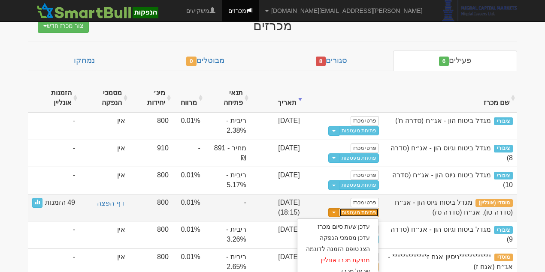
click at [359, 209] on link "פתיחת מעטפות" at bounding box center [359, 213] width 40 height 10
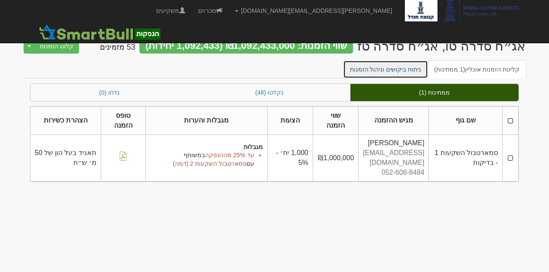
click at [396, 71] on link "ניתוח ביקושים וניהול הזמנות" at bounding box center [385, 69] width 85 height 18
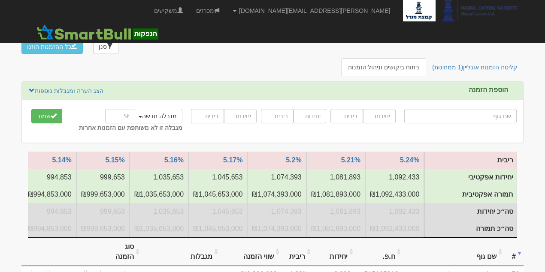
scroll to position [28, 0]
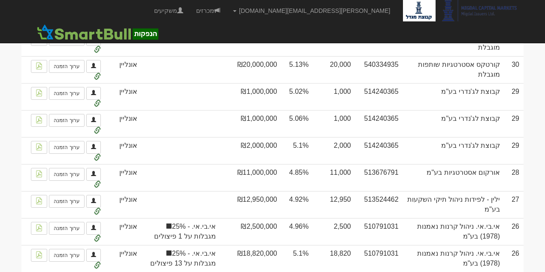
scroll to position [2674, 0]
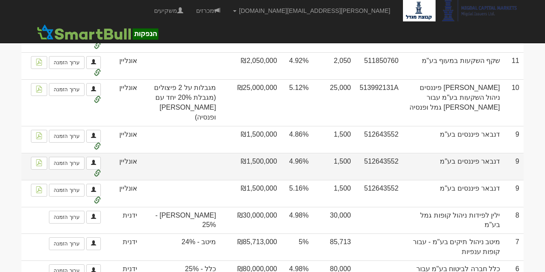
click at [448, 153] on td "דנבאר פיננסים בע"מ" at bounding box center [453, 166] width 101 height 27
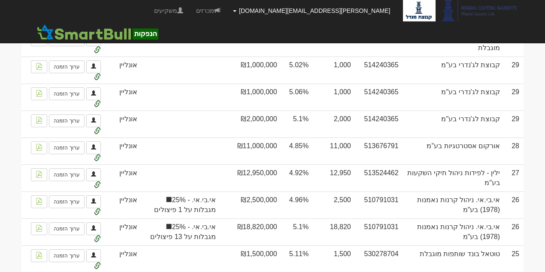
scroll to position [2207, 0]
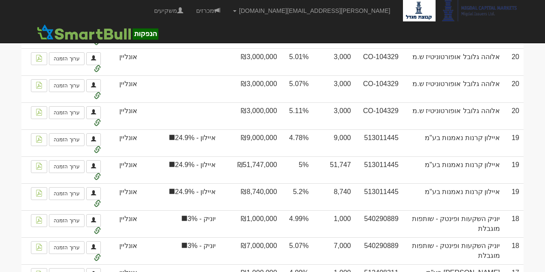
scroll to position [2131, 0]
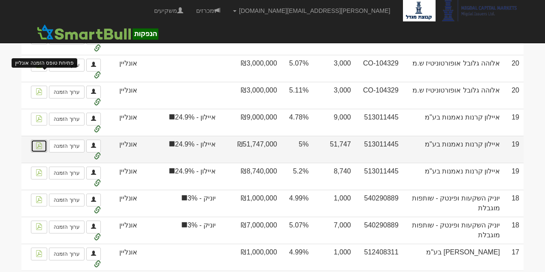
click at [46, 140] on link at bounding box center [39, 146] width 16 height 13
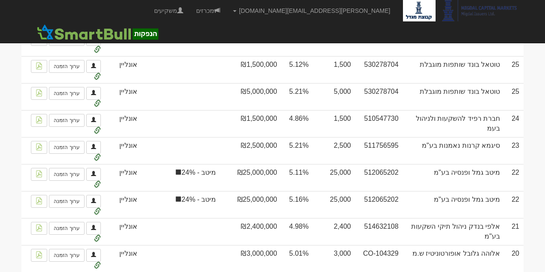
scroll to position [1910, 0]
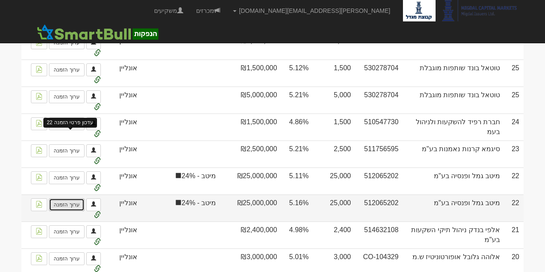
click at [71, 199] on link "ערוך הזמנה" at bounding box center [66, 205] width 35 height 13
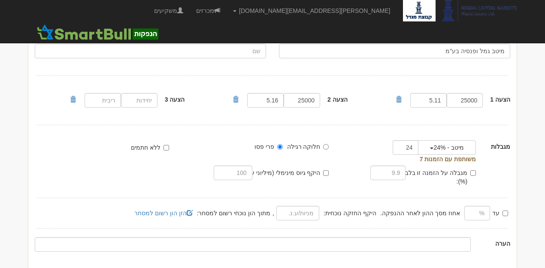
scroll to position [106, 0]
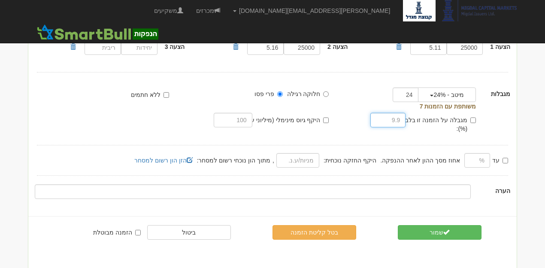
click at [393, 123] on input "text" at bounding box center [387, 120] width 35 height 15
click at [391, 119] on input "text" at bounding box center [387, 120] width 35 height 15
type input "15"
click at [472, 119] on input "מגבלה על הזמנה זו בלבד (%):" at bounding box center [473, 121] width 6 height 6
checkbox input "true"
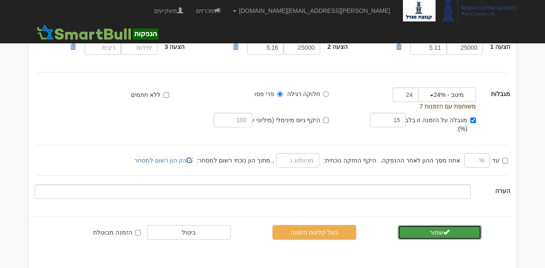
click at [459, 225] on button "שמור" at bounding box center [440, 232] width 84 height 15
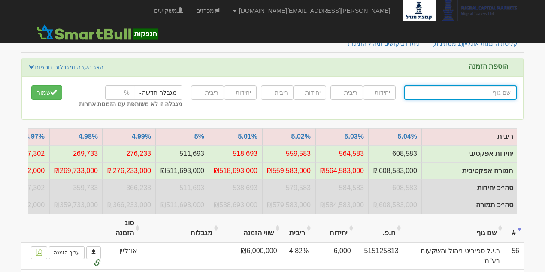
scroll to position [0, -886]
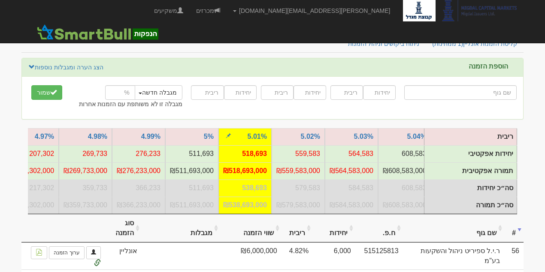
click at [249, 168] on td "₪518,693,000" at bounding box center [244, 171] width 53 height 17
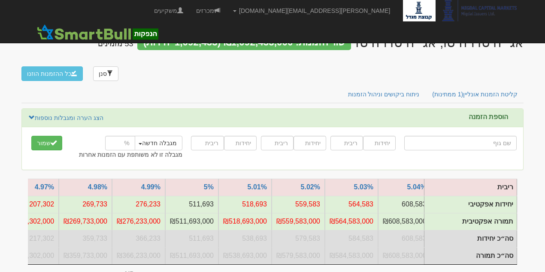
scroll to position [0, 0]
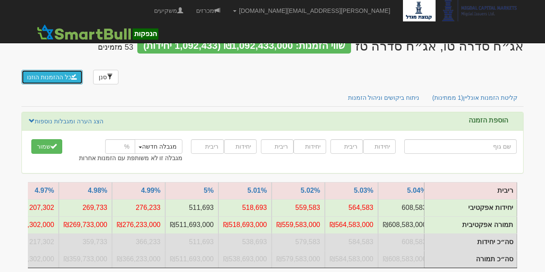
click at [51, 78] on button "כל ההזמנות הוזנו" at bounding box center [51, 77] width 61 height 15
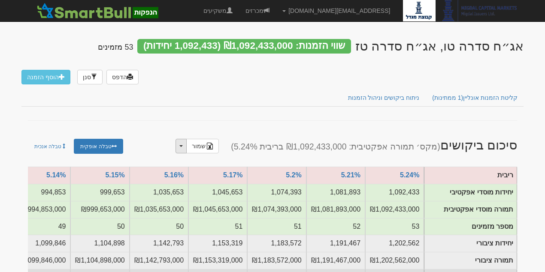
click at [187, 146] on button "Toggle Dropdown" at bounding box center [180, 146] width 11 height 15
click at [215, 147] on link "שמור" at bounding box center [202, 146] width 33 height 15
click at [213, 145] on img at bounding box center [209, 146] width 7 height 7
click at [115, 143] on link "טבלה אופקית" at bounding box center [98, 146] width 49 height 15
click at [57, 147] on link "טבלה אנכית" at bounding box center [50, 146] width 45 height 15
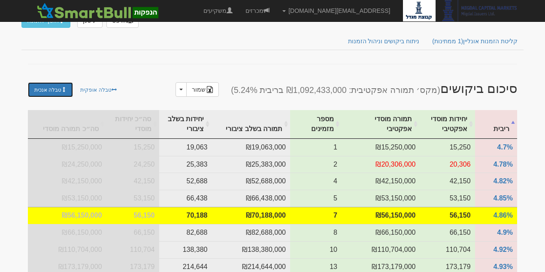
scroll to position [57, 0]
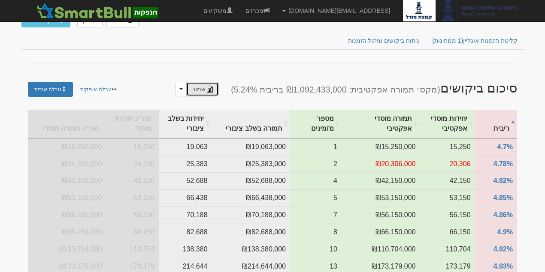
click at [213, 89] on img at bounding box center [209, 89] width 7 height 7
click at [86, 88] on link "טבלה אופקית" at bounding box center [98, 89] width 49 height 15
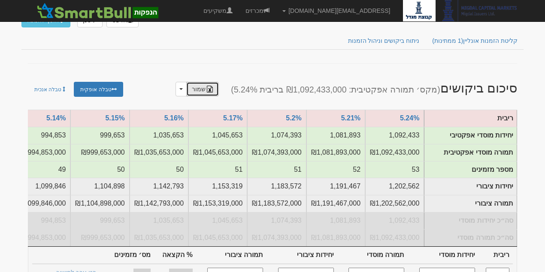
click at [213, 91] on link "שמור" at bounding box center [202, 89] width 33 height 15
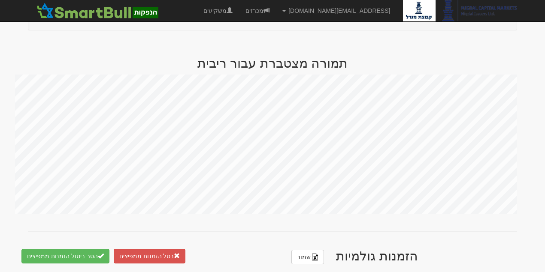
scroll to position [515, 0]
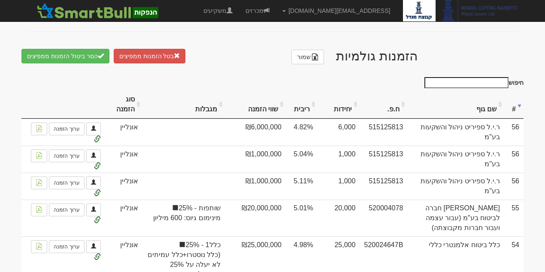
click at [316, 108] on th "ריבית" at bounding box center [302, 105] width 32 height 29
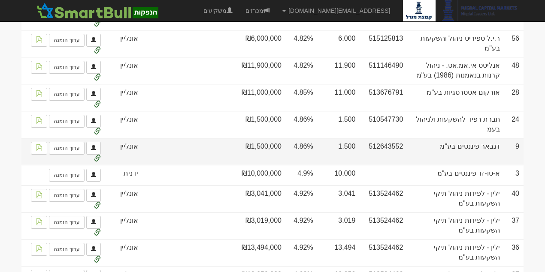
scroll to position [429, 0]
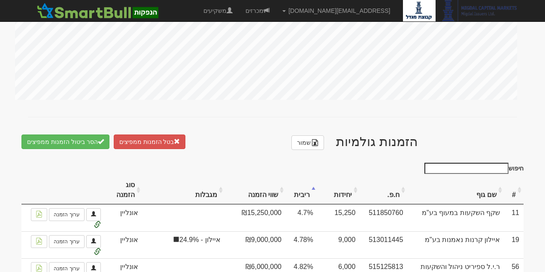
click at [222, 195] on th "מגבלות" at bounding box center [183, 190] width 82 height 29
click at [224, 189] on th "מגבלות" at bounding box center [183, 190] width 82 height 29
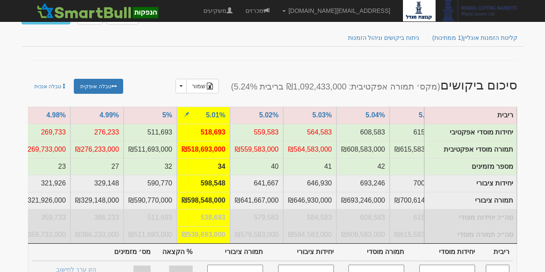
scroll to position [0, 0]
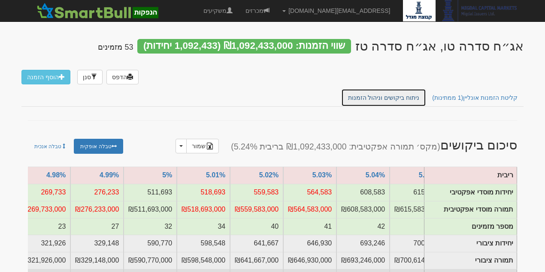
click at [419, 97] on link "ניתוח ביקושים וניהול הזמנות" at bounding box center [383, 98] width 85 height 18
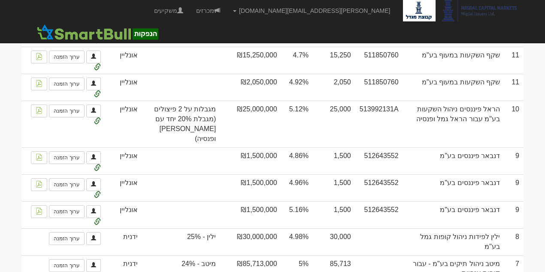
scroll to position [3180, 0]
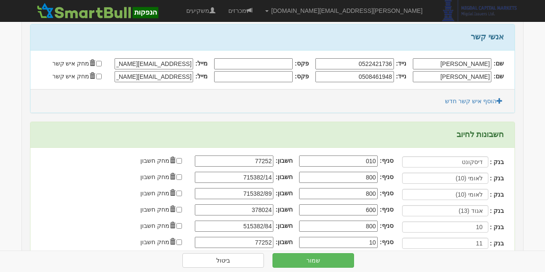
scroll to position [176, 0]
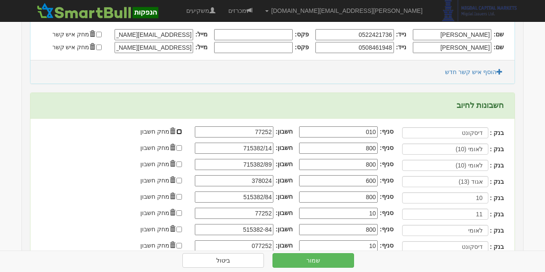
click at [177, 131] on input "checkbox" at bounding box center [179, 132] width 6 height 6
click at [180, 130] on input "checkbox" at bounding box center [179, 132] width 6 height 6
checkbox input "false"
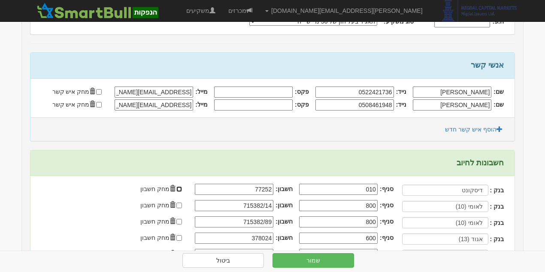
scroll to position [0, 0]
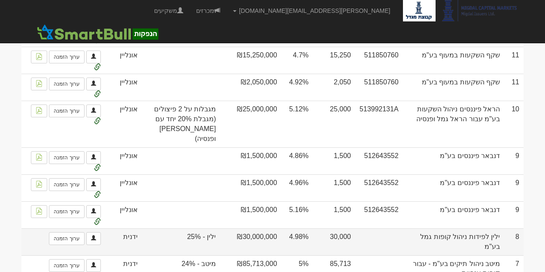
scroll to position [2779, 0]
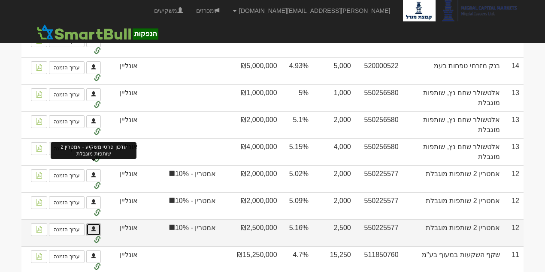
click at [99, 224] on link at bounding box center [93, 230] width 15 height 13
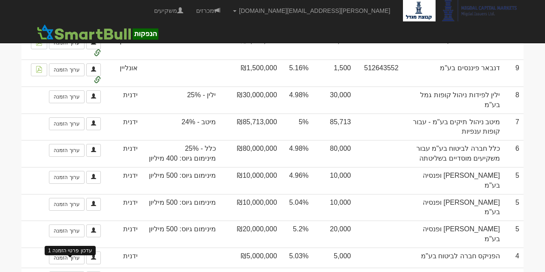
scroll to position [2951, 0]
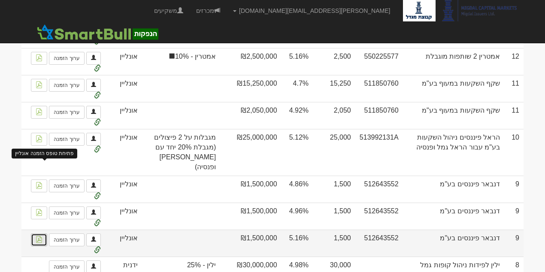
click at [47, 234] on link at bounding box center [39, 240] width 16 height 13
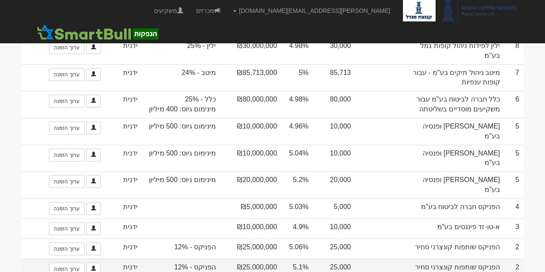
scroll to position [3180, 0]
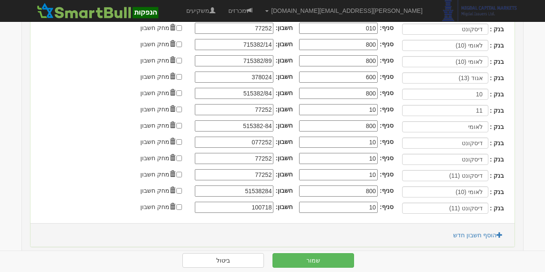
scroll to position [229, 0]
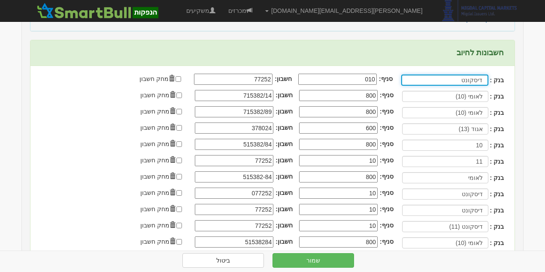
type input "דיסקונט (11)"
click at [461, 77] on input "דיסקונט" at bounding box center [444, 80] width 87 height 11
click at [219, 51] on h4 "חשבונות לחיוב" at bounding box center [266, 53] width 473 height 9
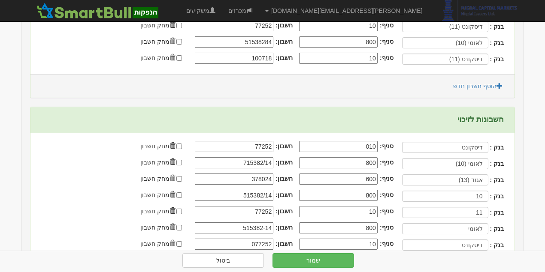
scroll to position [576, 0]
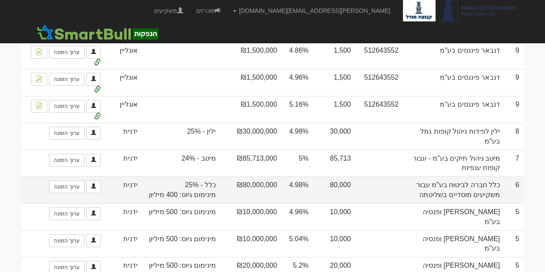
scroll to position [3180, 0]
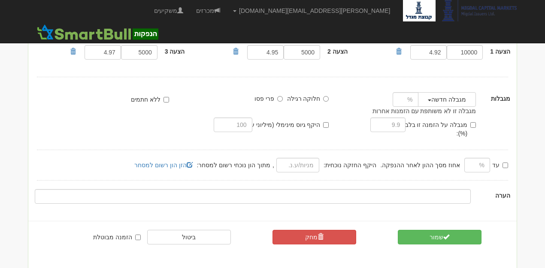
scroll to position [106, 0]
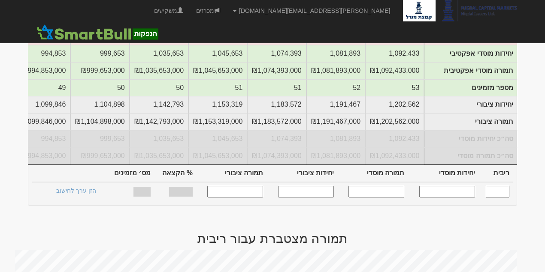
scroll to position [82, 0]
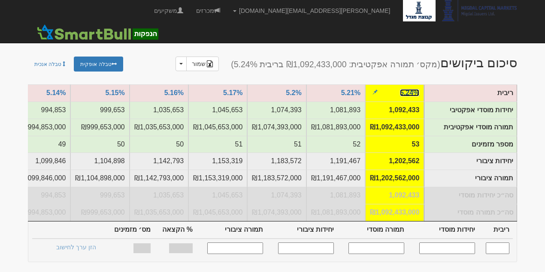
click at [410, 94] on link "5.24%" at bounding box center [409, 92] width 19 height 7
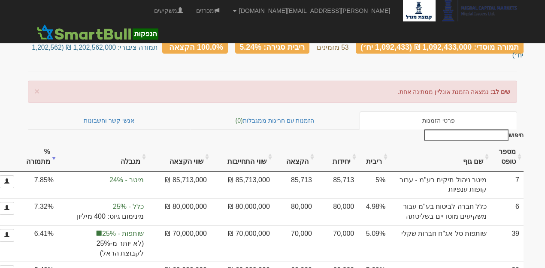
scroll to position [151, 0]
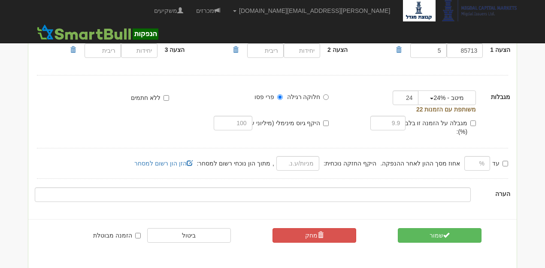
scroll to position [106, 0]
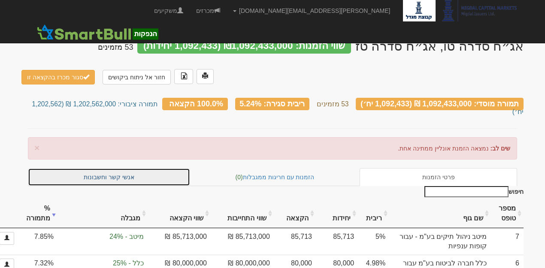
click at [149, 168] on link "אנשי קשר וחשבונות" at bounding box center [109, 177] width 162 height 18
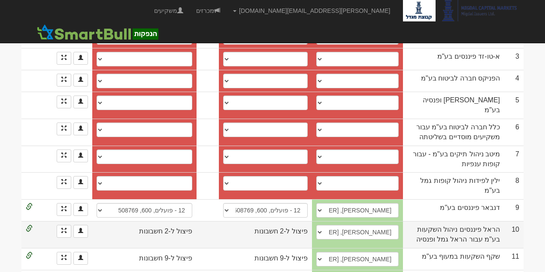
scroll to position [372, 0]
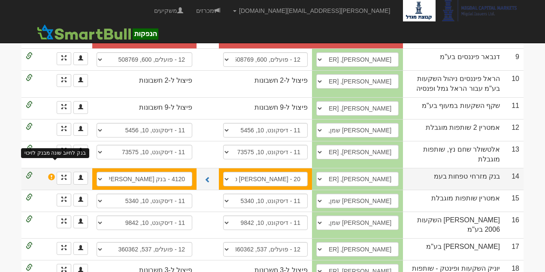
click at [51, 174] on span at bounding box center [51, 177] width 7 height 7
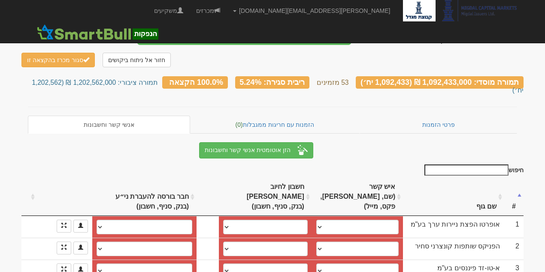
scroll to position [5, 0]
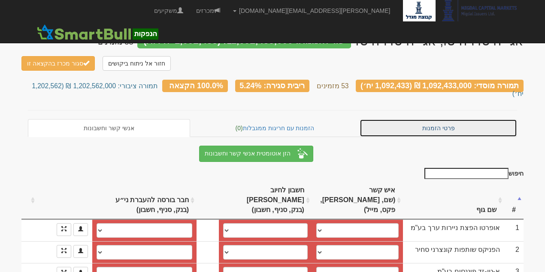
click at [438, 121] on link "פרטי הזמנות" at bounding box center [438, 128] width 157 height 18
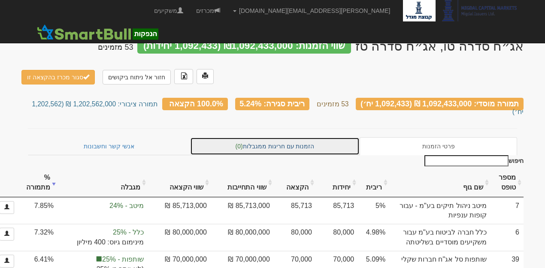
click at [314, 137] on link "הזמנות עם חריגות ממגבלות (0)" at bounding box center [275, 146] width 170 height 18
